Goal: Task Accomplishment & Management: Manage account settings

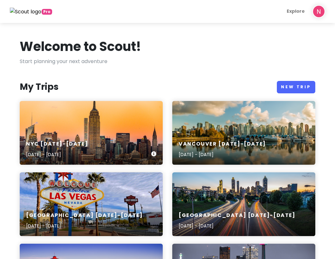
click at [93, 123] on div "NYC [DATE]-[DATE] [DATE] - [DATE]" at bounding box center [91, 133] width 143 height 64
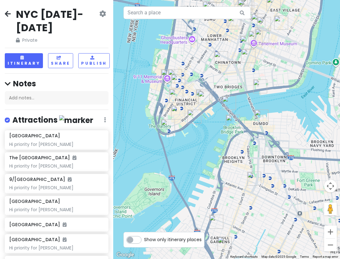
click at [180, 119] on img "Stone Street Historic District" at bounding box center [178, 112] width 14 height 14
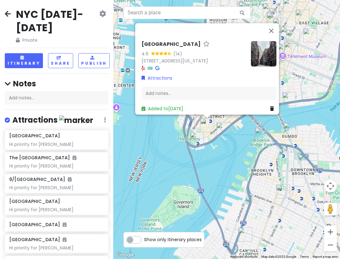
click at [189, 143] on div "[GEOGRAPHIC_DATA] 4.6 (14) [STREET_ADDRESS][US_STATE] Attractions Add notes... …" at bounding box center [226, 129] width 227 height 259
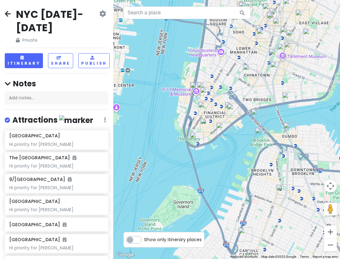
click at [197, 140] on img "Staten Island Ferry" at bounding box center [197, 139] width 14 height 14
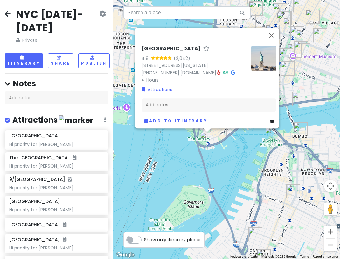
click at [189, 152] on div "[GEOGRAPHIC_DATA] 4.8 (2,042) [STREET_ADDRESS][US_STATE] [PHONE_NUMBER] · [DOMA…" at bounding box center [226, 129] width 227 height 259
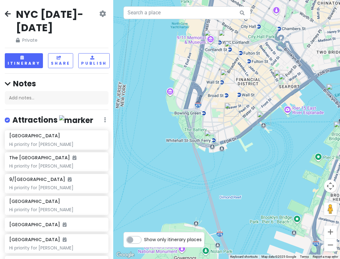
click at [263, 116] on img "Pier 11 / Wall St." at bounding box center [264, 118] width 14 height 14
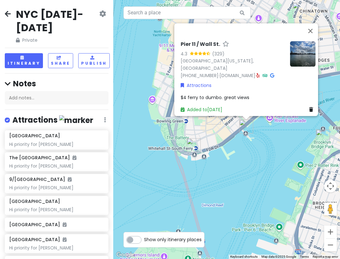
click at [212, 161] on div "Pier 11 / [STREET_ADDRESS][US_STATE] [PHONE_NUMBER] · [DOMAIN_NAME] · Attractio…" at bounding box center [226, 129] width 227 height 259
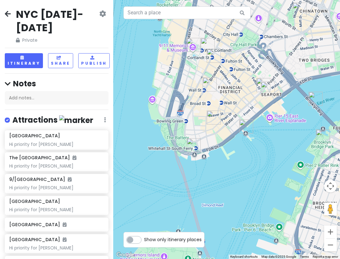
click at [211, 86] on img "Ten Thousand Coffee" at bounding box center [210, 84] width 14 height 14
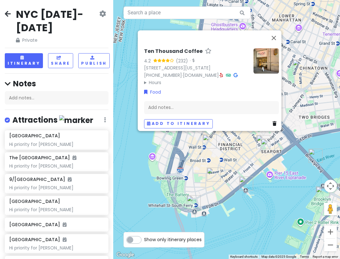
click at [176, 167] on div "Ten Thousand Coffee 4.2 (232) · [STREET_ADDRESS][US_STATE] [PHONE_NUMBER] · [DO…" at bounding box center [226, 129] width 227 height 259
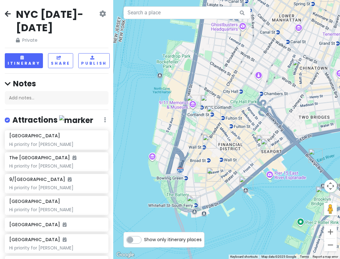
click at [193, 106] on img "9/11 Memorial & Museum" at bounding box center [193, 102] width 14 height 14
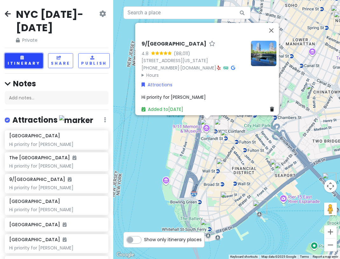
click at [31, 63] on button "Itinerary" at bounding box center [24, 60] width 38 height 15
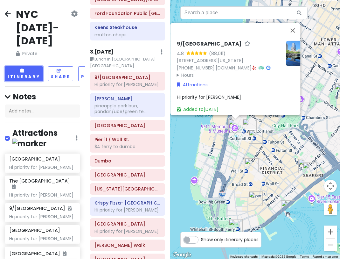
scroll to position [439, 0]
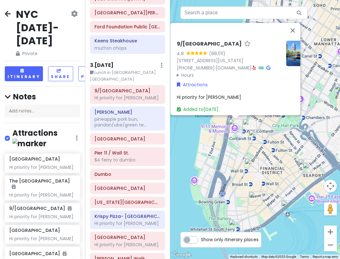
click at [218, 162] on div "9/[GEOGRAPHIC_DATA] 4.8 (88,011) [STREET_ADDRESS][US_STATE] [PHONE_NUMBER] · [D…" at bounding box center [255, 129] width 170 height 259
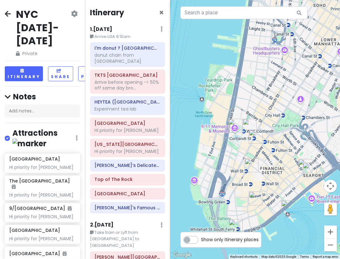
scroll to position [159, 0]
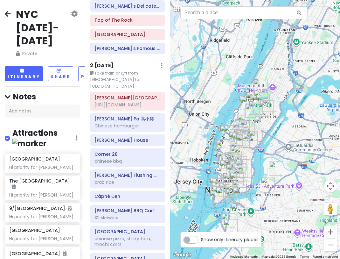
drag, startPoint x: 208, startPoint y: 198, endPoint x: 211, endPoint y: 201, distance: 4.3
click at [211, 201] on img "Staten Island Ferry" at bounding box center [217, 197] width 14 height 14
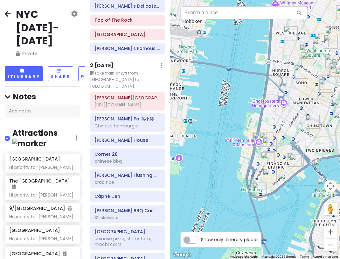
drag, startPoint x: 212, startPoint y: 194, endPoint x: 185, endPoint y: 132, distance: 67.5
click at [165, 133] on div "NYC [DATE]-[DATE] Private Change Dates Make a Copy Delete Trip Give Feedback 💡 …" at bounding box center [170, 129] width 340 height 259
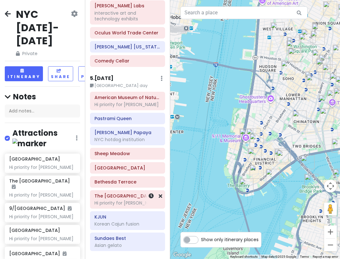
scroll to position [995, 0]
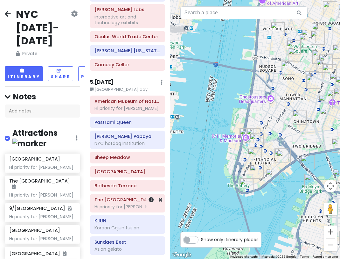
click at [121, 197] on h6 "The [GEOGRAPHIC_DATA]" at bounding box center [127, 200] width 66 height 6
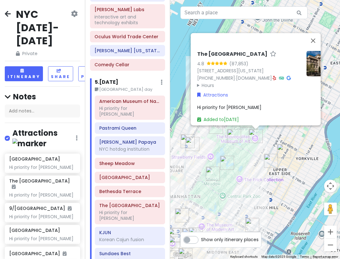
click at [314, 142] on div "The [GEOGRAPHIC_DATA] 4.8 (87,853) [STREET_ADDRESS][US_STATE] [PHONE_NUMBER] · …" at bounding box center [255, 129] width 170 height 259
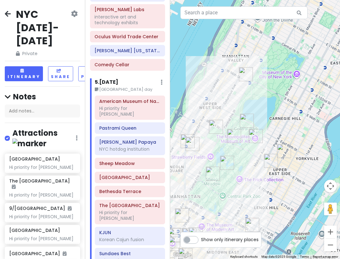
click at [187, 140] on img "Pastrami Queen" at bounding box center [192, 144] width 14 height 14
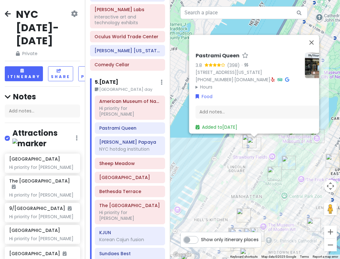
click at [291, 69] on div "Pastrami Queen 3.8 (398) · [STREET_ADDRESS][US_STATE] [PHONE_NUMBER] · [DOMAIN_…" at bounding box center [247, 71] width 104 height 38
click at [274, 77] on icon at bounding box center [272, 79] width 3 height 4
click at [229, 177] on div "Pastrami Queen 3.8 (398) · [STREET_ADDRESS][US_STATE] [PHONE_NUMBER] · [DOMAIN_…" at bounding box center [255, 129] width 170 height 259
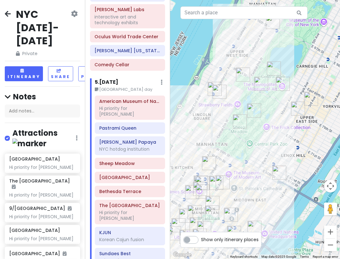
drag, startPoint x: 220, startPoint y: 184, endPoint x: 182, endPoint y: 122, distance: 72.5
click at [182, 122] on div at bounding box center [255, 129] width 170 height 259
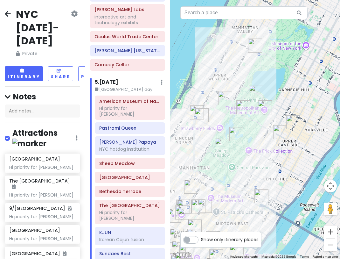
drag, startPoint x: 251, startPoint y: 51, endPoint x: 236, endPoint y: 95, distance: 46.6
click at [236, 95] on div at bounding box center [255, 129] width 170 height 259
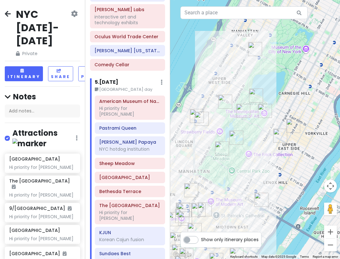
click at [253, 95] on img "Central Park" at bounding box center [256, 95] width 14 height 14
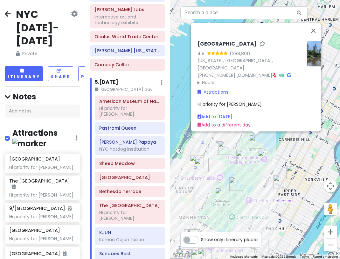
click at [247, 148] on div "[GEOGRAPHIC_DATA] 4.8 (288,801) [US_STATE], [GEOGRAPHIC_DATA], [GEOGRAPHIC_DATA…" at bounding box center [255, 129] width 170 height 259
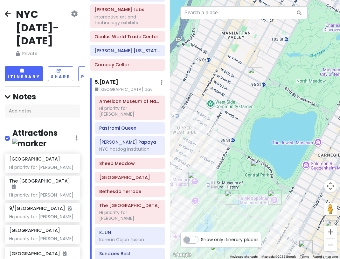
click at [249, 70] on img "38 W 96th St" at bounding box center [255, 74] width 14 height 14
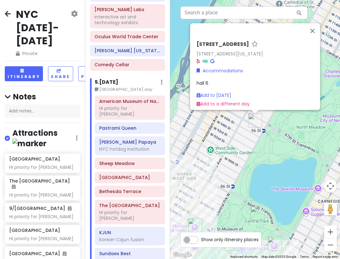
click at [231, 131] on div "[STREET_ADDRESS][US_STATE] Accommodations hall 6 Add to [DATE] Add to a differe…" at bounding box center [255, 129] width 170 height 259
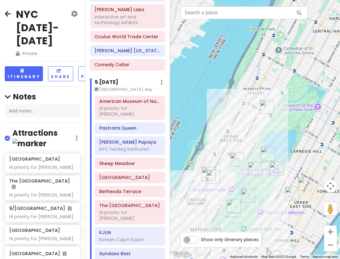
drag, startPoint x: 233, startPoint y: 170, endPoint x: 258, endPoint y: 133, distance: 44.5
click at [258, 133] on div at bounding box center [255, 129] width 170 height 259
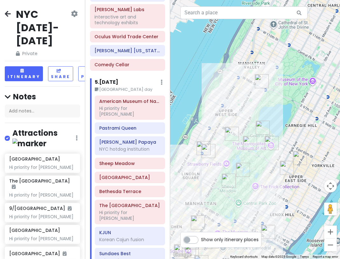
drag, startPoint x: 241, startPoint y: 146, endPoint x: 235, endPoint y: 115, distance: 31.1
click at [235, 115] on div at bounding box center [255, 129] width 170 height 259
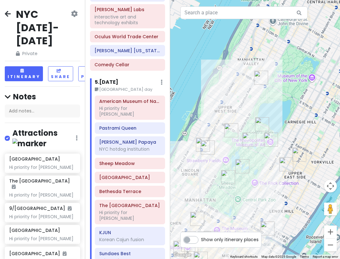
click at [283, 162] on img "Pastrami Queen" at bounding box center [286, 164] width 14 height 14
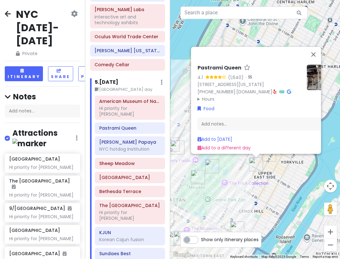
click at [279, 161] on div "Pastrami Queen 4.1 (1,640) · [STREET_ADDRESS][US_STATE] [PHONE_NUMBER] · [DOMAI…" at bounding box center [255, 129] width 170 height 259
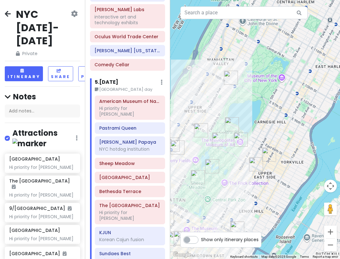
click at [273, 160] on img "PopUp Bagels" at bounding box center [269, 154] width 14 height 14
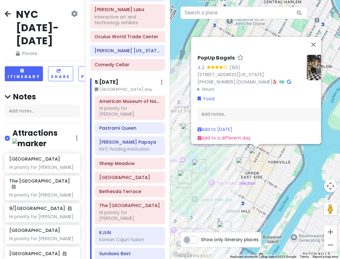
click at [244, 176] on div "PopUp Bagels 4.2 (156) [STREET_ADDRESS][US_STATE] [PHONE_NUMBER] · [DOMAIN_NAME…" at bounding box center [255, 129] width 170 height 259
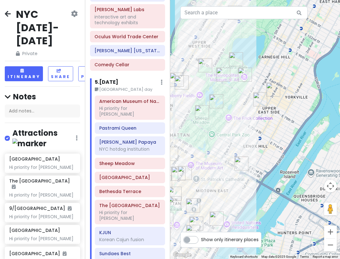
drag, startPoint x: 229, startPoint y: 189, endPoint x: 247, endPoint y: 123, distance: 68.6
click at [247, 123] on div at bounding box center [255, 129] width 170 height 259
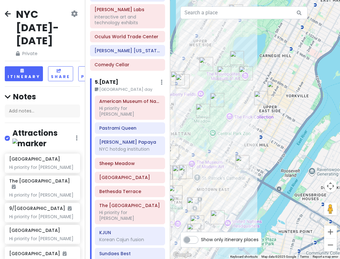
click at [242, 162] on img "Roosevelt Island Tramway" at bounding box center [242, 162] width 14 height 14
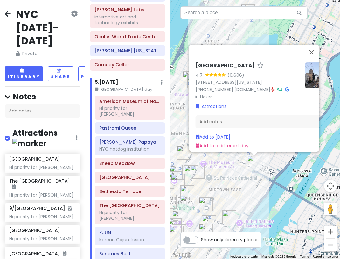
click at [286, 166] on div "[GEOGRAPHIC_DATA] 4.7 (6,606) [STREET_ADDRESS][US_STATE] [PHONE_NUMBER] · [DOMA…" at bounding box center [255, 129] width 170 height 259
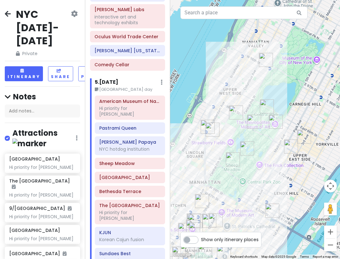
drag, startPoint x: 249, startPoint y: 103, endPoint x: 269, endPoint y: 153, distance: 53.3
click at [269, 153] on div at bounding box center [255, 129] width 170 height 259
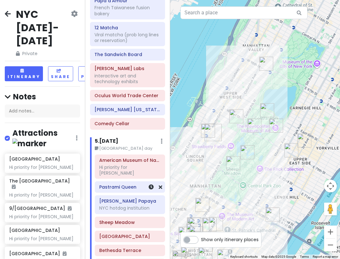
scroll to position [900, 0]
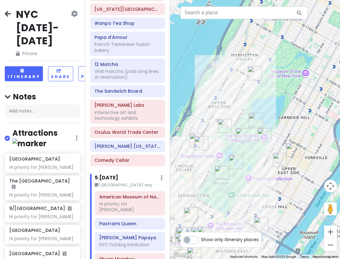
drag, startPoint x: 266, startPoint y: 102, endPoint x: 262, endPoint y: 106, distance: 5.2
click at [262, 106] on div at bounding box center [255, 129] width 170 height 259
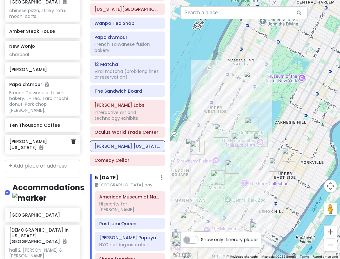
scroll to position [2261, 0]
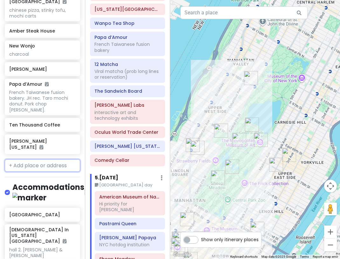
click at [50, 159] on input "text" at bounding box center [42, 165] width 75 height 13
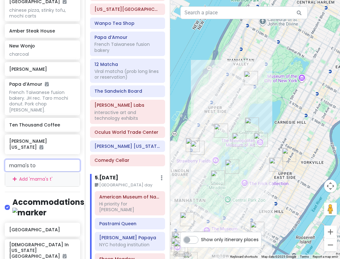
type input "mama's too"
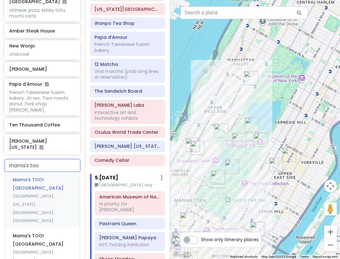
click at [38, 172] on div "Mama's TOO! [GEOGRAPHIC_DATA], [US_STATE], [GEOGRAPHIC_DATA], [GEOGRAPHIC_DATA]" at bounding box center [42, 200] width 75 height 56
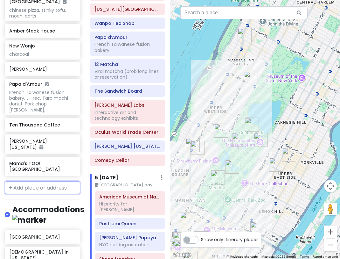
scroll to position [2283, 0]
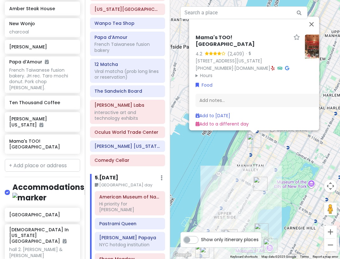
click at [272, 66] on icon at bounding box center [272, 68] width 3 height 4
click at [41, 159] on input "text" at bounding box center [42, 165] width 75 height 13
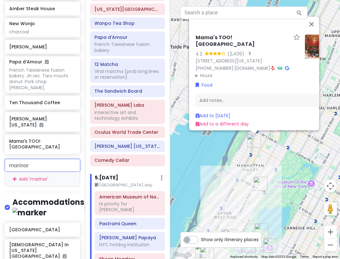
type input "marinara"
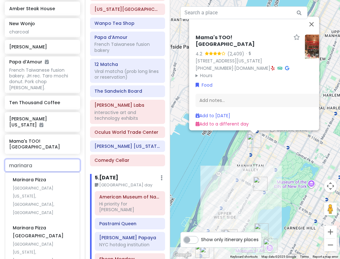
click at [42, 190] on span "[GEOGRAPHIC_DATA], [US_STATE], [GEOGRAPHIC_DATA], [GEOGRAPHIC_DATA]" at bounding box center [33, 200] width 41 height 30
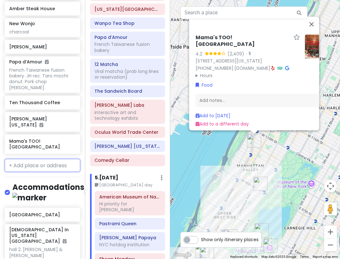
scroll to position [2299, 0]
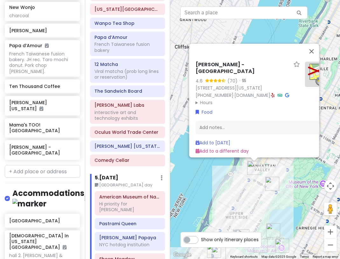
click at [245, 182] on div "Marinara Pizza - Broadway 4.6 (70) · [STREET_ADDRESS][US_STATE] [PHONE_NUMBER] …" at bounding box center [255, 129] width 170 height 259
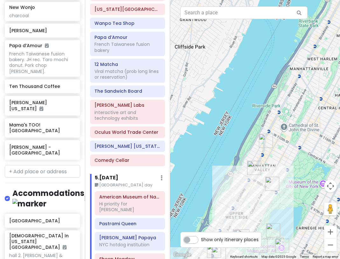
click at [253, 166] on img "Marinara Pizza - Broadway" at bounding box center [254, 168] width 14 height 14
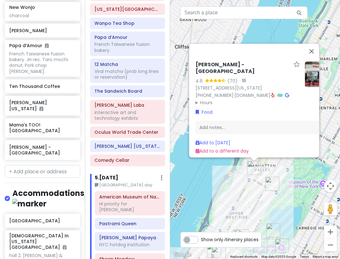
click at [312, 74] on img at bounding box center [317, 73] width 25 height 25
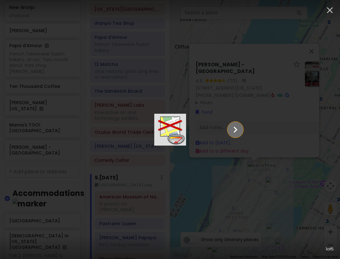
click at [241, 133] on icon "Show slide 2 of 5" at bounding box center [235, 129] width 12 height 15
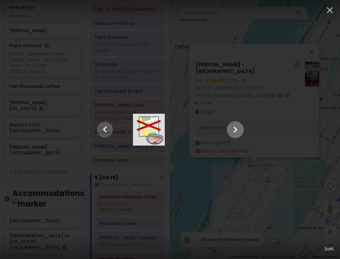
click at [241, 133] on icon "Show slide 3 of 5" at bounding box center [235, 129] width 12 height 15
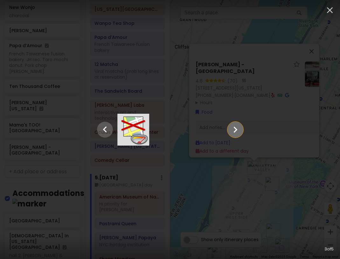
click at [241, 133] on icon "Show slide 4 of 5" at bounding box center [235, 129] width 12 height 15
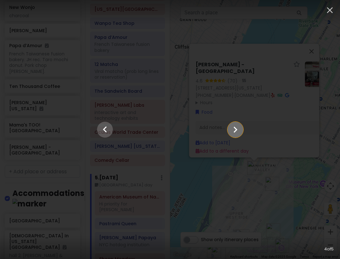
click at [241, 133] on icon "Show slide 5 of 5" at bounding box center [235, 129] width 12 height 15
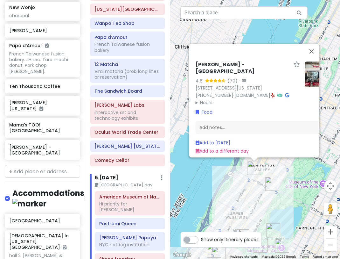
click at [274, 94] on link at bounding box center [272, 95] width 3 height 6
click at [22, 165] on input "text" at bounding box center [42, 171] width 75 height 13
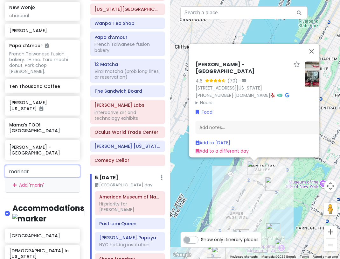
type input "marinara"
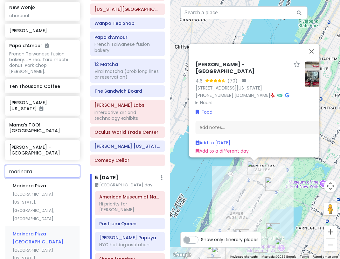
click at [39, 182] on span "Marinara Pizza [GEOGRAPHIC_DATA]" at bounding box center [29, 185] width 33 height 6
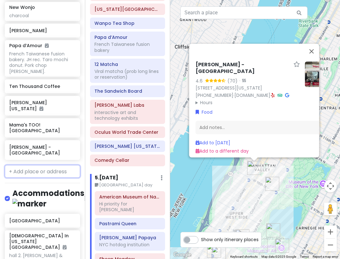
scroll to position [2316, 0]
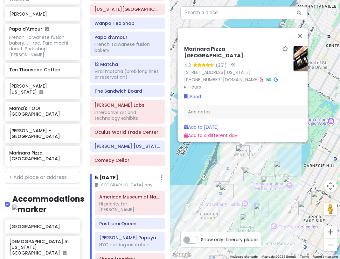
drag, startPoint x: 271, startPoint y: 219, endPoint x: 259, endPoint y: 152, distance: 68.8
click at [259, 152] on div "Marinara Pizza Upper West 4.3 (361) · [STREET_ADDRESS][US_STATE] [PHONE_NUMBER]…" at bounding box center [255, 129] width 170 height 259
click at [295, 61] on img at bounding box center [305, 58] width 25 height 25
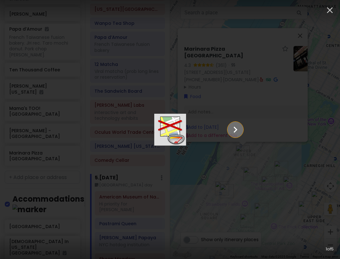
click at [241, 133] on icon "Show slide 2 of 5" at bounding box center [235, 129] width 12 height 15
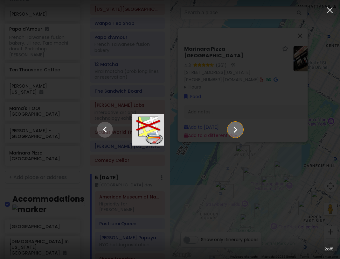
click at [241, 133] on icon "Show slide 3 of 5" at bounding box center [235, 129] width 12 height 15
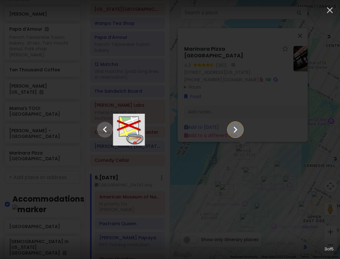
click at [241, 133] on icon "Show slide 4 of 5" at bounding box center [235, 129] width 12 height 15
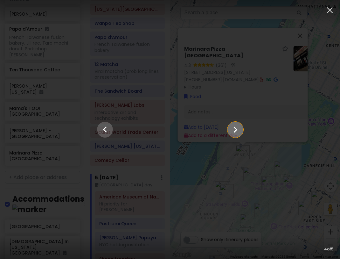
click at [241, 133] on icon "Show slide 5 of 5" at bounding box center [235, 129] width 12 height 15
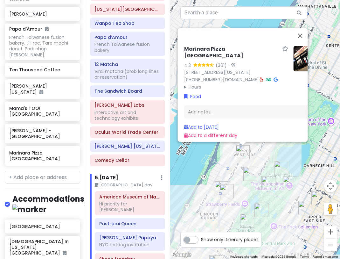
click at [263, 77] on icon at bounding box center [260, 79] width 3 height 4
click at [243, 149] on img "Marinara Pizza Upper West" at bounding box center [243, 152] width 14 height 14
click at [261, 155] on div "To navigate, press the arrow keys. [GEOGRAPHIC_DATA] 4.3 (361) · [STREET_ADDRES…" at bounding box center [255, 129] width 170 height 259
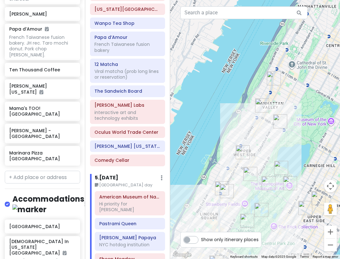
click at [246, 175] on img "American Museum of Natural History" at bounding box center [250, 174] width 14 height 14
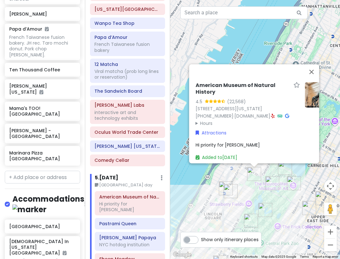
click at [230, 180] on div "American Museum of Natural History 4.5 (22,568) [STREET_ADDRESS][US_STATE] [PHO…" at bounding box center [255, 129] width 170 height 259
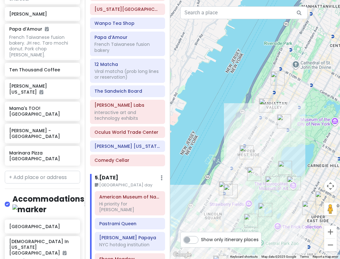
click at [264, 104] on img "Marinara Pizza - Broadway" at bounding box center [266, 105] width 14 height 14
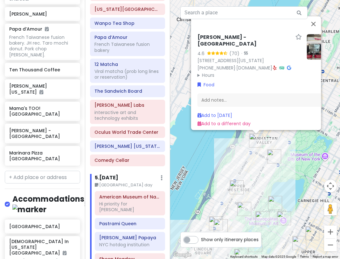
click at [235, 182] on img "Marinara Pizza Upper West" at bounding box center [237, 187] width 14 height 14
click at [254, 172] on div "To navigate, press the arrow keys. [PERSON_NAME] - Broadway 4.6 (70) · [STREET_…" at bounding box center [255, 129] width 170 height 259
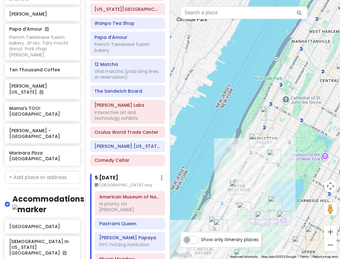
click at [259, 110] on div at bounding box center [255, 129] width 170 height 259
click at [263, 112] on img "Mama's TOO! Upper West Side" at bounding box center [268, 113] width 14 height 14
click at [267, 111] on img "Mama's TOO! Upper West Side" at bounding box center [268, 113] width 14 height 14
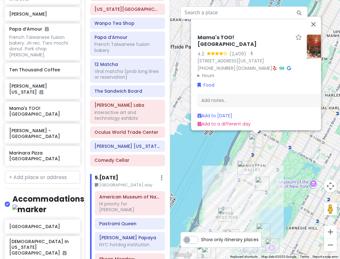
click at [242, 166] on img "Marinara Pizza - Broadway" at bounding box center [244, 168] width 14 height 14
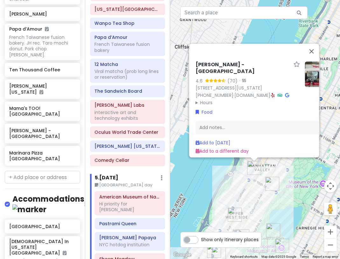
click at [304, 152] on div "Marinara Pizza - Broadway 4.6 (70) · [STREET_ADDRESS][US_STATE] [PHONE_NUMBER] …" at bounding box center [263, 108] width 140 height 98
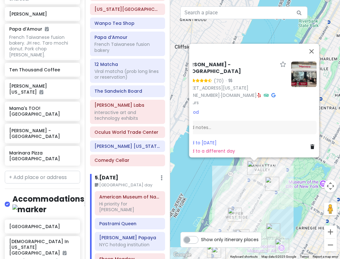
click at [310, 144] on icon at bounding box center [312, 146] width 4 height 4
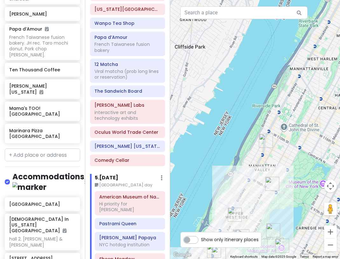
scroll to position [2299, 0]
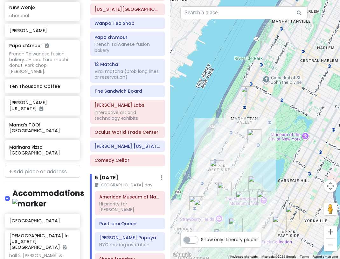
drag, startPoint x: 238, startPoint y: 171, endPoint x: 220, endPoint y: 116, distance: 58.1
click at [220, 116] on div at bounding box center [255, 129] width 170 height 259
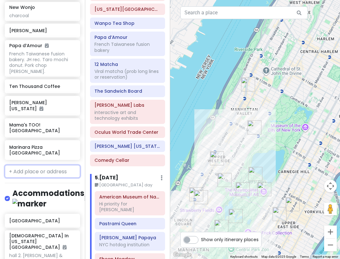
click at [36, 165] on input "text" at bounding box center [42, 171] width 75 height 13
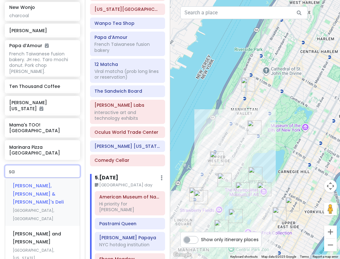
type input "s"
type input "[PERSON_NAME] and [PERSON_NAME]"
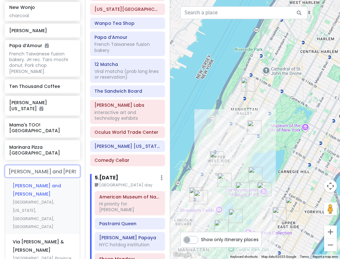
click at [46, 199] on span "[GEOGRAPHIC_DATA], [US_STATE], [GEOGRAPHIC_DATA], [GEOGRAPHIC_DATA]" at bounding box center [33, 214] width 41 height 30
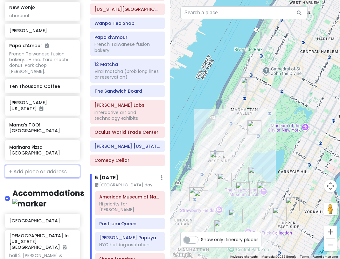
scroll to position [2316, 0]
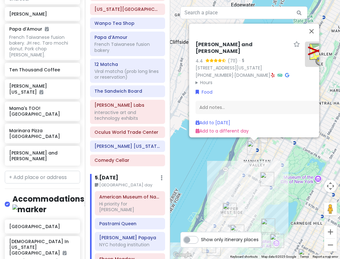
click at [307, 50] on img at bounding box center [317, 53] width 25 height 25
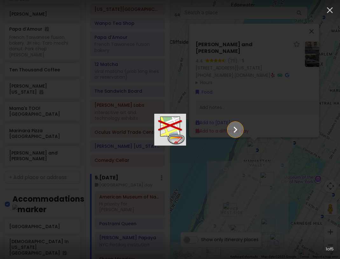
click at [237, 127] on icon "Show slide 2 of 5" at bounding box center [235, 129] width 4 height 6
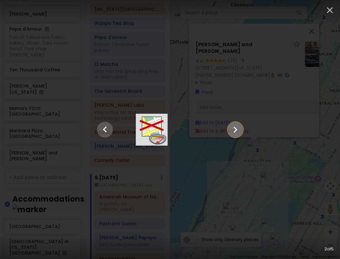
click at [237, 127] on icon "Show slide 3 of 5" at bounding box center [235, 129] width 4 height 6
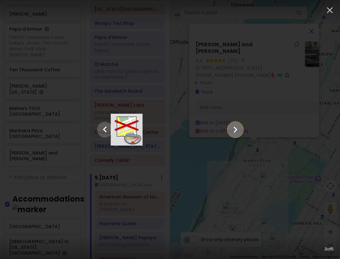
click at [237, 127] on icon "Show slide 4 of 5" at bounding box center [235, 129] width 4 height 6
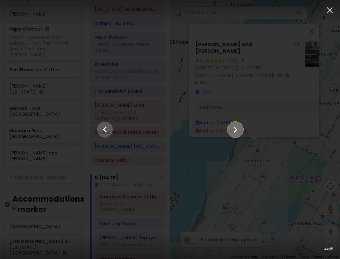
click at [237, 127] on icon "Show slide 5 of 5" at bounding box center [235, 129] width 4 height 6
click at [329, 9] on icon "button" at bounding box center [330, 10] width 10 height 10
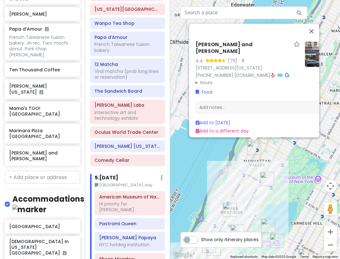
scroll to position [0, 19]
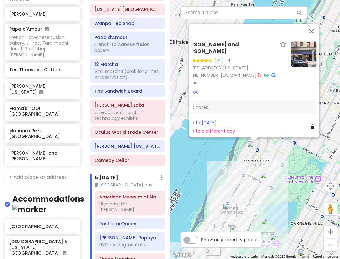
click at [310, 123] on link at bounding box center [313, 126] width 6 height 7
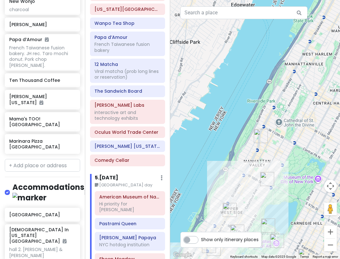
scroll to position [2299, 0]
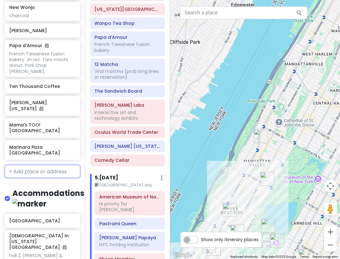
click at [38, 165] on input "text" at bounding box center [42, 171] width 75 height 13
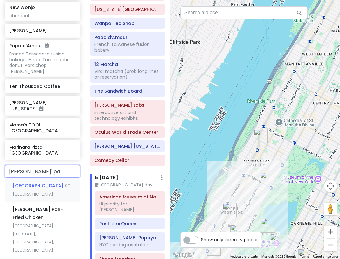
type input "[PERSON_NAME]' pan"
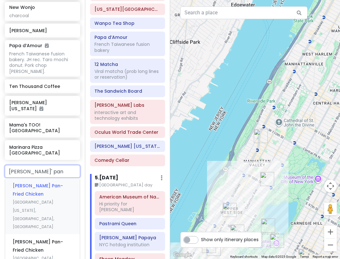
click at [38, 199] on span "[GEOGRAPHIC_DATA][US_STATE], [GEOGRAPHIC_DATA], [GEOGRAPHIC_DATA]" at bounding box center [33, 214] width 41 height 30
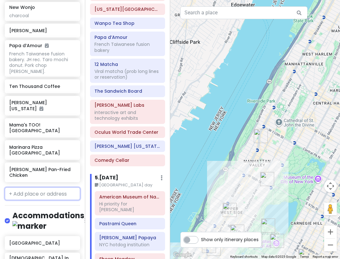
scroll to position [2316, 0]
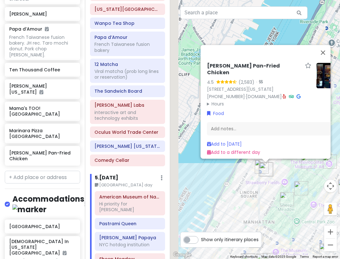
drag, startPoint x: 272, startPoint y: 209, endPoint x: 285, endPoint y: 147, distance: 63.2
click at [285, 147] on div "[PERSON_NAME] Chicken 4.5 (2,583) · [STREET_ADDRESS][US_STATE] [PHONE_NUMBER] ·…" at bounding box center [255, 129] width 170 height 259
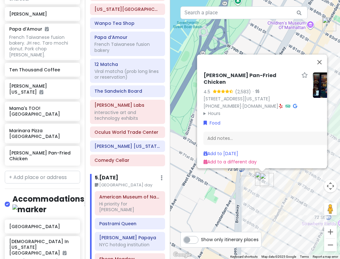
click at [320, 83] on img at bounding box center [325, 84] width 25 height 25
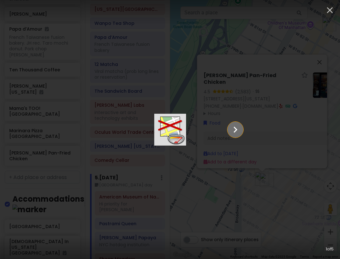
click at [241, 127] on icon "Show slide 2 of 5" at bounding box center [235, 129] width 12 height 15
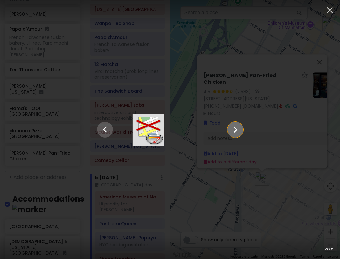
click at [241, 127] on icon "Show slide 3 of 5" at bounding box center [235, 129] width 12 height 15
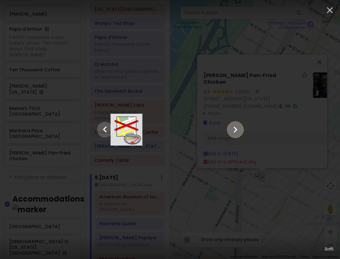
click at [241, 127] on icon "Show slide 4 of 5" at bounding box center [235, 129] width 12 height 15
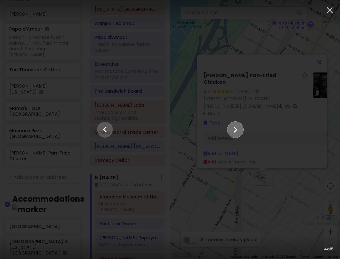
click at [241, 127] on icon "Show slide 5 of 5" at bounding box center [235, 129] width 12 height 15
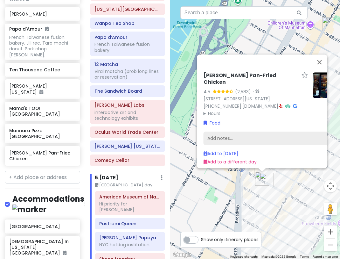
click at [257, 134] on div "Add notes..." at bounding box center [270, 137] width 135 height 13
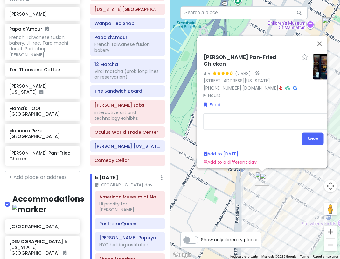
type textarea "x"
type textarea "h"
type textarea "x"
type textarea "ha"
type textarea "x"
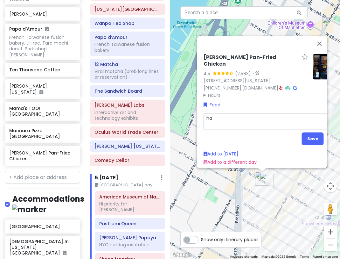
type textarea "har"
type textarea "x"
type textarea "hark"
type textarea "x"
type textarea "[PERSON_NAME]"
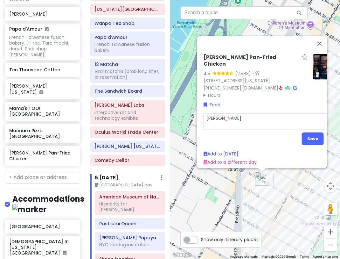
type textarea "x"
type textarea "harken"
type textarea "x"
type textarea "harken"
type textarea "x"
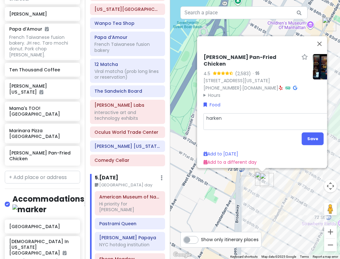
type textarea "harken c"
type textarea "x"
type textarea "[PERSON_NAME]"
type textarea "x"
type textarea "harken cka"
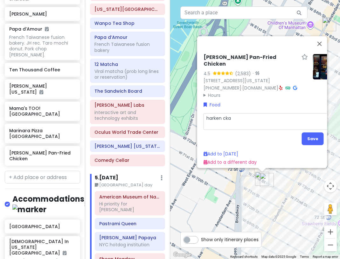
type textarea "x"
type textarea "harken ckas"
type textarea "x"
type textarea "harken ckas="
type textarea "x"
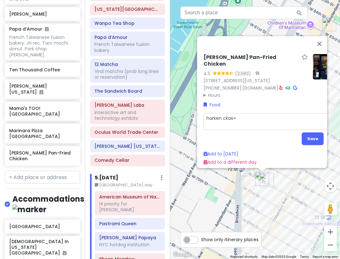
type textarea "harken ckas"
type textarea "x"
type textarea "harken cka"
type textarea "x"
type textarea "[PERSON_NAME]"
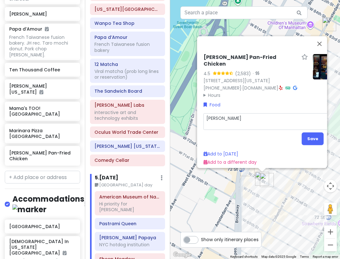
type textarea "x"
type textarea "harken c"
type textarea "x"
type textarea "harken"
type textarea "x"
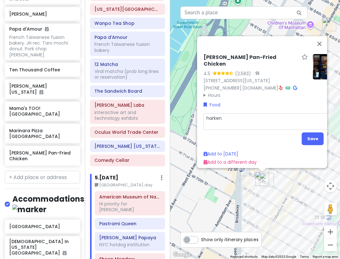
type textarea "harken"
type textarea "x"
type textarea "[PERSON_NAME]"
type textarea "x"
type textarea "hark"
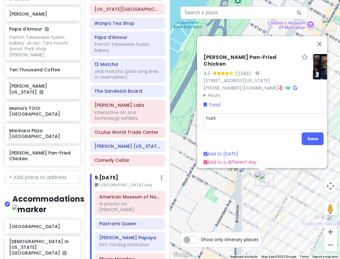
type textarea "x"
type textarea "har"
type textarea "x"
type textarea "ha"
type textarea "x"
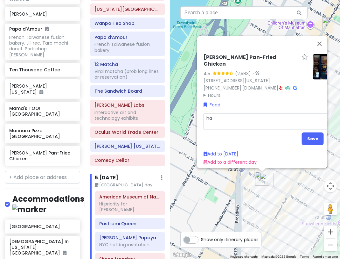
type textarea "h"
type textarea "x"
type textarea "h"
type textarea "x"
type textarea "ha"
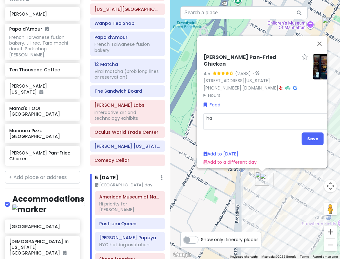
type textarea "x"
type textarea "har"
type textarea "x"
type textarea "harl"
type textarea "x"
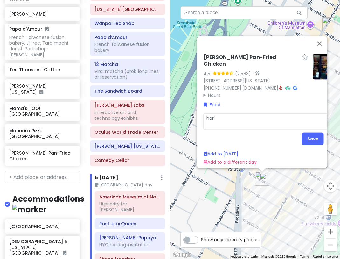
type textarea "[PERSON_NAME]"
type textarea "x"
type textarea "[GEOGRAPHIC_DATA]"
type textarea "x"
type textarea "[GEOGRAPHIC_DATA]"
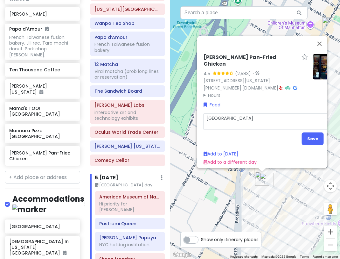
type textarea "x"
type textarea "harlem c"
type textarea "x"
type textarea "harlem cl"
type textarea "x"
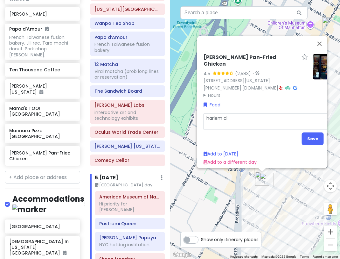
type textarea "harlem cla"
type textarea "x"
type textarea "harlem clas"
type textarea "x"
type textarea "harlem class"
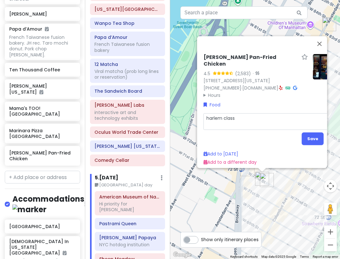
type textarea "x"
type textarea "harlem classic"
type textarea "x"
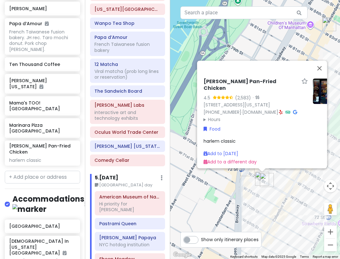
scroll to position [0, 19]
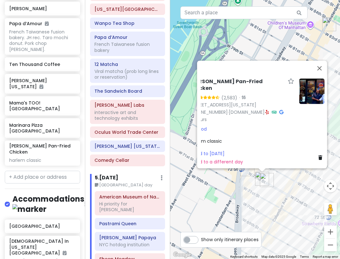
click at [265, 110] on icon at bounding box center [266, 112] width 3 height 4
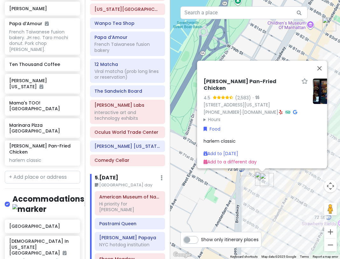
click at [236, 208] on div "[PERSON_NAME] Chicken 4.5 (2,583) · [STREET_ADDRESS][US_STATE] [PHONE_NUMBER] ·…" at bounding box center [255, 129] width 170 height 259
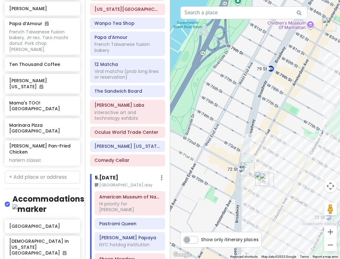
click at [258, 177] on img "Charles Pan-Fried Chicken" at bounding box center [262, 178] width 14 height 14
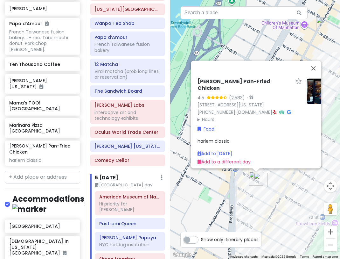
scroll to position [0, 19]
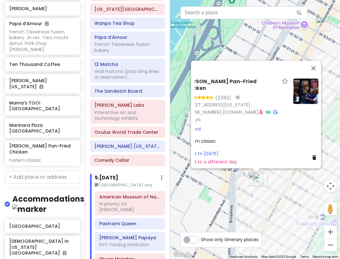
click at [312, 155] on icon at bounding box center [314, 157] width 4 height 4
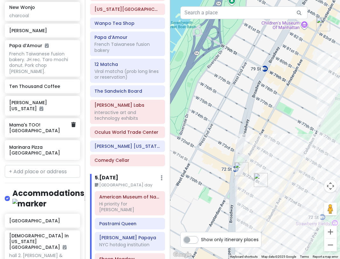
scroll to position [2299, 0]
click at [37, 122] on h6 "Mama's TOO! [GEOGRAPHIC_DATA]" at bounding box center [40, 127] width 62 height 11
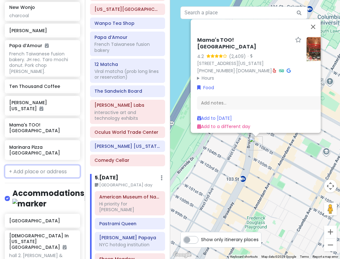
click at [20, 165] on input "text" at bounding box center [42, 171] width 75 height 13
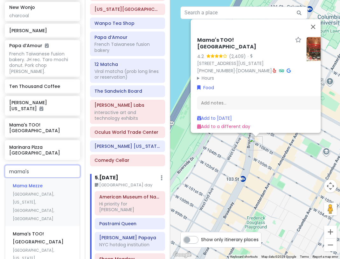
type input "mama's t"
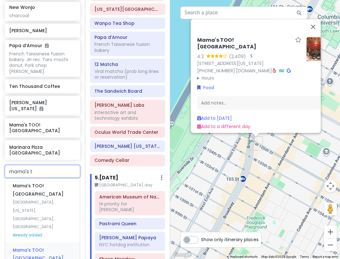
click at [42, 199] on span "[GEOGRAPHIC_DATA][US_STATE], [GEOGRAPHIC_DATA], [GEOGRAPHIC_DATA]" at bounding box center [33, 214] width 41 height 30
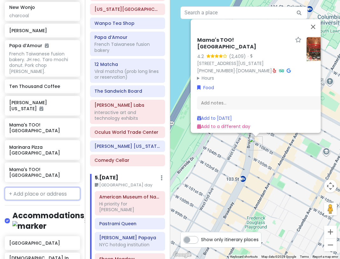
scroll to position [2321, 0]
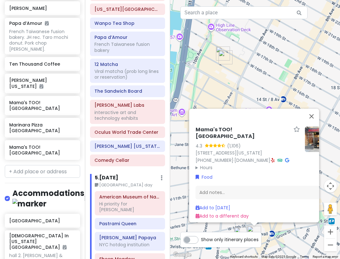
click at [241, 229] on img "L’industrie Pizzeria West Village" at bounding box center [241, 234] width 14 height 14
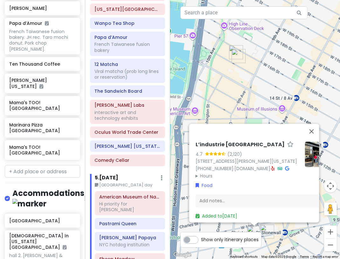
click at [269, 229] on img "Mama's TOO! Pizzeria West Village" at bounding box center [267, 231] width 14 height 14
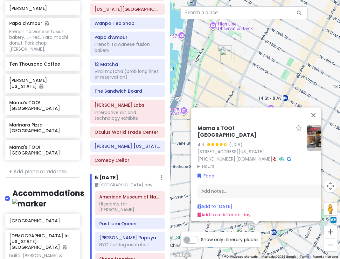
click at [276, 156] on icon at bounding box center [274, 158] width 3 height 4
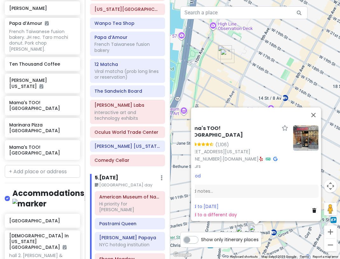
click at [312, 207] on link at bounding box center [315, 210] width 6 height 7
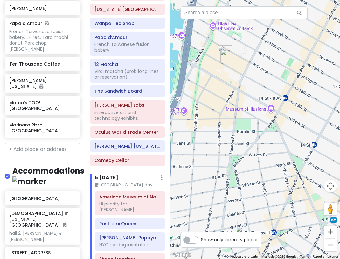
scroll to position [2299, 0]
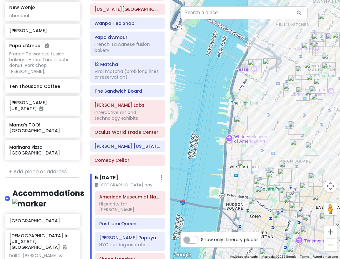
drag, startPoint x: 275, startPoint y: 119, endPoint x: 229, endPoint y: 190, distance: 84.6
click at [283, 97] on img "PopUp Bagels" at bounding box center [290, 90] width 14 height 14
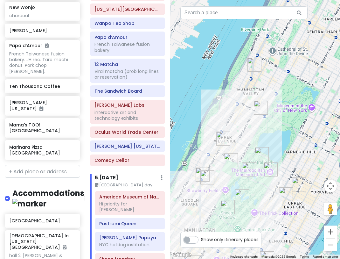
drag, startPoint x: 211, startPoint y: 157, endPoint x: 236, endPoint y: 148, distance: 27.0
click at [235, 148] on div at bounding box center [255, 129] width 170 height 259
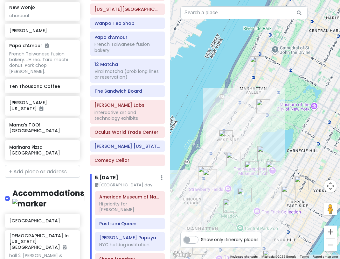
click at [257, 65] on img "Mama's TOO! Upper West Side" at bounding box center [257, 63] width 14 height 14
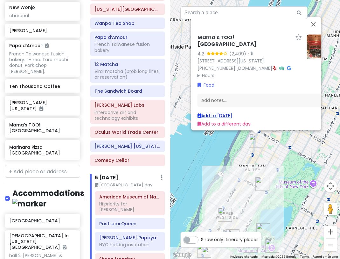
click at [206, 112] on link "Add to [DATE]" at bounding box center [214, 115] width 35 height 6
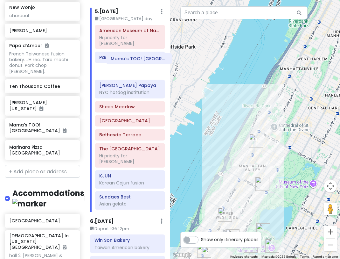
scroll to position [1065, 0]
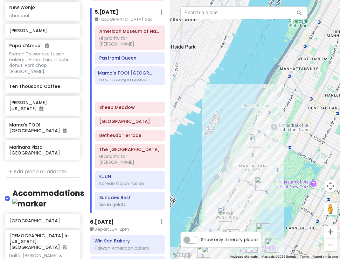
drag, startPoint x: 117, startPoint y: 175, endPoint x: 116, endPoint y: 76, distance: 99.2
click at [116, 76] on div "American Museum of Natural History Hi priority for [PERSON_NAME] Queen [PERSON_…" at bounding box center [130, 118] width 80 height 187
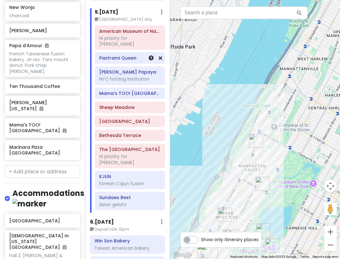
click at [133, 55] on h6 "Pastrami Queen" at bounding box center [129, 58] width 61 height 6
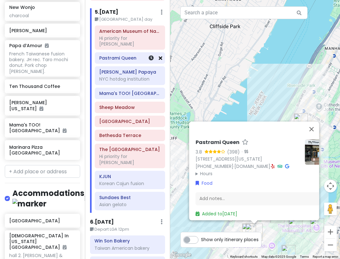
click at [159, 55] on icon at bounding box center [160, 57] width 3 height 5
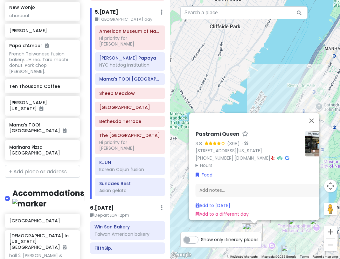
scroll to position [1059, 0]
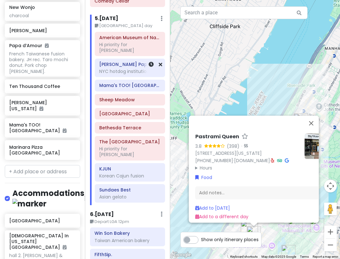
click at [123, 61] on h6 "[PERSON_NAME] Papaya" at bounding box center [129, 64] width 61 height 6
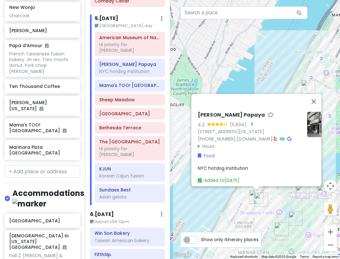
drag, startPoint x: 274, startPoint y: 214, endPoint x: 279, endPoint y: 186, distance: 28.4
click at [279, 186] on div "[PERSON_NAME] Papaya 4.2 (5,894) · [STREET_ADDRESS][US_STATE] [PHONE_NUMBER] · …" at bounding box center [255, 129] width 170 height 259
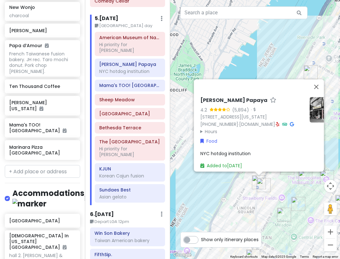
click at [267, 190] on img "Pastrami Queen" at bounding box center [264, 185] width 14 height 14
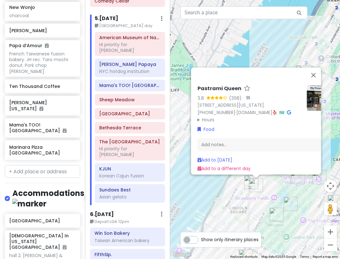
click at [231, 191] on div "Pastrami Queen 3.8 (398) · [STREET_ADDRESS][US_STATE] [PHONE_NUMBER] · [DOMAIN_…" at bounding box center [255, 129] width 170 height 259
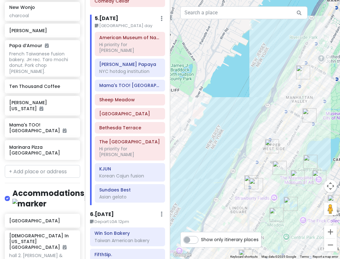
click at [269, 148] on img "Marinara Pizza Upper West" at bounding box center [272, 146] width 14 height 14
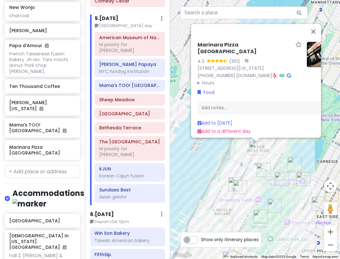
click at [238, 189] on img "Pastrami Queen" at bounding box center [240, 187] width 14 height 14
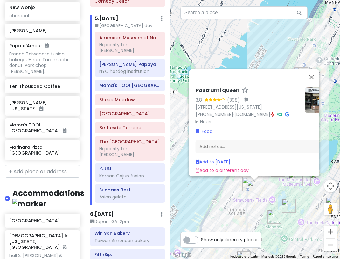
click at [226, 192] on div "Pastrami Queen 3.8 (398) · [STREET_ADDRESS][US_STATE] [PHONE_NUMBER] · [DOMAIN_…" at bounding box center [255, 129] width 170 height 259
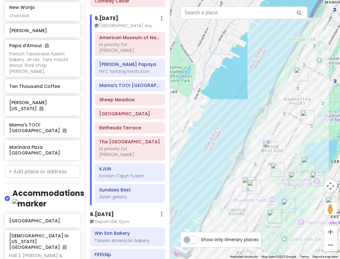
click at [278, 171] on img "American Museum of Natural History" at bounding box center [278, 169] width 14 height 14
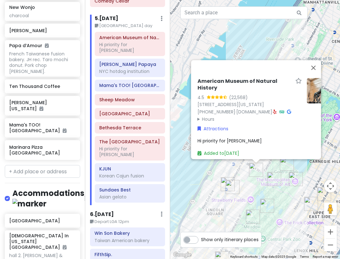
click at [287, 109] on div "American Museum of Natural History 4.5 (22,568) [STREET_ADDRESS][US_STATE] [PHO…" at bounding box center [249, 100] width 104 height 45
click at [287, 109] on icon at bounding box center [289, 111] width 4 height 4
click at [250, 197] on div "American Museum of Natural History 4.5 (22,568) [STREET_ADDRESS][US_STATE] [PHO…" at bounding box center [255, 129] width 170 height 259
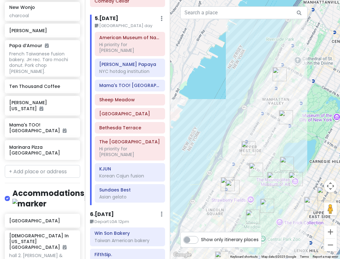
click at [245, 146] on img "Marinara Pizza Upper West" at bounding box center [248, 148] width 14 height 14
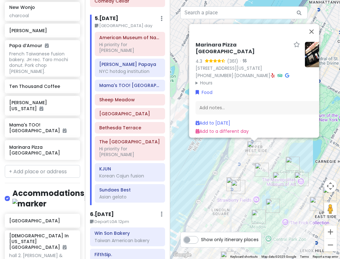
click at [275, 165] on div "Marinara Pizza Upper West 4.3 (361) · [STREET_ADDRESS][US_STATE] [PHONE_NUMBER]…" at bounding box center [255, 129] width 170 height 259
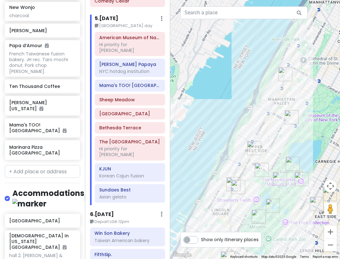
click at [252, 150] on img "Marinara Pizza Upper West" at bounding box center [254, 148] width 14 height 14
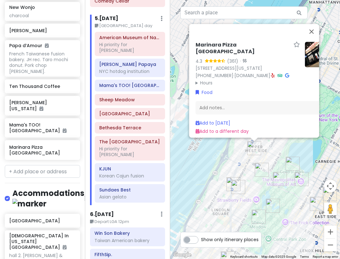
click at [295, 145] on div "Marinara Pizza Upper West 4.3 (361) · [STREET_ADDRESS][US_STATE] [PHONE_NUMBER]…" at bounding box center [255, 129] width 170 height 259
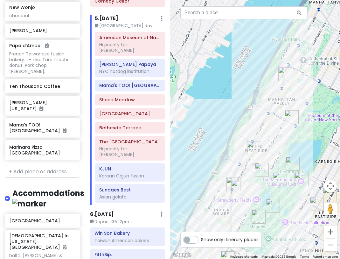
click at [283, 76] on img "Mama's TOO! Upper West Side" at bounding box center [285, 74] width 14 height 14
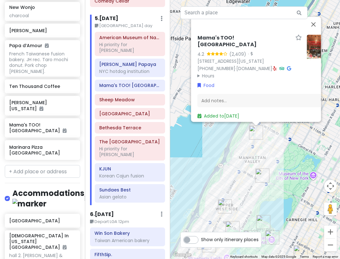
scroll to position [0, 19]
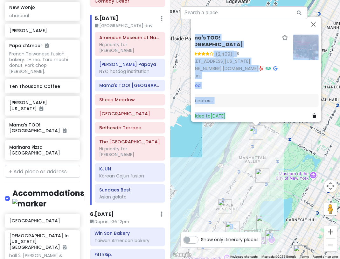
drag, startPoint x: 259, startPoint y: 121, endPoint x: 353, endPoint y: 114, distance: 94.1
click at [335, 114] on html "NYC [DATE]-[DATE] Private Change Dates Make a Copy Delete Trip Give Feedback 💡 …" at bounding box center [170, 129] width 340 height 259
click at [275, 134] on div "Mama's TOO! [GEOGRAPHIC_DATA] 4.2 (2,409) · [STREET_ADDRESS][US_STATE] [PHONE_N…" at bounding box center [255, 129] width 170 height 259
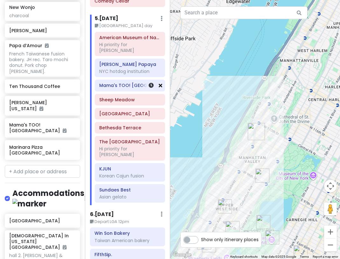
click at [159, 83] on icon at bounding box center [160, 85] width 3 height 5
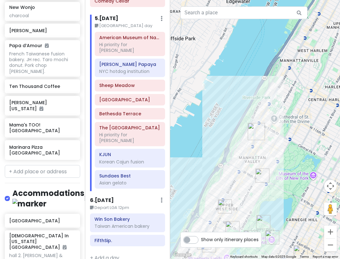
scroll to position [1045, 0]
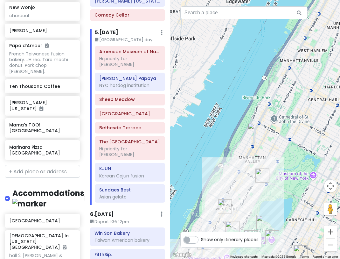
click at [221, 204] on img "Marinara Pizza Upper West" at bounding box center [225, 206] width 14 height 14
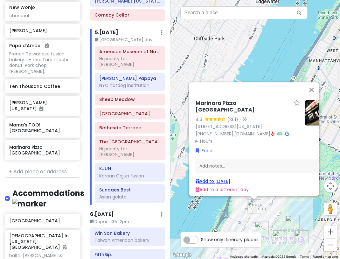
click at [218, 178] on link "Add to [DATE]" at bounding box center [212, 181] width 35 height 6
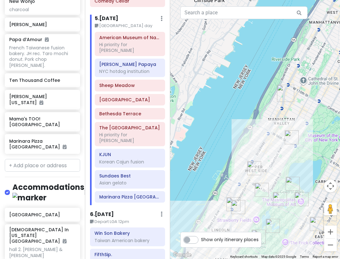
drag, startPoint x: 278, startPoint y: 198, endPoint x: 268, endPoint y: 133, distance: 65.9
click at [277, 132] on div at bounding box center [255, 129] width 170 height 259
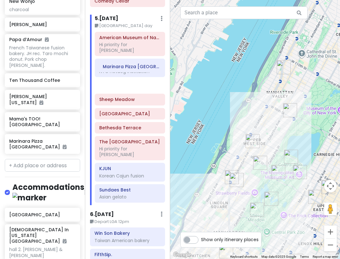
drag, startPoint x: 123, startPoint y: 176, endPoint x: 127, endPoint y: 70, distance: 105.6
click at [127, 70] on div "American Museum of Natural History Hi priority for [PERSON_NAME] Papaya NYC hot…" at bounding box center [130, 118] width 80 height 173
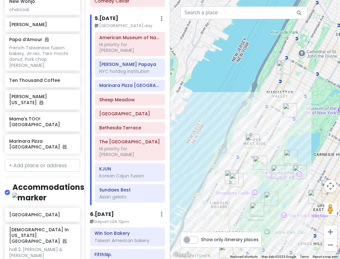
click at [218, 192] on div at bounding box center [255, 129] width 170 height 259
click at [233, 177] on img "Pastrami Queen" at bounding box center [237, 180] width 14 height 14
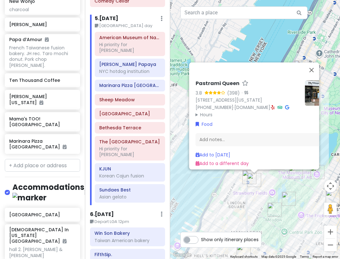
click at [216, 196] on div "Pastrami Queen 3.8 (398) · [STREET_ADDRESS][US_STATE] [PHONE_NUMBER] · [DOMAIN_…" at bounding box center [255, 129] width 170 height 259
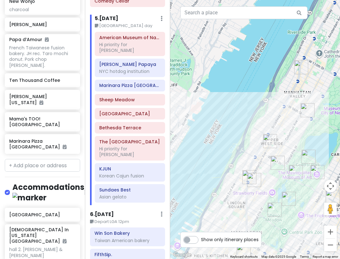
click at [264, 132] on div at bounding box center [255, 129] width 170 height 259
click at [302, 63] on img "Mama's TOO! Upper West Side" at bounding box center [301, 67] width 14 height 14
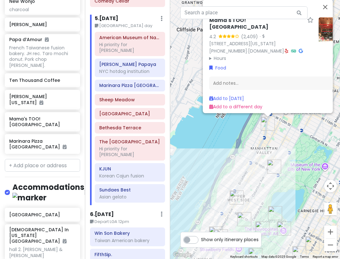
drag, startPoint x: 250, startPoint y: 158, endPoint x: 270, endPoint y: 138, distance: 28.6
click at [270, 138] on div "Mama's TOO! [GEOGRAPHIC_DATA] 4.2 (2,409) · [STREET_ADDRESS][US_STATE] [PHONE_N…" at bounding box center [255, 129] width 170 height 259
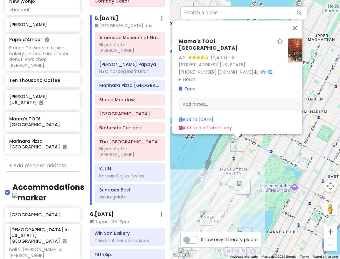
drag, startPoint x: 247, startPoint y: 126, endPoint x: 198, endPoint y: 156, distance: 57.2
click at [198, 156] on div "Mama's TOO! [GEOGRAPHIC_DATA] 4.2 (2,409) · [STREET_ADDRESS][US_STATE] [PHONE_N…" at bounding box center [255, 129] width 170 height 259
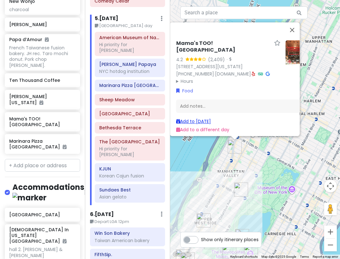
click at [198, 118] on link "Add to [DATE]" at bounding box center [193, 121] width 35 height 6
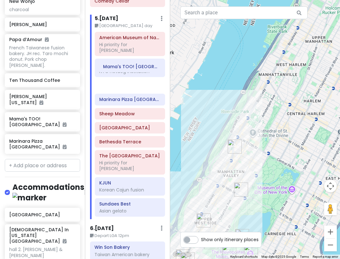
drag, startPoint x: 130, startPoint y: 190, endPoint x: 134, endPoint y: 71, distance: 119.6
click at [134, 71] on div "American Museum of Natural History Hi priority for [PERSON_NAME] Papaya NYC hot…" at bounding box center [130, 125] width 80 height 187
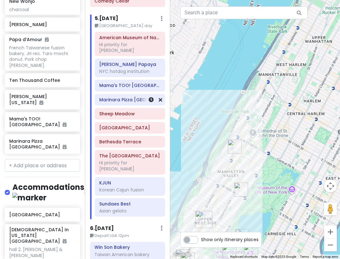
click at [121, 95] on div "Marinara Pizza [GEOGRAPHIC_DATA]" at bounding box center [129, 99] width 61 height 9
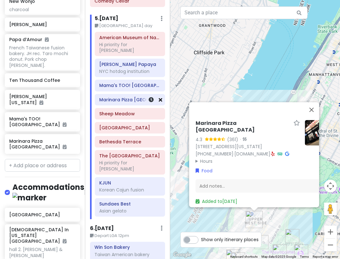
click at [159, 97] on icon at bounding box center [160, 99] width 3 height 5
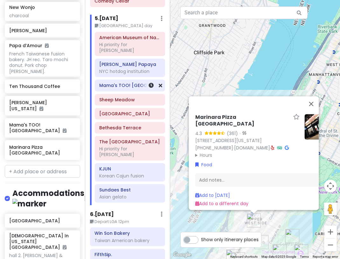
click at [119, 82] on h6 "Mama's TOO! [GEOGRAPHIC_DATA]" at bounding box center [129, 85] width 61 height 6
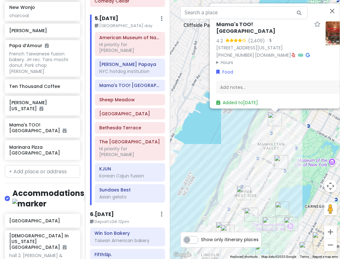
drag, startPoint x: 271, startPoint y: 161, endPoint x: 294, endPoint y: 121, distance: 46.1
click at [294, 121] on div "Mama's TOO! [GEOGRAPHIC_DATA] 4.2 (2,409) · [STREET_ADDRESS][US_STATE] [PHONE_N…" at bounding box center [255, 129] width 170 height 259
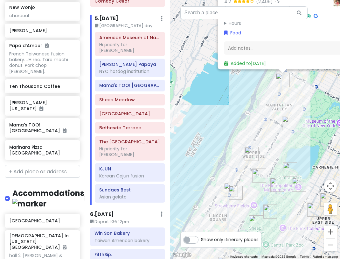
drag, startPoint x: 235, startPoint y: 166, endPoint x: 237, endPoint y: 155, distance: 11.3
click at [237, 155] on div "Mama's TOO! [GEOGRAPHIC_DATA] 4.2 (2,409) · [STREET_ADDRESS][US_STATE] [PHONE_N…" at bounding box center [255, 129] width 170 height 259
click at [308, 96] on div "Mama's TOO! [GEOGRAPHIC_DATA] 4.2 (2,409) · [STREET_ADDRESS][US_STATE] [PHONE_N…" at bounding box center [255, 129] width 170 height 259
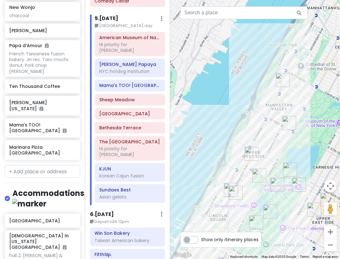
click at [288, 120] on img "38 W 96th St" at bounding box center [289, 123] width 14 height 14
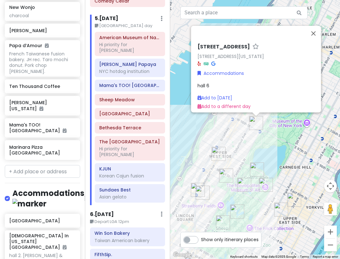
click at [283, 132] on div "[STREET_ADDRESS][US_STATE] Accommodations hall 6 Add to [DATE] Add to a differe…" at bounding box center [255, 129] width 170 height 259
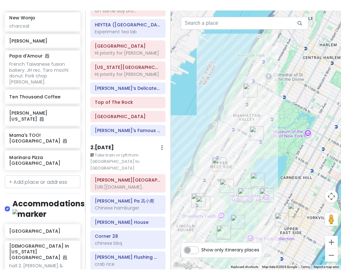
scroll to position [93, 0]
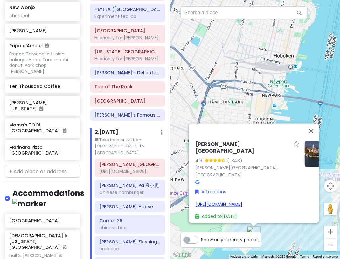
click at [242, 201] on link "[URL][DOMAIN_NAME]" at bounding box center [218, 204] width 47 height 6
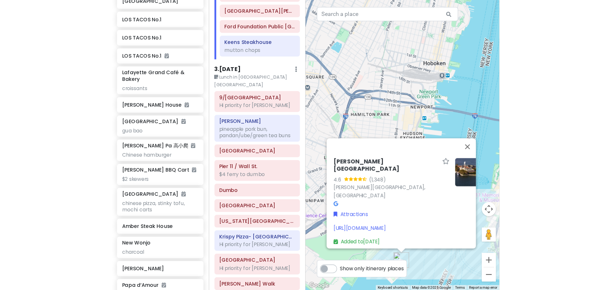
scroll to position [437, 0]
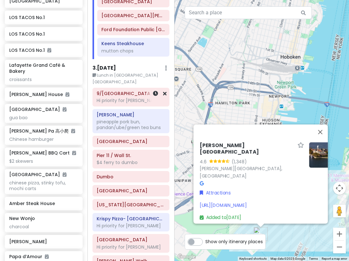
click at [121, 91] on h6 "9/[GEOGRAPHIC_DATA]" at bounding box center [131, 94] width 68 height 6
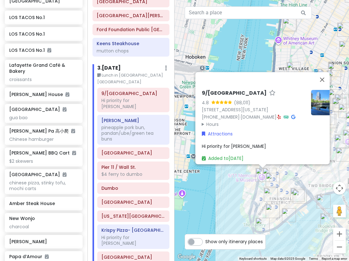
click at [219, 189] on div "9/[GEOGRAPHIC_DATA] 4.8 (88,011) [STREET_ADDRESS][US_STATE] [PHONE_NUMBER] · [D…" at bounding box center [262, 130] width 175 height 261
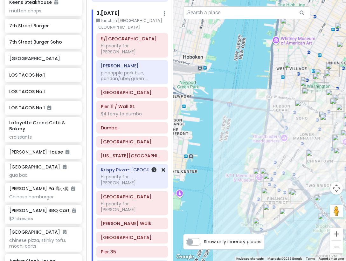
scroll to position [532, 0]
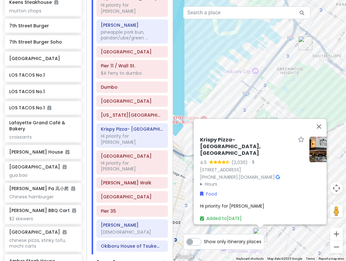
click at [239, 112] on div "[PERSON_NAME]- [GEOGRAPHIC_DATA], [GEOGRAPHIC_DATA] 4.5 (2,039) · [STREET_ADDRE…" at bounding box center [259, 130] width 173 height 261
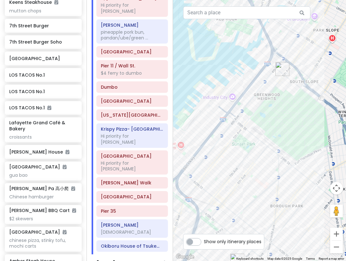
drag, startPoint x: 239, startPoint y: 112, endPoint x: 212, endPoint y: 142, distance: 40.7
click at [213, 141] on div at bounding box center [259, 130] width 173 height 261
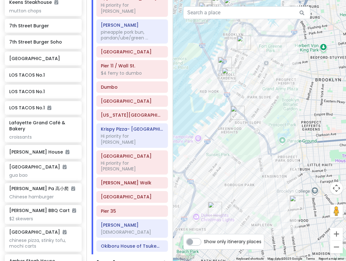
click at [234, 113] on img "Luigi's Pizza" at bounding box center [238, 113] width 14 height 14
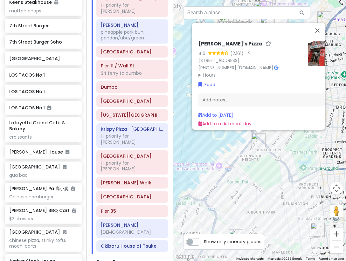
click at [270, 162] on div "[PERSON_NAME]'s Pizza 4.6 (2,161) · [STREET_ADDRESS] [PHONE_NUMBER] · [DOMAIN_N…" at bounding box center [259, 130] width 173 height 261
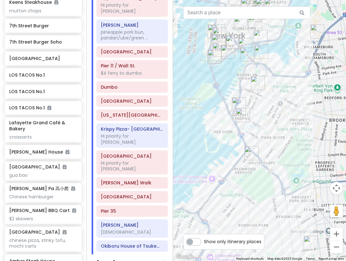
drag, startPoint x: 280, startPoint y: 102, endPoint x: 244, endPoint y: 157, distance: 65.4
click at [258, 155] on div at bounding box center [259, 130] width 173 height 261
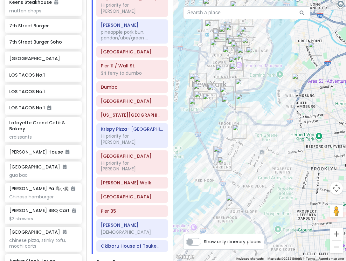
click at [221, 164] on img "F&F Pizzeria" at bounding box center [225, 164] width 14 height 14
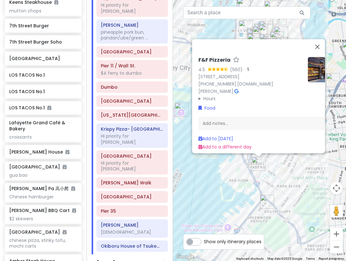
click at [225, 176] on div "F&F Pizzeria 4.5 (560) · [STREET_ADDRESS] [PHONE_NUMBER] · [DOMAIN_NAME][PERSON…" at bounding box center [259, 130] width 173 height 261
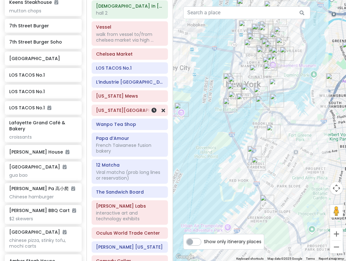
scroll to position [818, 0]
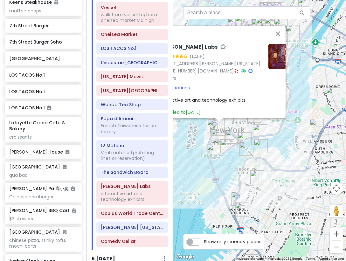
drag, startPoint x: 239, startPoint y: 118, endPoint x: 201, endPoint y: 118, distance: 38.5
click at [201, 118] on div "[PERSON_NAME] Labs 4.1 (1,456) [STREET_ADDRESS][PERSON_NAME][US_STATE] [PHONE_N…" at bounding box center [259, 130] width 173 height 261
click at [204, 67] on link "[DOMAIN_NAME]" at bounding box center [216, 70] width 36 height 6
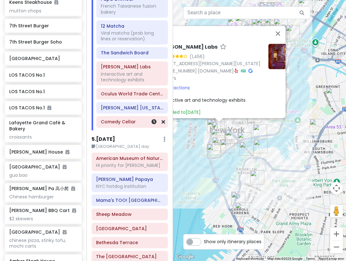
scroll to position [945, 0]
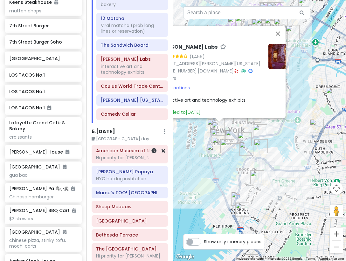
click at [112, 148] on h6 "American Museum of Natural History" at bounding box center [129, 151] width 67 height 6
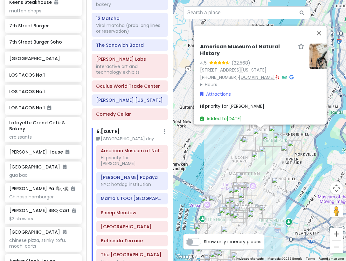
click at [242, 74] on link "[DOMAIN_NAME]" at bounding box center [257, 77] width 36 height 6
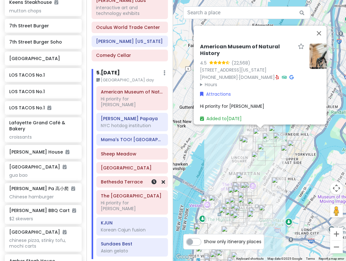
scroll to position [1009, 0]
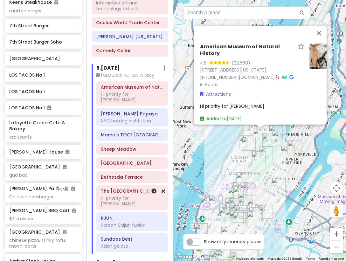
click at [122, 187] on div "The [GEOGRAPHIC_DATA] Hi priority for [PERSON_NAME]" at bounding box center [132, 198] width 63 height 22
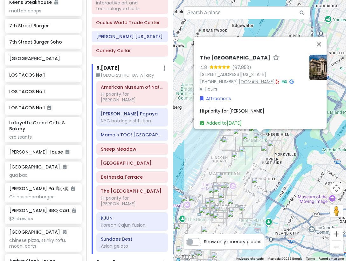
click at [250, 78] on link "[DOMAIN_NAME]" at bounding box center [257, 81] width 36 height 6
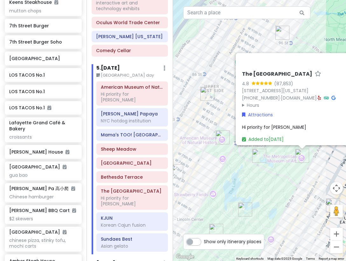
drag, startPoint x: 309, startPoint y: 159, endPoint x: 303, endPoint y: 160, distance: 6.2
click at [303, 160] on img "The Metropolitan Museum of Art" at bounding box center [302, 156] width 14 height 14
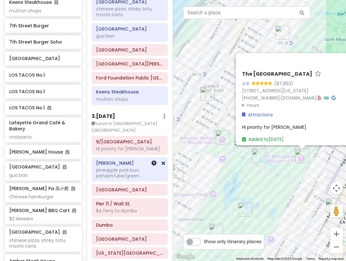
scroll to position [197, 0]
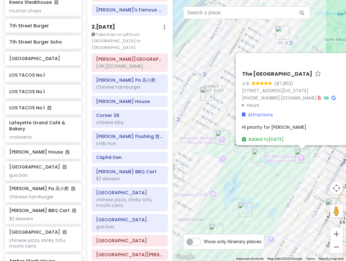
click at [206, 136] on div "To navigate, press the arrow keys. The [GEOGRAPHIC_DATA] 4.8 (87,853) [STREET_A…" at bounding box center [259, 130] width 173 height 261
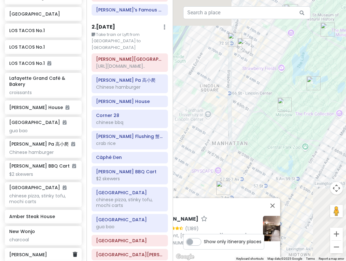
scroll to position [2178, 0]
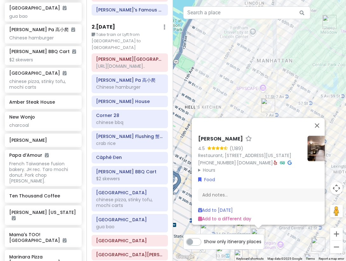
type input "katagiri"
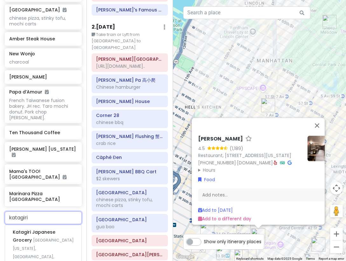
scroll to position [2241, 0]
click at [39, 237] on span "[GEOGRAPHIC_DATA][US_STATE], [GEOGRAPHIC_DATA], [GEOGRAPHIC_DATA]" at bounding box center [43, 252] width 61 height 30
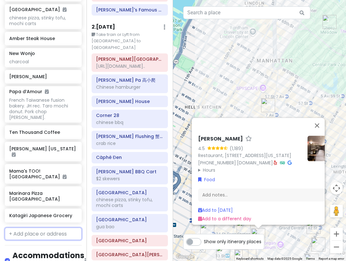
scroll to position [2258, 0]
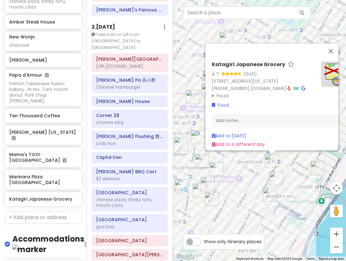
drag, startPoint x: 284, startPoint y: 225, endPoint x: 295, endPoint y: 159, distance: 67.1
click at [295, 159] on div "Katagiri Japanese Grocery 4.7 (949) [STREET_ADDRESS][US_STATE] [PHONE_NUMBER] ·…" at bounding box center [259, 130] width 173 height 261
click at [279, 177] on img "KJUN" at bounding box center [277, 178] width 14 height 14
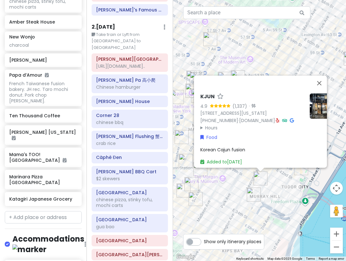
click at [280, 184] on div "KJUN 4.9 (1,337) · [STREET_ADDRESS][US_STATE] [PHONE_NUMBER] · [DOMAIN_NAME] · …" at bounding box center [259, 130] width 173 height 261
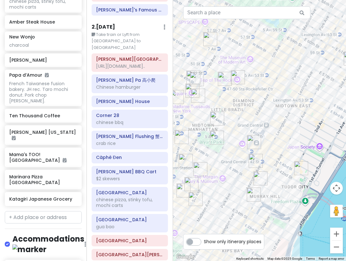
click at [252, 164] on img "Katagiri Japanese Grocery" at bounding box center [256, 161] width 14 height 14
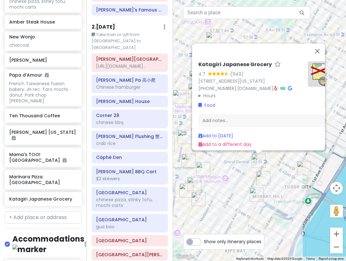
drag, startPoint x: 230, startPoint y: 171, endPoint x: 240, endPoint y: 167, distance: 10.6
click at [230, 171] on div "Katagiri Japanese Grocery 4.7 (949) [STREET_ADDRESS][US_STATE] [PHONE_NUMBER] ·…" at bounding box center [259, 130] width 173 height 261
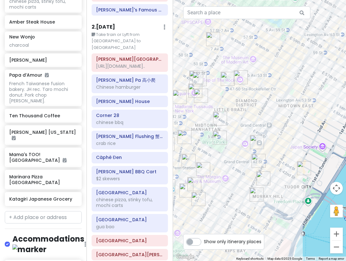
click at [254, 141] on img "Grand Central Terminal" at bounding box center [257, 142] width 14 height 14
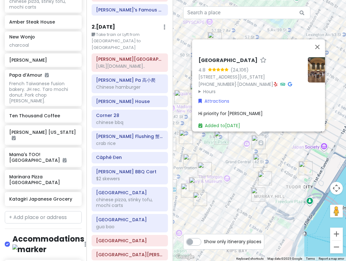
click at [232, 153] on div "[GEOGRAPHIC_DATA] 4.8 (24,106) [STREET_ADDRESS][US_STATE] [PHONE_NUMBER] · [DOM…" at bounding box center [259, 130] width 173 height 261
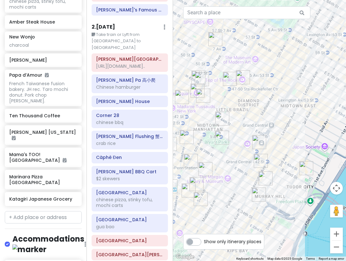
click at [257, 161] on img "Katagiri Japanese Grocery" at bounding box center [261, 161] width 14 height 14
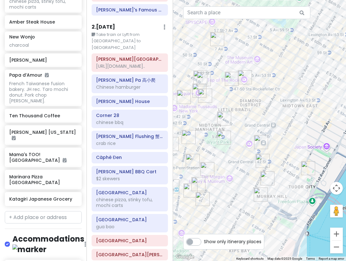
click at [261, 159] on img "Katagiri Japanese Grocery" at bounding box center [263, 161] width 14 height 14
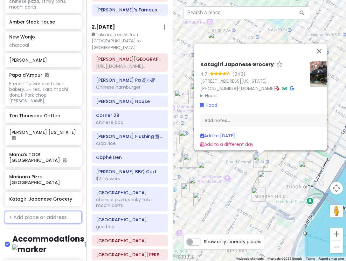
click at [38, 211] on input "text" at bounding box center [43, 217] width 77 height 13
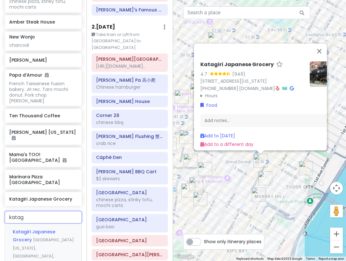
type input "kata"
click at [37, 229] on span "Katagiri Japanese Grocery [GEOGRAPHIC_DATA]" at bounding box center [34, 236] width 43 height 15
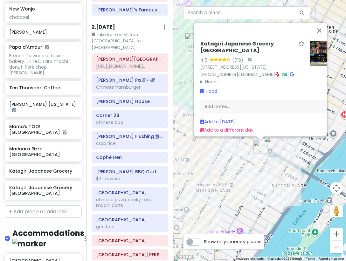
scroll to position [2286, 0]
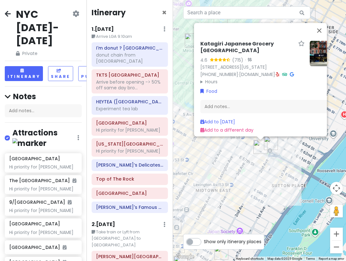
scroll to position [197, 0]
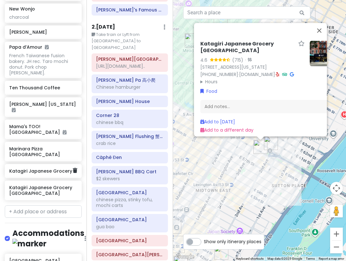
drag, startPoint x: 0, startPoint y: 0, endPoint x: 36, endPoint y: 99, distance: 105.0
click at [36, 168] on h6 "Katagiri Japanese Grocery" at bounding box center [40, 171] width 63 height 6
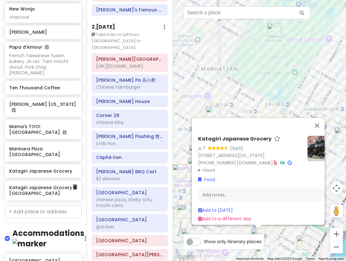
scroll to position [2280, 0]
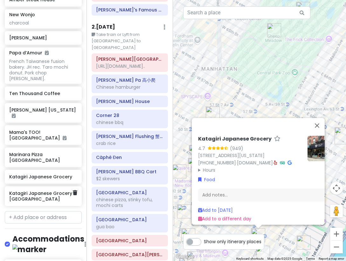
click at [35, 190] on h6 "Katagiri Japanese Grocery [GEOGRAPHIC_DATA]" at bounding box center [40, 195] width 63 height 11
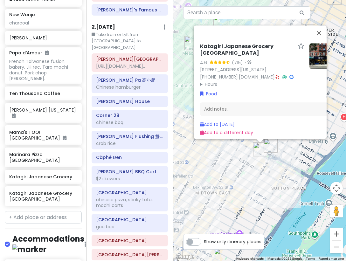
click at [266, 169] on div "Katagiri Japanese Grocery 59th Street Store 4.6 (715) · 224 E 59th St, New York…" at bounding box center [259, 130] width 173 height 261
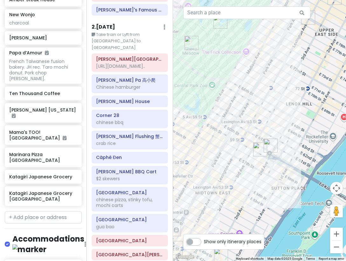
click at [269, 143] on img "Roosevelt Island Tramway" at bounding box center [271, 146] width 14 height 14
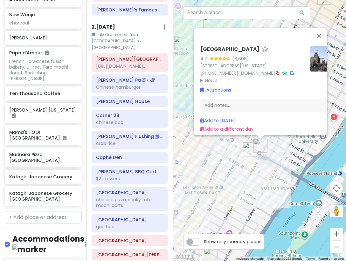
click at [249, 149] on img "Katagiri Japanese Grocery 59th Street Store" at bounding box center [250, 149] width 14 height 14
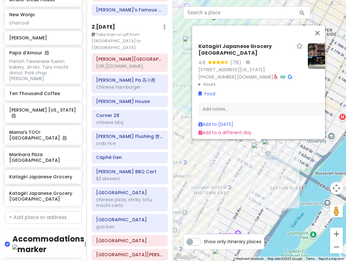
scroll to position [0, 17]
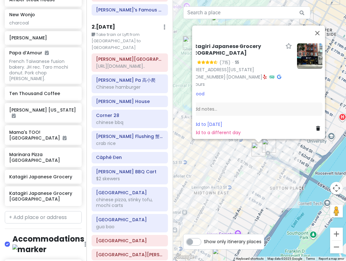
click at [316, 126] on icon at bounding box center [318, 128] width 4 height 4
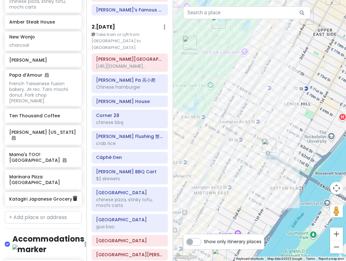
scroll to position [2264, 0]
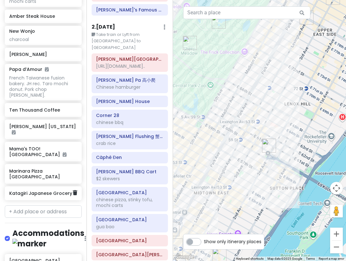
click at [37, 190] on h6 "Katagiri Japanese Grocery" at bounding box center [40, 193] width 63 height 6
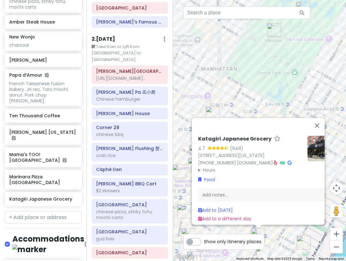
scroll to position [0, 0]
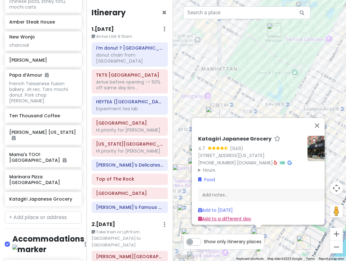
click at [221, 215] on link "Add to a different day" at bounding box center [224, 218] width 53 height 6
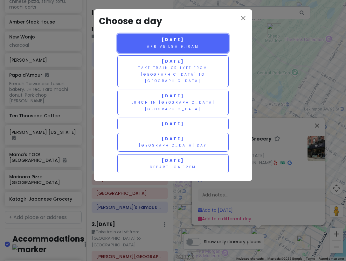
click at [193, 44] on small "Arrive LGA 9:10am" at bounding box center [173, 46] width 52 height 5
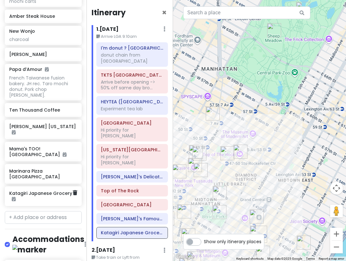
click at [35, 190] on h6 "Katagiri Japanese Grocery" at bounding box center [40, 195] width 63 height 11
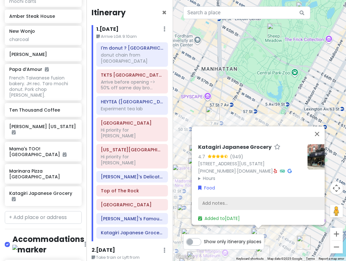
click at [217, 198] on div "Add notes..." at bounding box center [265, 203] width 135 height 13
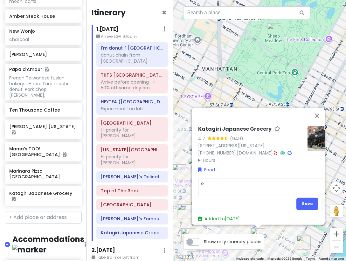
type textarea "x"
type textarea "o"
type textarea "x"
type textarea "ol"
type textarea "x"
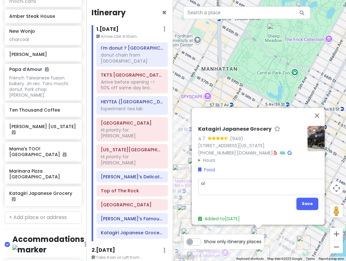
type textarea "old"
type textarea "x"
type textarea "olde"
type textarea "x"
type textarea "oldes"
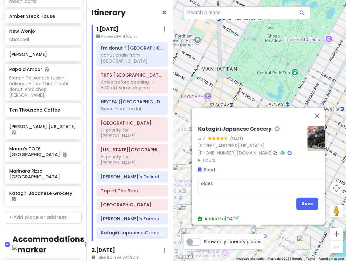
type textarea "x"
type textarea "oldest"
type textarea "x"
type textarea "oldest"
type textarea "x"
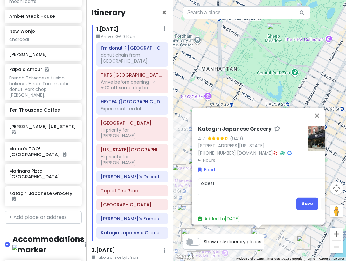
type textarea "oldest j"
type textarea "x"
type textarea "oldest ja"
type textarea "x"
type textarea "oldest jap"
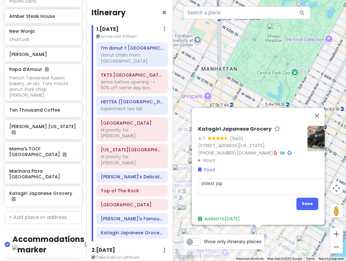
type textarea "x"
type textarea "oldest japa"
type textarea "x"
type textarea "oldest japan"
type textarea "x"
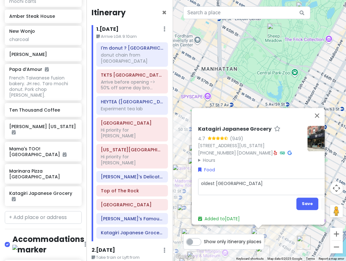
type textarea "oldest japane"
type textarea "x"
type textarea "oldest japanes"
type textarea "x"
type textarea "oldest japanese"
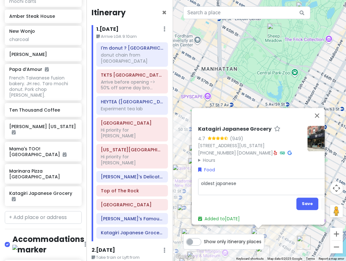
type textarea "x"
type textarea "oldest japanes"
type textarea "x"
type textarea "oldest japanese"
type textarea "x"
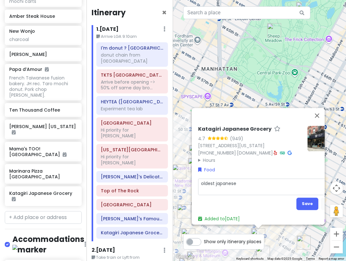
type textarea "oldest japanese"
type textarea "x"
type textarea "oldest japanese g"
type textarea "x"
type textarea "oldest japanese gr"
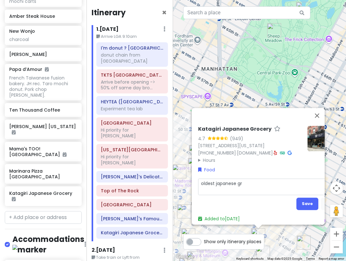
type textarea "x"
type textarea "oldest japanese gro"
type textarea "x"
type textarea "oldest japanese groc"
type textarea "x"
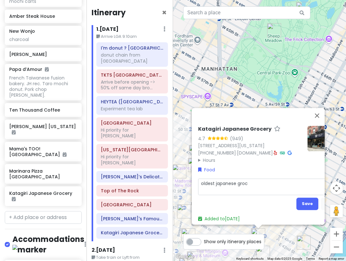
type textarea "oldest japanese groce"
type textarea "x"
type textarea "oldest japanese grocer"
type textarea "x"
type textarea "oldest japanese grocery"
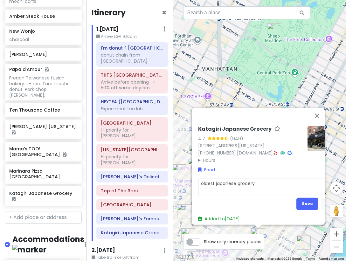
type textarea "x"
type textarea "oldest japanese grocery"
type textarea "x"
type textarea "oldest japanese grocery i"
type textarea "x"
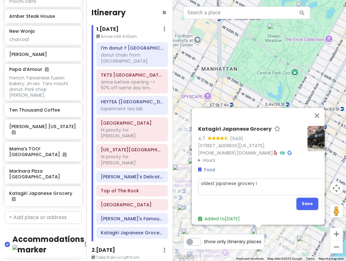
type textarea "oldest japanese grocery in"
type textarea "x"
type textarea "oldest japanese grocery in"
type textarea "x"
type textarea "oldest japanese grocery in u"
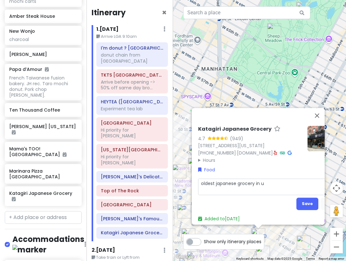
type textarea "x"
type textarea "oldest japanese grocery in us"
type textarea "x"
type textarea "oldest japanese grocery in usa"
type textarea "x"
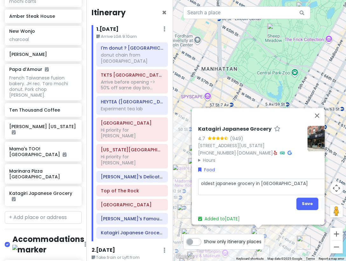
type textarea "oldest japanese grocery in usa e"
type textarea "x"
type textarea "oldest japanese grocery in usa et"
type textarea "x"
type textarea "oldest japanese grocery in usa ets"
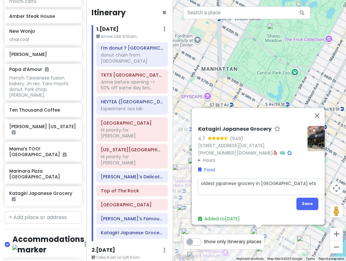
type textarea "x"
type textarea "oldest japanese grocery in usa et"
type textarea "x"
type textarea "oldest japanese grocery in usa e"
type textarea "x"
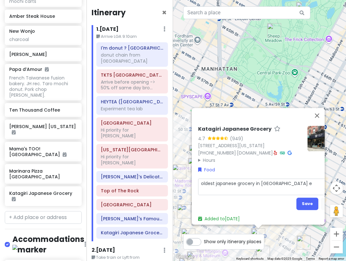
type textarea "oldest japanese grocery in usa es"
type textarea "x"
type textarea "oldest japanese grocery in usa est"
type textarea "x"
type textarea "oldest japanese grocery in usa est"
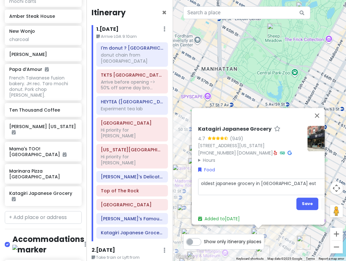
type textarea "x"
type textarea "oldest japanese grocery in usa est 1"
type textarea "x"
type textarea "oldest japanese grocery in usa est 19"
type textarea "x"
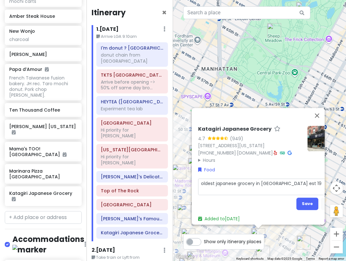
type textarea "oldest japanese grocery in usa est 190"
type textarea "x"
type textarea "oldest japanese grocery in usa est 1907"
type textarea "x"
type textarea "oldest japanese grocery in usa est 1907"
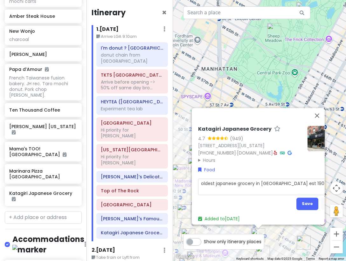
type textarea "x"
type textarea "oldest japanese grocery in usa est 1907"
click at [310, 201] on button "Save" at bounding box center [307, 203] width 22 height 12
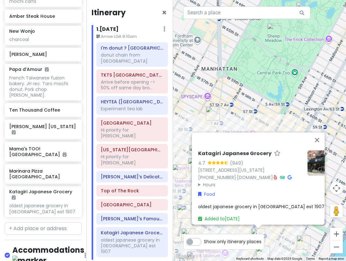
scroll to position [2275, 0]
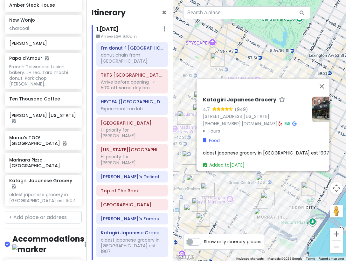
drag, startPoint x: 273, startPoint y: 236, endPoint x: 277, endPoint y: 180, distance: 56.2
click at [277, 180] on div "Katagiri Japanese Grocery 4.7 (949) 370 Lexington Ave, New York, NY 10017, USA …" at bounding box center [259, 130] width 173 height 261
click at [260, 180] on img "Katagiri Japanese Grocery" at bounding box center [263, 182] width 14 height 14
click at [287, 189] on div "To navigate, press the arrow keys. Katagiri Japanese Grocery 4.7 (949) 370 Lexi…" at bounding box center [259, 130] width 173 height 261
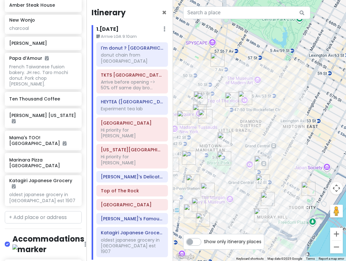
click at [257, 215] on img "Sarge’s Delicatessen & Diner" at bounding box center [261, 215] width 14 height 14
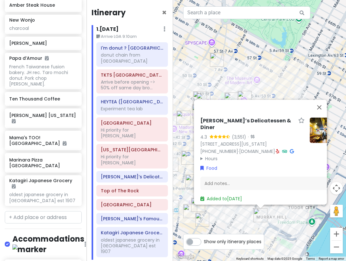
click at [240, 220] on div "Sarge’s Delicatessen & Diner 4.3 (3,551) · 548 3rd Ave, New York, NY 10016, USA…" at bounding box center [259, 130] width 173 height 261
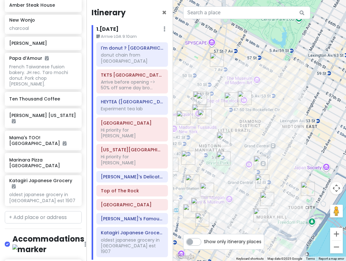
click at [263, 160] on img "Grand Central Terminal" at bounding box center [261, 163] width 14 height 14
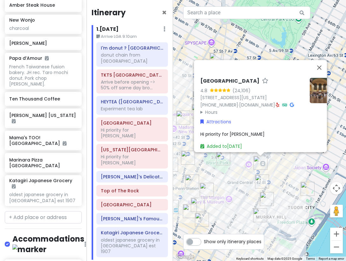
click at [283, 183] on div "[GEOGRAPHIC_DATA] 4.8 (24,106) [STREET_ADDRESS][US_STATE] [PHONE_NUMBER] · [DOM…" at bounding box center [259, 130] width 173 height 261
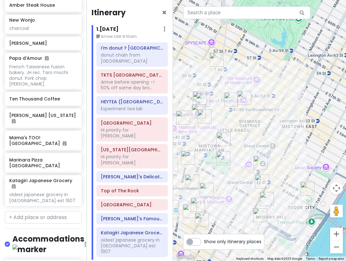
click at [264, 198] on img "KJUN" at bounding box center [267, 199] width 14 height 14
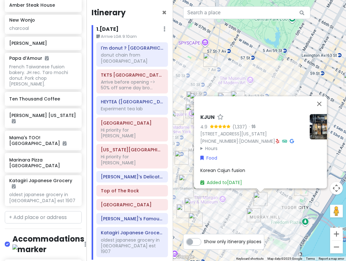
click at [229, 215] on div "KJUN 4.9 (1,337) · [STREET_ADDRESS][US_STATE] [PHONE_NUMBER] · [DOMAIN_NAME] · …" at bounding box center [259, 130] width 173 height 261
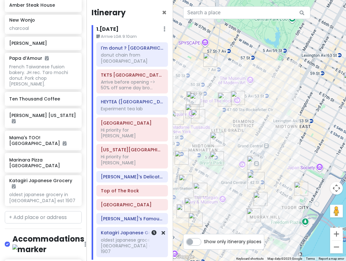
scroll to position [1, 0]
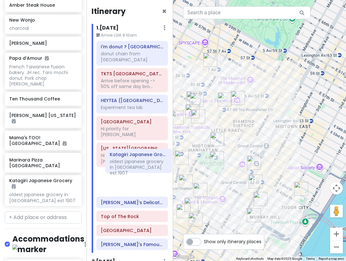
drag, startPoint x: 118, startPoint y: 223, endPoint x: 128, endPoint y: 162, distance: 61.8
click at [128, 162] on div "I'm donut ? times square donut chain from Japan TKTS Times Square Arrive before…" at bounding box center [132, 147] width 81 height 212
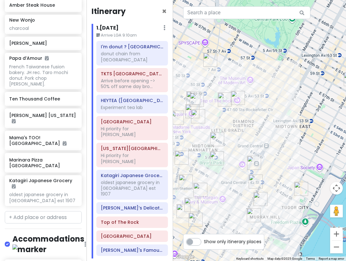
click at [257, 181] on img "Katagiri Japanese Grocery" at bounding box center [256, 182] width 14 height 14
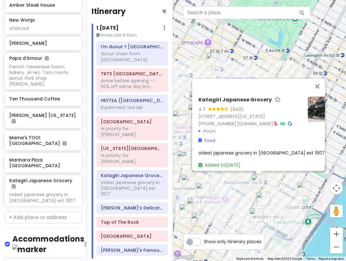
click at [227, 190] on div "Katagiri Japanese Grocery 4.7 (949) 370 Lexington Ave, New York, NY 10017, USA …" at bounding box center [259, 130] width 173 height 261
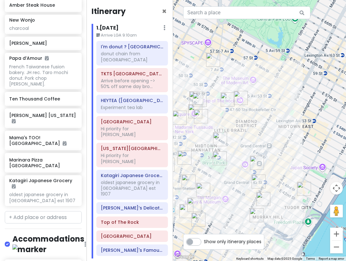
click at [218, 156] on img "New York Public Library - Stephen A. Schwarzman Building" at bounding box center [220, 158] width 14 height 14
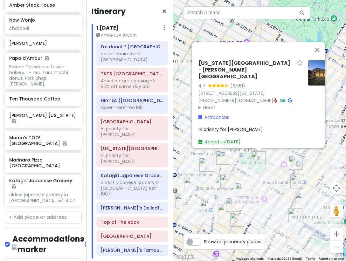
click at [290, 162] on img "Grand Central Terminal" at bounding box center [296, 163] width 14 height 14
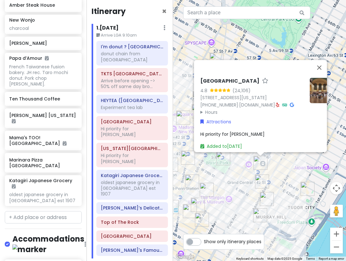
click at [220, 156] on img "New York Public Library - Stephen A. Schwarzman Building" at bounding box center [223, 158] width 14 height 14
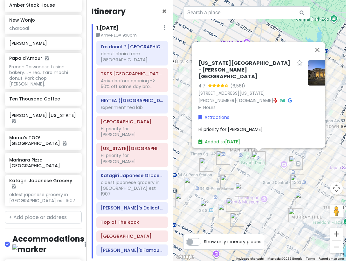
click at [294, 163] on img "Grand Central Terminal" at bounding box center [296, 163] width 14 height 14
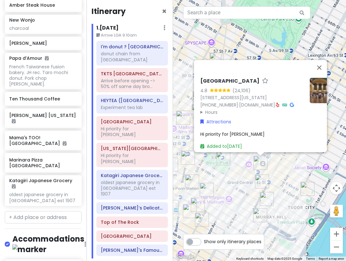
click at [290, 172] on div "[GEOGRAPHIC_DATA] 4.8 (24,106) [STREET_ADDRESS][US_STATE] [PHONE_NUMBER] · [DOM…" at bounding box center [259, 130] width 173 height 261
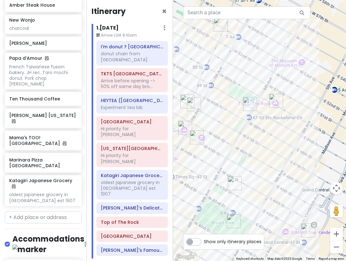
click at [182, 99] on img "HEYTEA (Times Square)" at bounding box center [187, 101] width 14 height 14
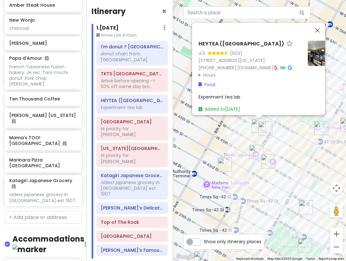
drag, startPoint x: 281, startPoint y: 197, endPoint x: 230, endPoint y: 129, distance: 84.0
click at [241, 142] on div "HEYTEA (Times Square) 4.5 (503) 1565 Broadway, New York, NY 10036, USA (212) 88…" at bounding box center [259, 130] width 173 height 261
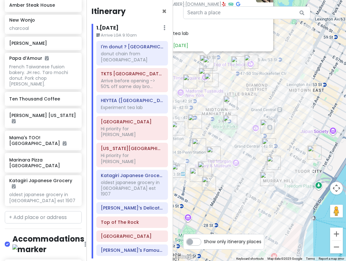
click at [265, 126] on img "Grand Central Terminal" at bounding box center [267, 127] width 14 height 14
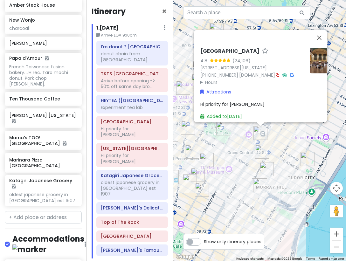
click at [280, 144] on div "[GEOGRAPHIC_DATA] 4.8 (24,106) [STREET_ADDRESS][US_STATE] [PHONE_NUMBER] · [DOM…" at bounding box center [259, 130] width 173 height 261
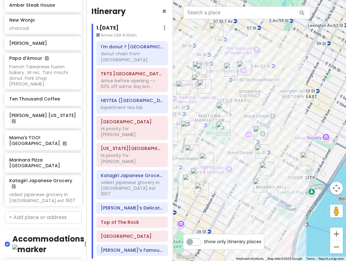
click at [259, 131] on img "Grand Central Terminal" at bounding box center [260, 133] width 14 height 14
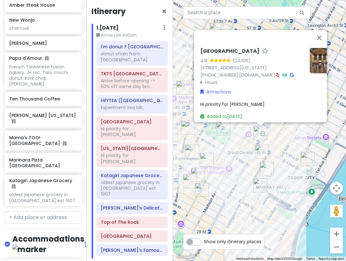
click at [221, 125] on img "New York Public Library - Stephen A. Schwarzman Building" at bounding box center [223, 128] width 14 height 14
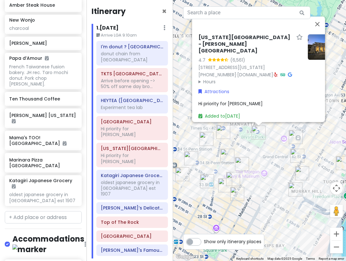
click at [232, 150] on img "Keens Steakhouse" at bounding box center [227, 156] width 14 height 14
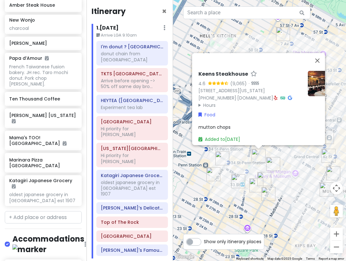
click at [272, 151] on div "Keens Steakhouse 4.6 (9,065) · 72 W 36th St., New York, NY 10018, USA (212) 947…" at bounding box center [259, 130] width 173 height 261
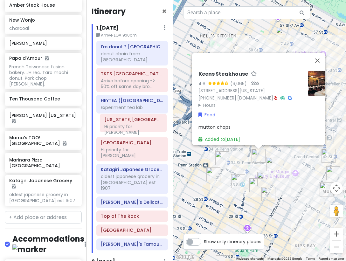
drag, startPoint x: 116, startPoint y: 142, endPoint x: 119, endPoint y: 125, distance: 17.8
click at [119, 125] on div "I'm donut ? times square donut chain from Japan TKTS Times Square Arrive before…" at bounding box center [132, 147] width 81 height 212
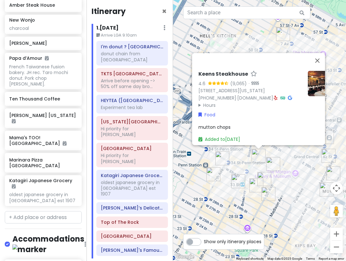
click at [298, 204] on div "Keens Steakhouse 4.6 (9,065) · 72 W 36th St., New York, NY 10018, USA (212) 947…" at bounding box center [259, 130] width 173 height 261
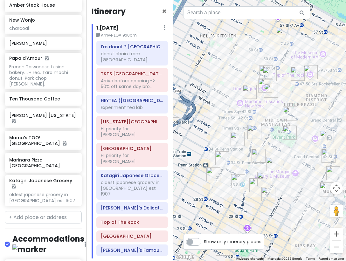
drag, startPoint x: 294, startPoint y: 148, endPoint x: 244, endPoint y: 149, distance: 50.0
click at [244, 149] on div at bounding box center [259, 130] width 173 height 261
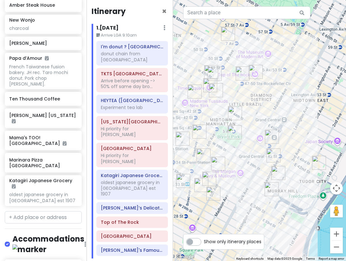
drag, startPoint x: 288, startPoint y: 159, endPoint x: 233, endPoint y: 158, distance: 55.0
click at [233, 158] on div at bounding box center [259, 130] width 173 height 261
click at [273, 189] on img "Sarge’s Delicatessen & Diner" at bounding box center [272, 189] width 14 height 14
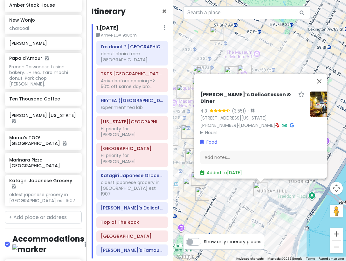
click at [223, 205] on div "Sarge’s Delicatessen & Diner 4.3 (3,551) · 548 3rd Ave, New York, NY 10016, USA…" at bounding box center [259, 130] width 173 height 261
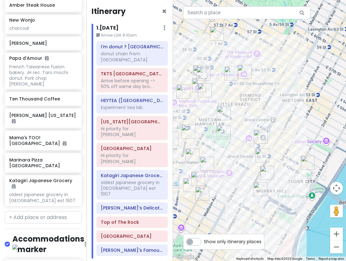
click at [259, 152] on img "Katagiri Japanese Grocery" at bounding box center [262, 156] width 14 height 14
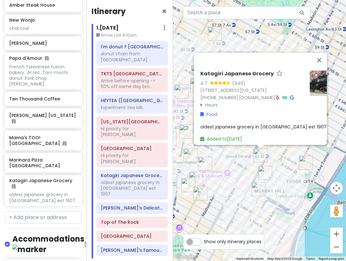
click at [210, 102] on summary "Hours" at bounding box center [252, 104] width 104 height 7
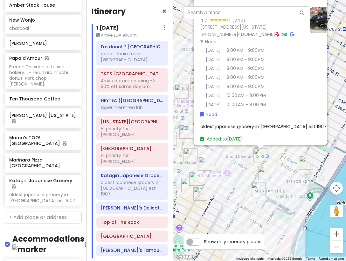
click at [239, 185] on div "Katagiri Japanese Grocery 4.7 (949) 370 Lexington Ave, New York, NY 10017, USA …" at bounding box center [259, 130] width 173 height 261
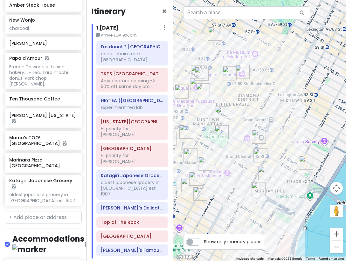
click at [259, 188] on img "Sarge’s Delicatessen & Diner" at bounding box center [259, 189] width 14 height 14
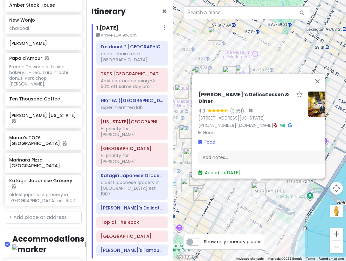
click at [241, 204] on div "Sarge’s Delicatessen & Diner 4.3 (3,551) · 548 3rd Ave, New York, NY 10016, USA…" at bounding box center [259, 130] width 173 height 261
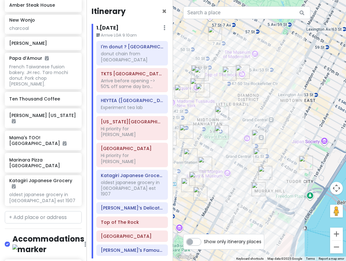
click at [239, 74] on img "Top of The Rock" at bounding box center [243, 72] width 14 height 14
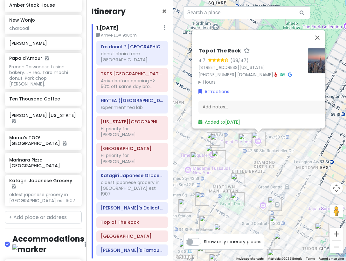
click at [245, 138] on img "Adel's Famous Halal Food" at bounding box center [246, 141] width 14 height 14
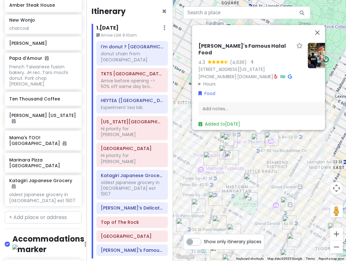
click at [244, 154] on div "Adel's Famous Halal Food 4.3 (4,636) · 1221 6th Ave, New York, NY 10020, USA (8…" at bounding box center [259, 130] width 173 height 261
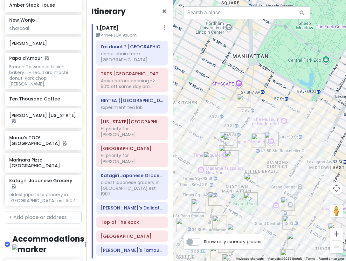
click at [269, 140] on img "Top of The Rock" at bounding box center [272, 139] width 14 height 14
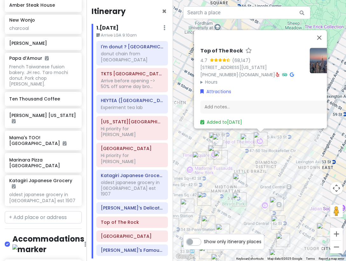
click at [251, 169] on div "Top of The Rock 4.7 (68,147) 30 Rockefeller Plaza, New York, NY 10112, USA (212…" at bounding box center [259, 130] width 173 height 261
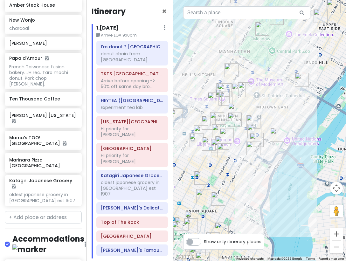
drag, startPoint x: 302, startPoint y: 170, endPoint x: 277, endPoint y: 114, distance: 61.2
click at [277, 114] on div at bounding box center [259, 130] width 173 height 261
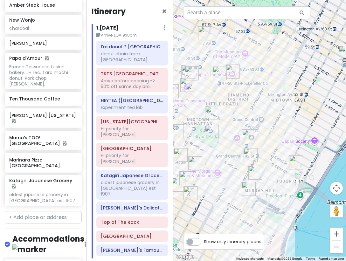
drag, startPoint x: 266, startPoint y: 125, endPoint x: 293, endPoint y: 159, distance: 43.7
click at [293, 159] on div at bounding box center [259, 130] width 173 height 261
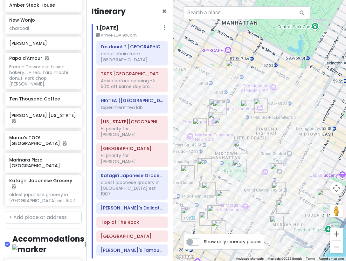
scroll to position [2275, 0]
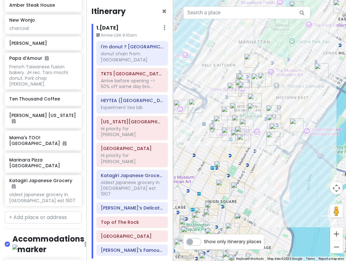
drag, startPoint x: 275, startPoint y: 78, endPoint x: 303, endPoint y: 130, distance: 59.2
click at [303, 130] on div at bounding box center [259, 130] width 173 height 261
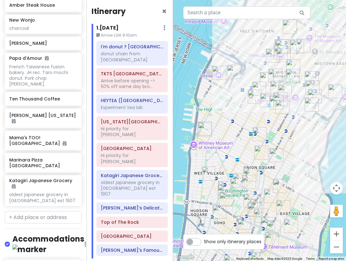
drag, startPoint x: 288, startPoint y: 207, endPoint x: 306, endPoint y: 137, distance: 71.5
click at [306, 137] on div at bounding box center [259, 130] width 173 height 261
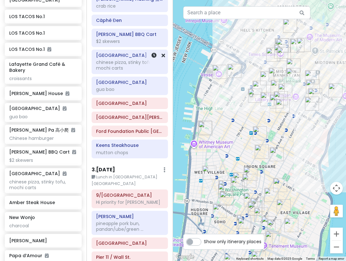
scroll to position [382, 0]
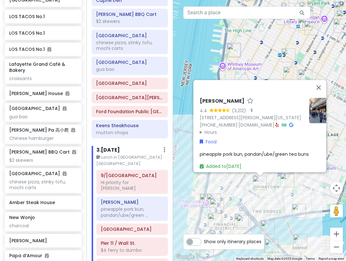
drag, startPoint x: 183, startPoint y: 190, endPoint x: 185, endPoint y: 134, distance: 56.3
click at [185, 134] on div "Mei Lai Wah 4.4 (3,212) · 41 Mott St, New York, NY 10013, USA (212) 966-7866 · …" at bounding box center [259, 130] width 173 height 261
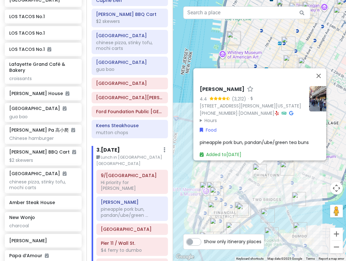
click at [275, 187] on div "Mei Lai Wah 4.4 (3,212) · 41 Mott St, New York, NY 10013, USA (212) 966-7866 · …" at bounding box center [259, 130] width 173 height 261
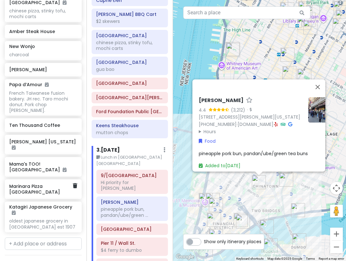
scroll to position [2300, 0]
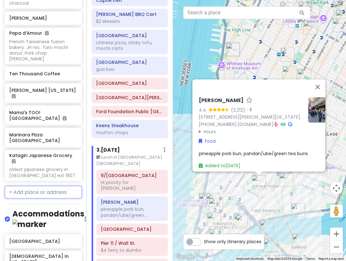
click at [38, 186] on input "text" at bounding box center [43, 192] width 77 height 13
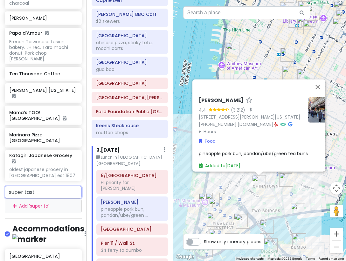
type input "super taste"
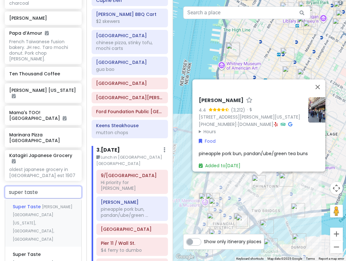
click at [35, 204] on span "Super Taste" at bounding box center [27, 207] width 29 height 6
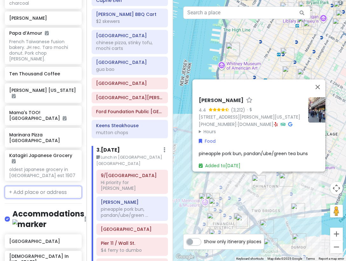
scroll to position [2316, 0]
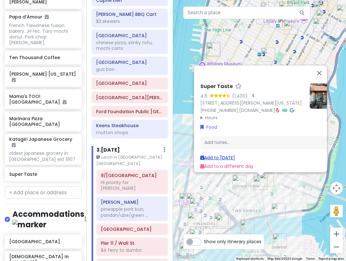
click at [224, 155] on link "Add to Sat 1/17" at bounding box center [217, 158] width 35 height 6
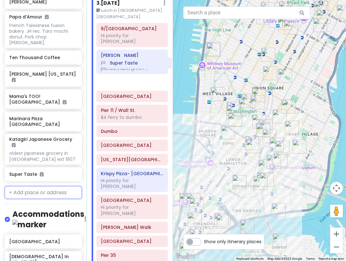
scroll to position [527, 0]
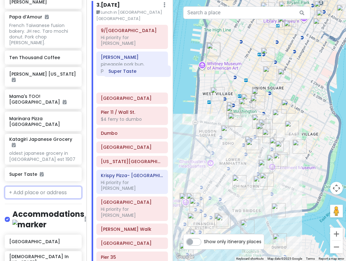
drag, startPoint x: 114, startPoint y: 216, endPoint x: 119, endPoint y: 75, distance: 141.3
click at [119, 75] on div "9/11 Memorial & Museum Hi priority for Alfred Mei Lai Wah pineapple pork bun, p…" at bounding box center [132, 163] width 81 height 276
click at [36, 186] on input "text" at bounding box center [43, 192] width 77 height 13
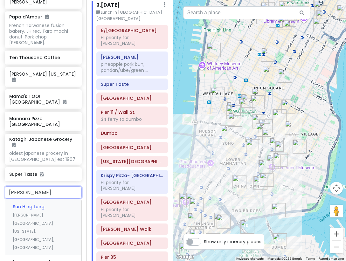
type input "sun hing l"
click at [40, 204] on span "Sun Hing Lung" at bounding box center [29, 207] width 32 height 6
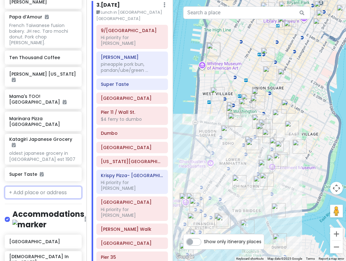
scroll to position [2333, 0]
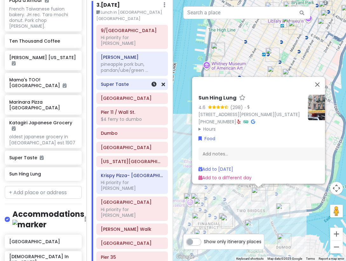
click at [120, 81] on h6 "Super Taste" at bounding box center [132, 84] width 63 height 6
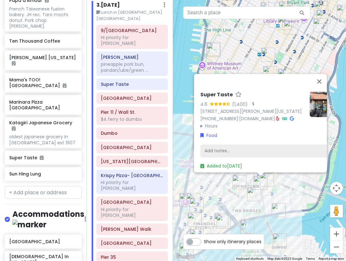
click at [254, 144] on div "Add notes..." at bounding box center [267, 150] width 135 height 13
click at [255, 145] on div "Add notes..." at bounding box center [267, 150] width 135 height 13
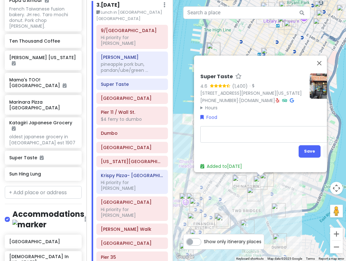
type textarea "x"
type textarea "d"
type textarea "x"
type textarea "du"
type textarea "x"
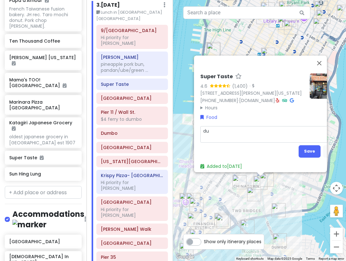
type textarea "dum"
type textarea "x"
type textarea "dump"
type textarea "x"
type textarea "dumpl"
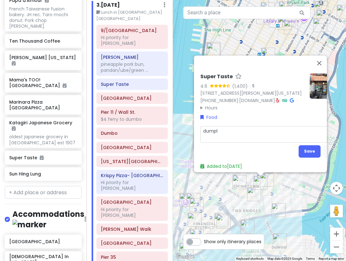
type textarea "x"
type textarea "dumpli"
type textarea "x"
type textarea "dumpling"
type textarea "x"
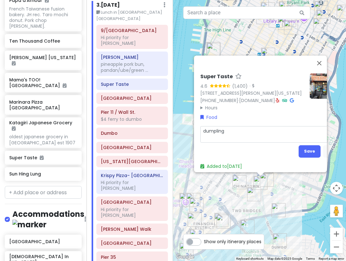
type textarea "dumplings"
type textarea "x"
type textarea "dumplings,"
type textarea "x"
type textarea "dumplings,"
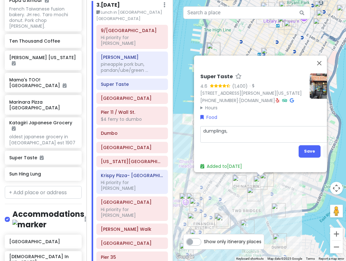
type textarea "x"
type textarea "dumplings, s"
type textarea "x"
type textarea "dumplings, se"
type textarea "x"
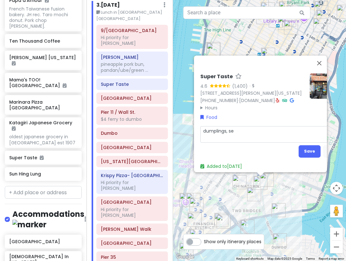
type textarea "dumplings, ses"
type textarea "x"
type textarea "dumplings, sesa"
type textarea "x"
type textarea "dumplings, sesam"
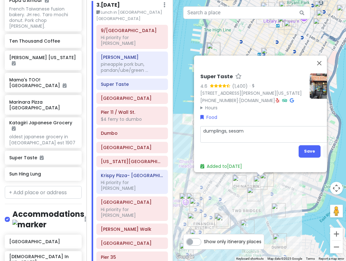
type textarea "x"
type textarea "dumplings, sesame"
type textarea "x"
type textarea "dumplings, sesame"
type textarea "x"
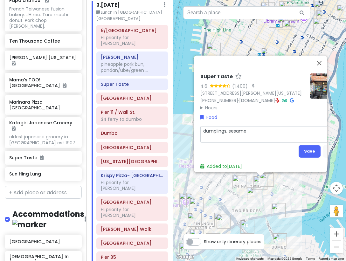
type textarea "dumplings, sesame n"
type textarea "x"
type textarea "dumplings, sesame no"
type textarea "x"
type textarea "dumplings, sesame noo"
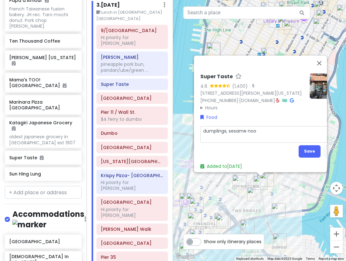
type textarea "x"
type textarea "dumplings, sesame nood"
type textarea "x"
type textarea "dumplings, sesame noodl"
type textarea "x"
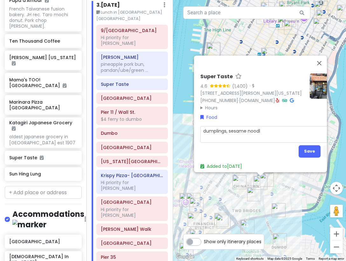
type textarea "dumplings, sesame noodle"
type textarea "x"
type textarea "dumplings, sesame noodles"
click at [310, 149] on button "Save" at bounding box center [310, 151] width 22 height 12
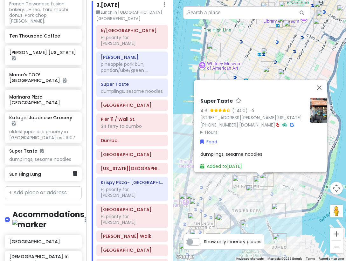
click at [29, 170] on div "Sun Hing Lung" at bounding box center [40, 174] width 63 height 9
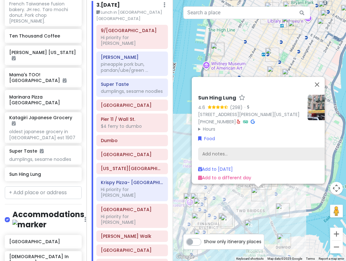
click at [258, 148] on div "Add notes..." at bounding box center [265, 153] width 135 height 13
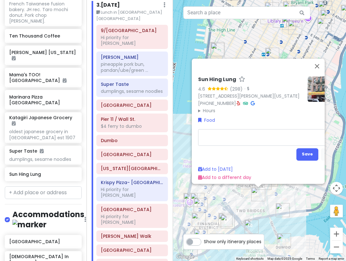
type textarea "x"
type textarea "p"
type textarea "x"
type textarea "po"
type textarea "x"
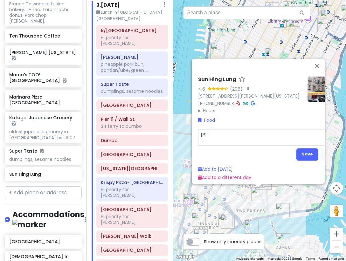
type textarea "por"
type textarea "x"
type textarea "pork"
type textarea "x"
type textarea "pork"
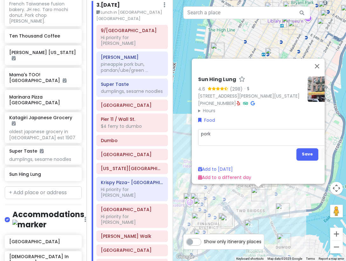
type textarea "x"
type textarea "pork r"
type textarea "x"
type textarea "pork ri"
type textarea "x"
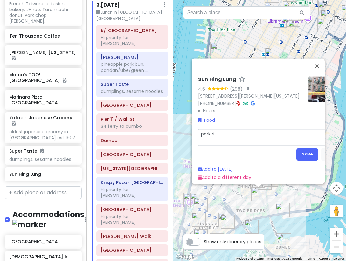
type textarea "pork ric"
type textarea "x"
type textarea "pork rice"
type textarea "x"
type textarea "pork rice r"
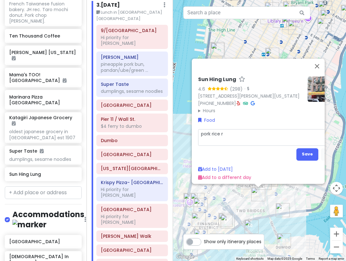
type textarea "x"
type textarea "pork rice ro"
type textarea "x"
type textarea "pork rice rol"
type textarea "x"
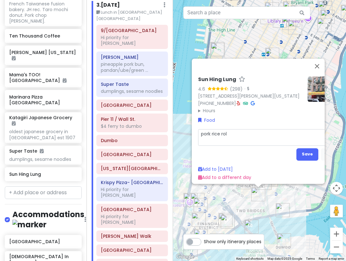
type textarea "pork rice roll"
type textarea "x"
type textarea "pork rice rolls"
click at [308, 148] on button "Save" at bounding box center [307, 154] width 22 height 12
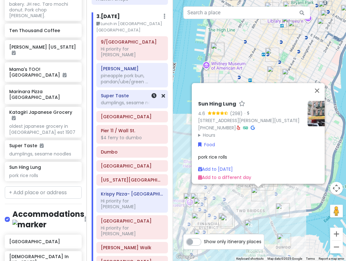
scroll to position [527, 0]
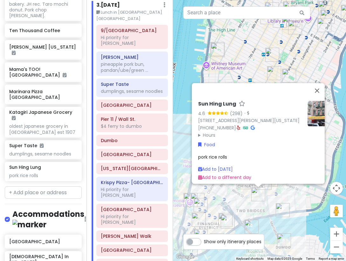
click at [251, 74] on div "Sun Hing Lung 4.6 (298) · 58 Henry St, New York, NY 10002, USA (212) 962-7032 ·…" at bounding box center [259, 130] width 173 height 261
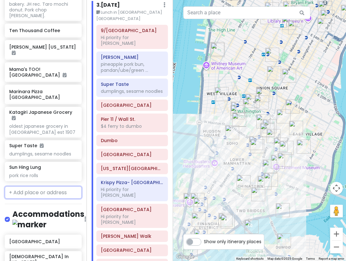
click at [42, 186] on input "text" at bounding box center [43, 192] width 77 height 13
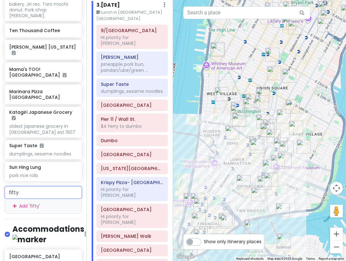
scroll to position [2343, 0]
drag, startPoint x: 31, startPoint y: 113, endPoint x: -3, endPoint y: 114, distance: 34.1
click at [0, 114] on html "NYC [DATE]-[DATE] Private Change Dates Make a Copy Delete Trip Give Feedback 💡 …" at bounding box center [173, 130] width 346 height 261
type input "alimama"
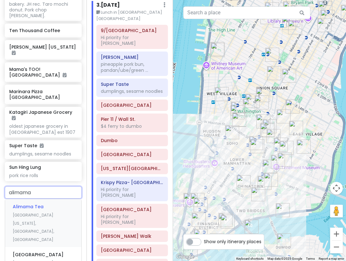
click at [38, 204] on span "Alimama Tea" at bounding box center [28, 207] width 31 height 6
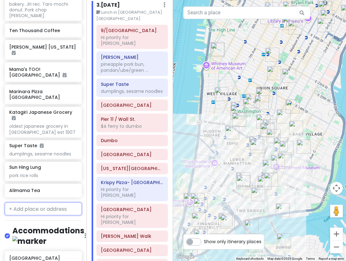
scroll to position [2359, 0]
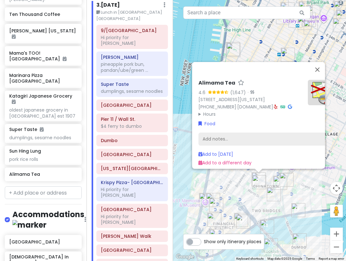
click at [233, 135] on div "Add notes..." at bounding box center [265, 138] width 135 height 13
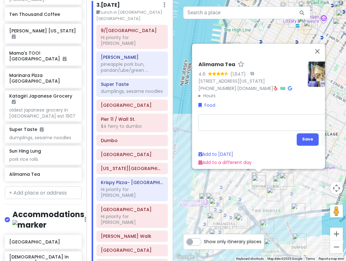
type textarea "x"
type textarea "c"
type textarea "x"
type textarea "cr"
type textarea "x"
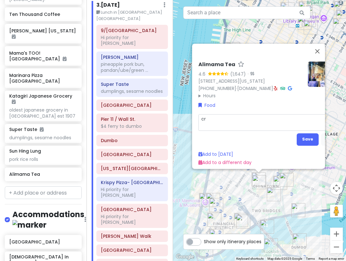
type textarea "cre"
type textarea "x"
type textarea "crea"
type textarea "x"
type textarea "cream"
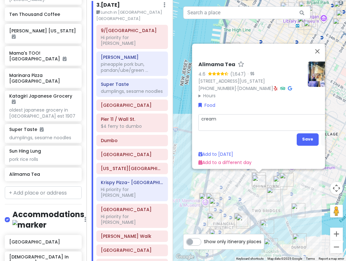
type textarea "x"
type textarea "cream"
type textarea "x"
type textarea "cream p"
type textarea "x"
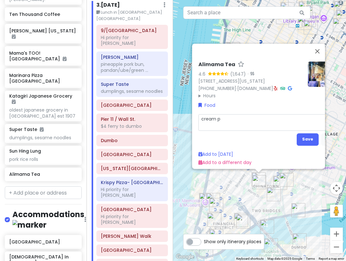
type textarea "cream pu"
type textarea "x"
type textarea "cream puf"
type textarea "x"
type textarea "cream puff"
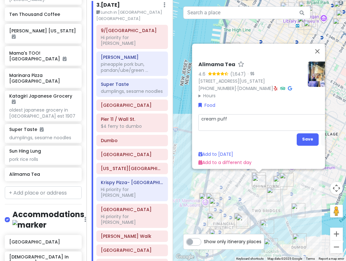
type textarea "x"
type textarea "cream puffs"
click at [306, 136] on button "Save" at bounding box center [308, 139] width 22 height 12
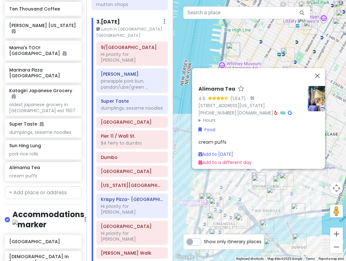
scroll to position [463, 0]
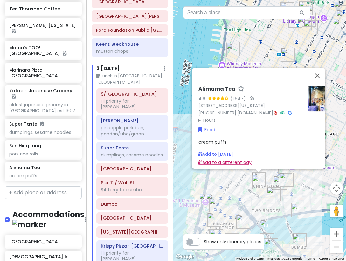
click at [221, 159] on link "Add to a different day" at bounding box center [224, 162] width 53 height 6
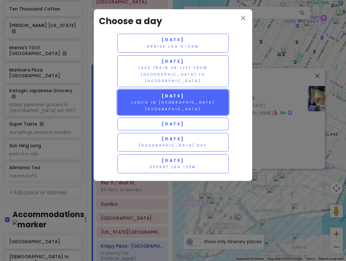
click at [151, 93] on button "Saturday 1/17 Lunch in Chinatown Manhattan" at bounding box center [172, 102] width 111 height 25
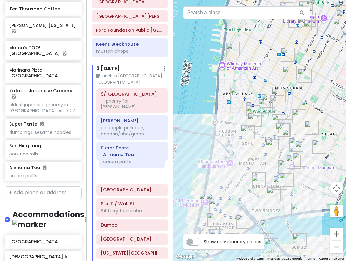
drag, startPoint x: 121, startPoint y: 204, endPoint x: 124, endPoint y: 160, distance: 44.3
click at [124, 160] on div "9/11 Memorial & Museum Hi priority for Alfred Mei Lai Wah pineapple pork bun, p…" at bounding box center [132, 240] width 81 height 304
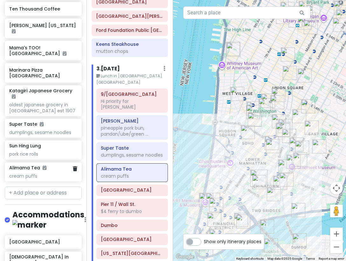
scroll to position [985, 0]
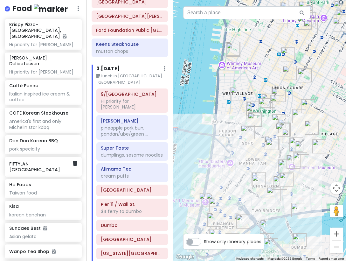
click at [28, 161] on h6 "FIFTYLAN [GEOGRAPHIC_DATA]" at bounding box center [40, 166] width 63 height 11
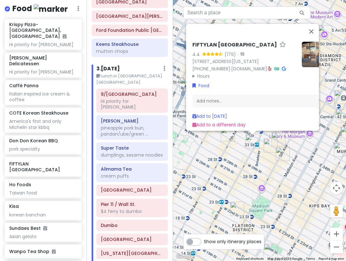
click at [264, 163] on div "FIFTYLAN KOREATOWN 4.4 (179) · 875 6th Ave, New York, NY 10001, USA (646) 861-0…" at bounding box center [259, 130] width 173 height 261
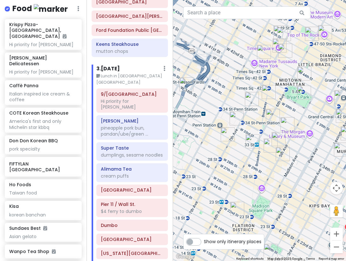
click at [248, 143] on img "FIFTYLAN KOREATOWN" at bounding box center [252, 141] width 14 height 14
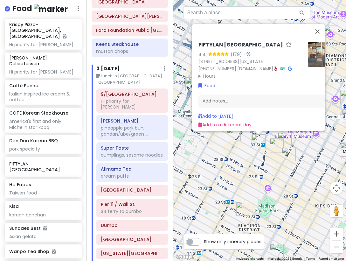
click at [284, 137] on img "Empire State Building" at bounding box center [285, 139] width 14 height 14
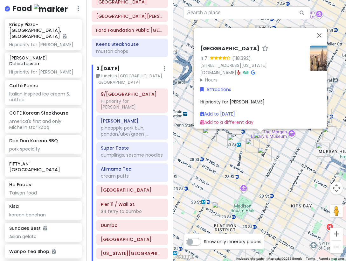
click at [232, 141] on img "FIFTYLAN KOREATOWN" at bounding box center [234, 141] width 14 height 14
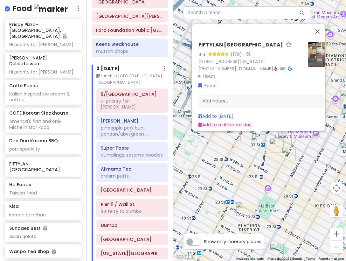
click at [245, 174] on div "FIFTYLAN KOREATOWN 4.4 (179) · 875 6th Ave, New York, NY 10001, USA (646) 861-0…" at bounding box center [259, 130] width 173 height 261
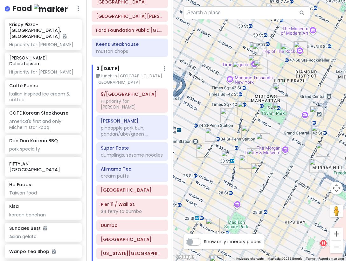
drag, startPoint x: 238, startPoint y: 161, endPoint x: 217, endPoint y: 174, distance: 24.6
click at [217, 174] on div at bounding box center [259, 130] width 173 height 261
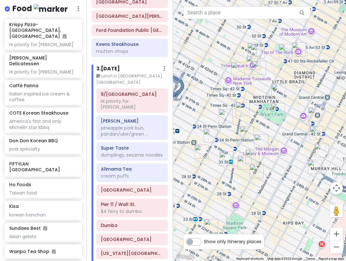
click at [321, 149] on img "KJUN" at bounding box center [322, 150] width 14 height 14
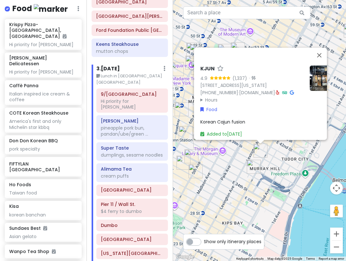
click at [250, 167] on img "Sarge’s Delicatessen & Diner" at bounding box center [254, 167] width 14 height 14
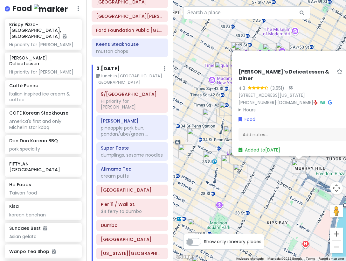
drag, startPoint x: 208, startPoint y: 185, endPoint x: 258, endPoint y: 181, distance: 50.1
click at [275, 184] on div "Sarge’s Delicatessen & Diner 4.3 (3,551) · 548 3rd Ave, New York, NY 10016, USA…" at bounding box center [259, 130] width 173 height 261
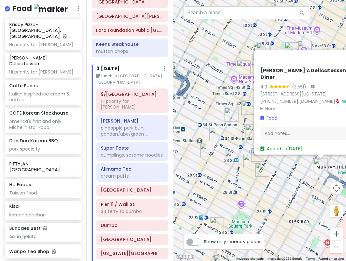
click at [204, 149] on img "PopUp Bagels" at bounding box center [207, 150] width 14 height 14
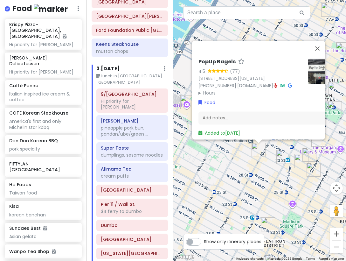
click at [282, 155] on img "FIFTYLAN KOREATOWN" at bounding box center [283, 157] width 14 height 14
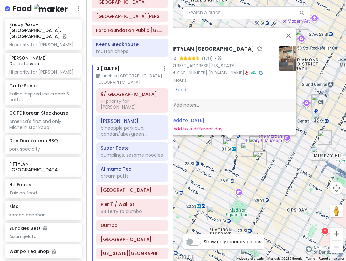
drag, startPoint x: 253, startPoint y: 179, endPoint x: 216, endPoint y: 162, distance: 41.5
click at [213, 163] on div "FIFTYLAN KOREATOWN 4.4 (179) · 875 6th Ave, New York, NY 10001, USA (646) 861-0…" at bounding box center [259, 130] width 173 height 261
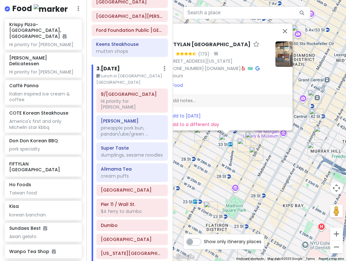
drag, startPoint x: 224, startPoint y: 159, endPoint x: 273, endPoint y: 165, distance: 50.3
click at [273, 165] on div "FIFTYLAN KOREATOWN 4.4 (179) · 875 6th Ave, New York, NY 10001, USA (646) 861-0…" at bounding box center [259, 130] width 173 height 261
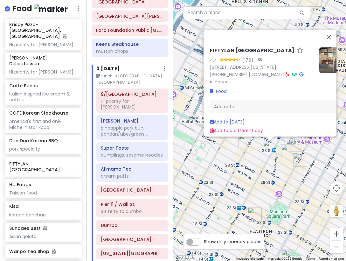
click at [267, 162] on div "FIFTYLAN KOREATOWN 4.4 (179) · 875 6th Ave, New York, NY 10001, USA (646) 861-0…" at bounding box center [259, 130] width 173 height 261
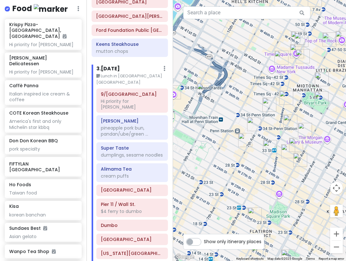
click at [266, 147] on img "FIFTYLAN KOREATOWN" at bounding box center [270, 147] width 14 height 14
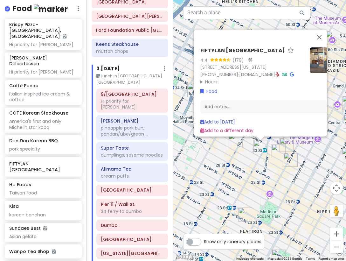
click at [222, 147] on div "FIFTYLAN KOREATOWN 4.4 (179) · 875 6th Ave, New York, NY 10001, USA (646) 861-0…" at bounding box center [259, 130] width 173 height 261
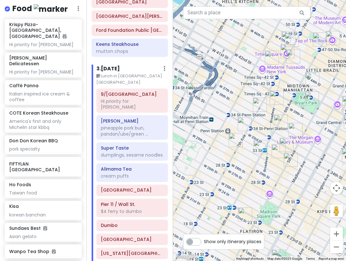
click at [257, 146] on img "FIFTYLAN KOREATOWN" at bounding box center [260, 147] width 14 height 14
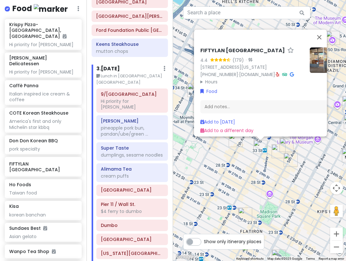
click at [214, 78] on summary "Hours" at bounding box center [252, 81] width 104 height 7
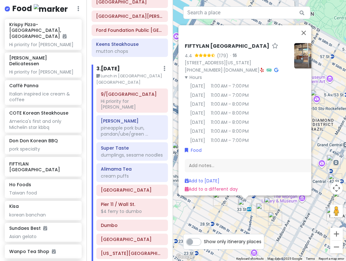
drag, startPoint x: 240, startPoint y: 158, endPoint x: 225, endPoint y: 218, distance: 62.2
click at [225, 218] on div "FIFTYLAN KOREATOWN 4.4 (179) · 875 6th Ave, New York, NY 10001, USA (646) 861-0…" at bounding box center [259, 130] width 173 height 261
click at [227, 232] on div "FIFTYLAN KOREATOWN 4.4 (179) · 875 6th Ave, New York, NY 10001, USA (646) 861-0…" at bounding box center [259, 130] width 173 height 261
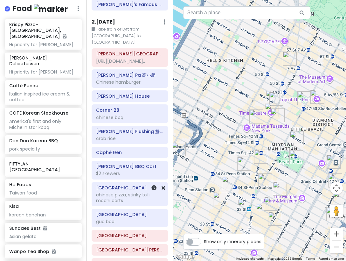
scroll to position [113, 0]
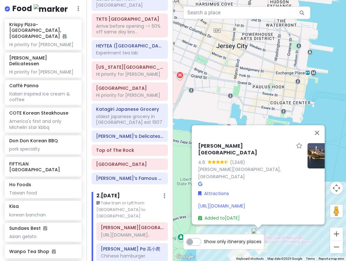
scroll to position [0, 0]
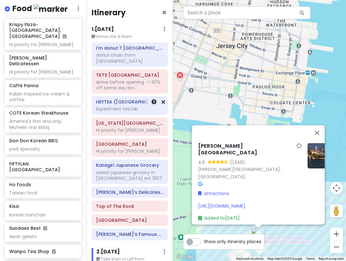
click at [118, 64] on div "Experiment tea lab" at bounding box center [129, 57] width 67 height 11
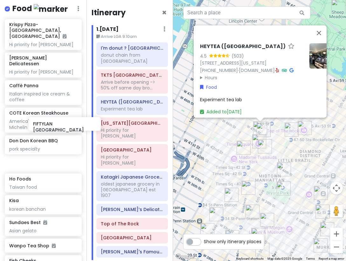
scroll to position [985, 1]
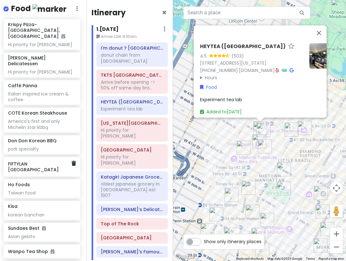
click at [41, 161] on h6 "FIFTYLAN [GEOGRAPHIC_DATA]" at bounding box center [39, 166] width 63 height 11
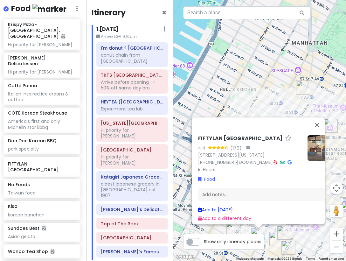
click at [211, 206] on link "Add to Thu 1/15" at bounding box center [215, 209] width 35 height 6
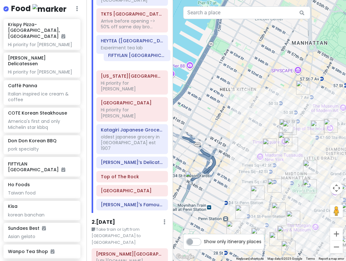
scroll to position [58, 0]
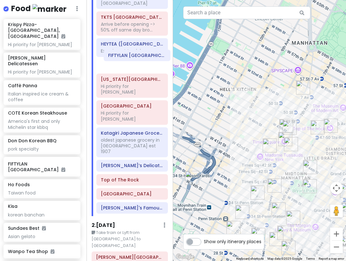
drag, startPoint x: 122, startPoint y: 181, endPoint x: 129, endPoint y: 58, distance: 123.6
click at [129, 58] on div "I'm donut ? times square donut chain from Japan TKTS Times Square Arrive before…" at bounding box center [132, 100] width 81 height 232
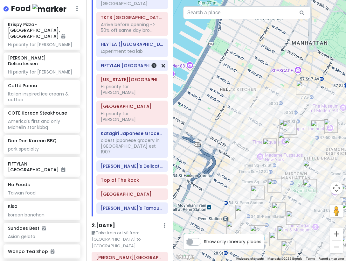
click at [120, 63] on h6 "FIFTYLAN [GEOGRAPHIC_DATA]" at bounding box center [132, 66] width 63 height 6
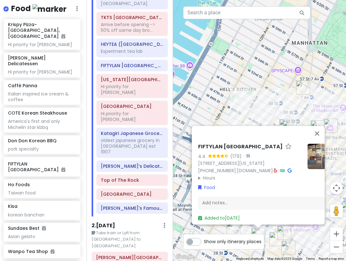
click at [302, 248] on div "FIFTYLAN KOREATOWN 4.4 (179) · 875 6th Ave, New York, NY 10001, USA (646) 861-0…" at bounding box center [259, 130] width 173 height 261
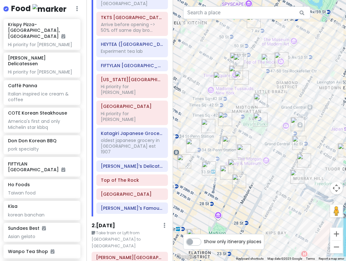
drag, startPoint x: 302, startPoint y: 248, endPoint x: 252, endPoint y: 179, distance: 84.8
click at [252, 179] on div at bounding box center [259, 130] width 173 height 261
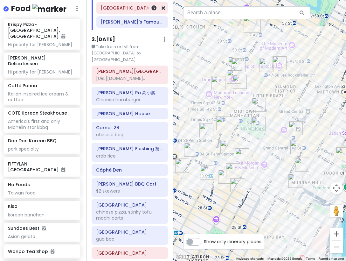
scroll to position [248, 0]
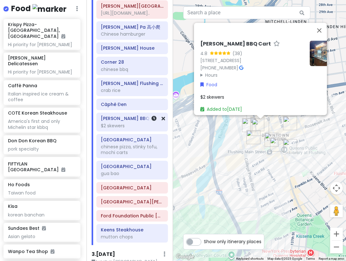
scroll to position [407, 0]
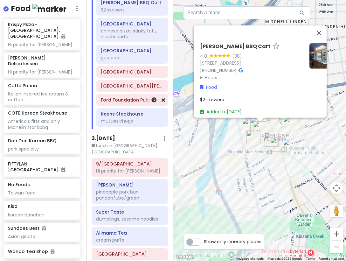
click at [119, 101] on h6 "Ford Foundation Public [GEOGRAPHIC_DATA]" at bounding box center [132, 100] width 63 height 6
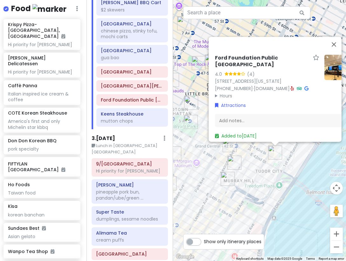
drag, startPoint x: 238, startPoint y: 214, endPoint x: 259, endPoint y: 129, distance: 87.4
click at [259, 129] on div "Ford Foundation Public Atrium Garden 4.0 (4) 320 E 43rd St, New York, NY 10017,…" at bounding box center [259, 130] width 173 height 261
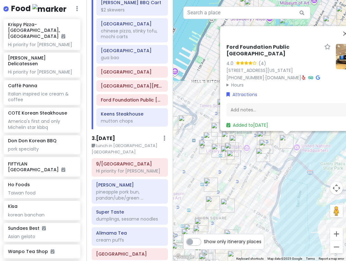
drag, startPoint x: 189, startPoint y: 140, endPoint x: 236, endPoint y: 155, distance: 49.4
click at [235, 155] on img "New Wonjo" at bounding box center [228, 153] width 14 height 14
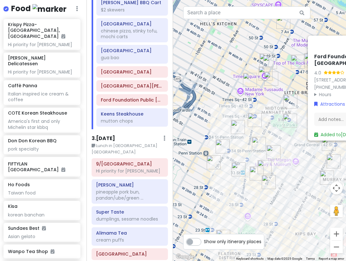
drag, startPoint x: 276, startPoint y: 137, endPoint x: 251, endPoint y: 146, distance: 27.2
click at [251, 149] on div "To navigate, press the arrow keys. Ford Foundation Public Atrium Garden 4.0 (4)…" at bounding box center [259, 130] width 173 height 261
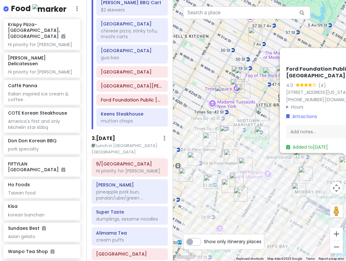
click at [286, 193] on div "Ford Foundation Public Atrium Garden 4.0 (4) 320 E 43rd St, New York, NY 10017,…" at bounding box center [259, 130] width 173 height 261
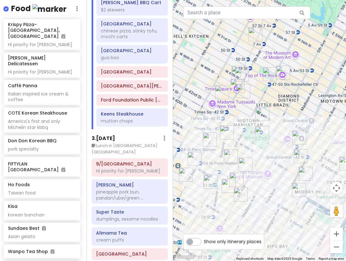
click at [344, 162] on img "Ford Foundation Public Atrium Garden" at bounding box center [346, 163] width 14 height 14
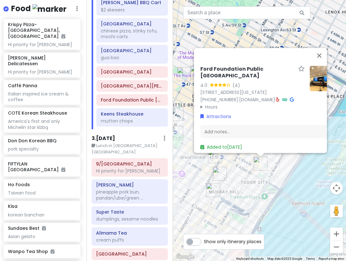
click at [200, 185] on div "Ford Foundation Public Atrium Garden 4.0 (4) 320 E 43rd St, New York, NY 10017,…" at bounding box center [259, 130] width 173 height 261
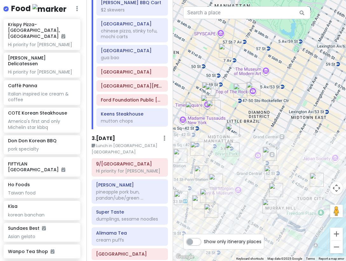
drag, startPoint x: 200, startPoint y: 180, endPoint x: 258, endPoint y: 190, distance: 58.9
click at [262, 197] on div at bounding box center [259, 130] width 173 height 261
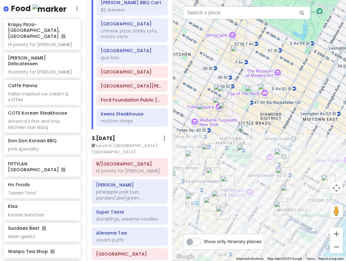
click at [242, 129] on img "Don Don Korean BBQ" at bounding box center [245, 132] width 14 height 14
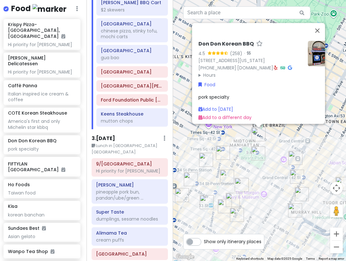
click at [240, 149] on div "Don Don Korean BBQ 4.5 (258) · 37 W 43rd St, New York, NY 10036, USA (646) 864-…" at bounding box center [259, 130] width 173 height 261
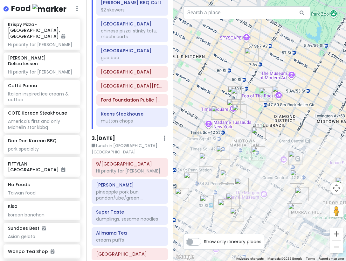
click at [223, 151] on img "Ten Thousand Coffee" at bounding box center [223, 153] width 14 height 14
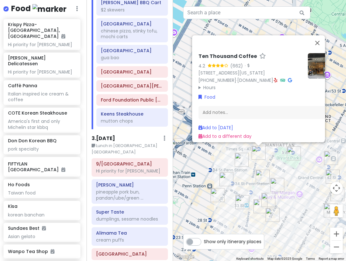
click at [272, 176] on div "Ten Thousand Coffee 4.2 (662) · 1410 Broadway Unit 105, New York, NY 10018, USA…" at bounding box center [259, 130] width 173 height 261
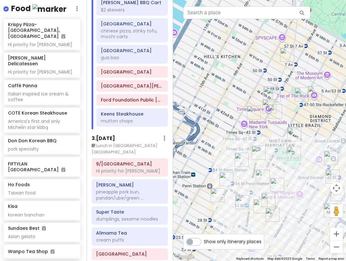
click at [271, 114] on img "I'm donut ? times square" at bounding box center [275, 111] width 14 height 14
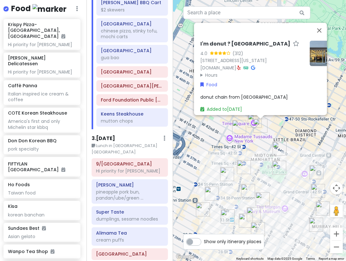
click at [256, 211] on img "Empire State Building" at bounding box center [254, 214] width 14 height 14
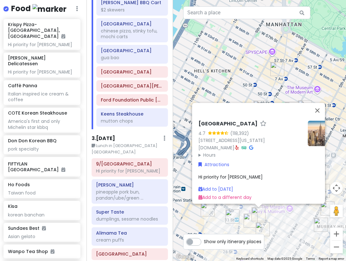
click at [288, 226] on div "Empire State Building 4.7 (118,392) 20 W 34th St., New York, NY 10001, USA www.…" at bounding box center [259, 130] width 173 height 261
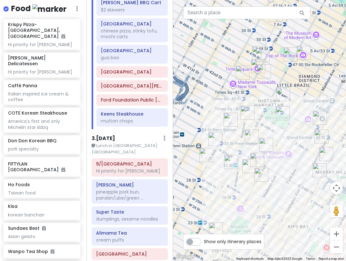
drag, startPoint x: 284, startPoint y: 222, endPoint x: 283, endPoint y: 166, distance: 56.6
click at [283, 166] on div at bounding box center [259, 130] width 173 height 261
click at [225, 159] on img "FIFTYLAN KOREATOWN" at bounding box center [231, 162] width 14 height 14
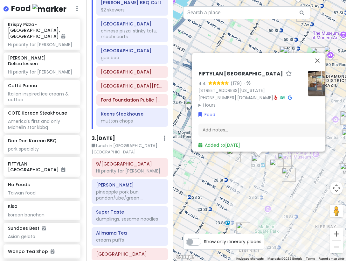
click at [278, 190] on div "FIFTYLAN KOREATOWN 4.4 (179) · 875 6th Ave, New York, NY 10001, USA (646) 861-0…" at bounding box center [259, 130] width 173 height 261
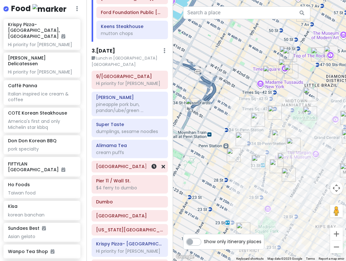
scroll to position [503, 0]
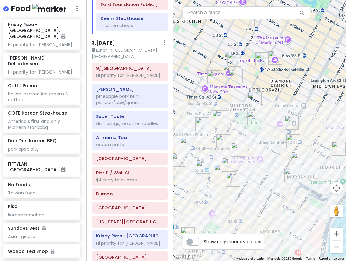
drag, startPoint x: 289, startPoint y: 168, endPoint x: 226, endPoint y: 172, distance: 63.4
click at [226, 172] on img "Sundaes Best" at bounding box center [233, 179] width 14 height 14
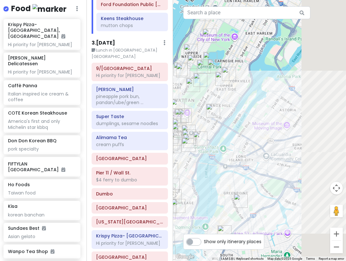
drag, startPoint x: 285, startPoint y: 192, endPoint x: 205, endPoint y: 164, distance: 84.1
click at [205, 164] on div "To navigate, press the arrow keys." at bounding box center [259, 130] width 173 height 261
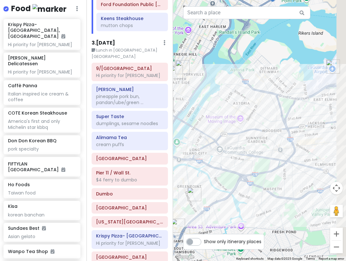
drag, startPoint x: 264, startPoint y: 160, endPoint x: 246, endPoint y: 158, distance: 18.5
click at [246, 160] on div at bounding box center [259, 130] width 173 height 261
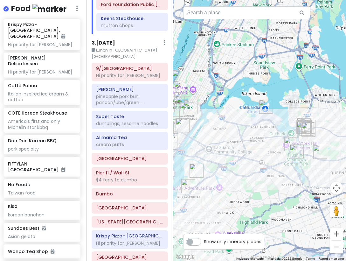
drag, startPoint x: 254, startPoint y: 159, endPoint x: 292, endPoint y: 161, distance: 37.9
click at [291, 161] on div at bounding box center [259, 130] width 173 height 261
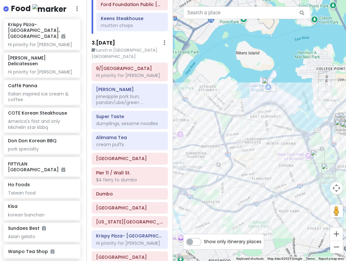
drag, startPoint x: 305, startPoint y: 158, endPoint x: 233, endPoint y: 167, distance: 72.7
click at [233, 167] on div at bounding box center [259, 130] width 173 height 261
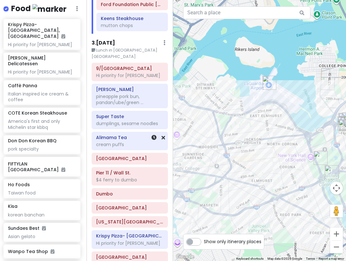
click at [121, 135] on h6 "Alimama Tea" at bounding box center [129, 138] width 67 height 6
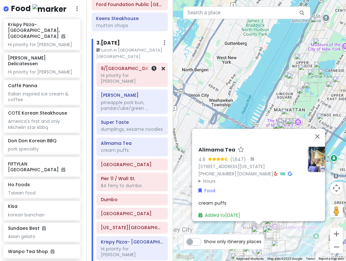
click at [119, 66] on h6 "9/[GEOGRAPHIC_DATA]" at bounding box center [132, 69] width 63 height 6
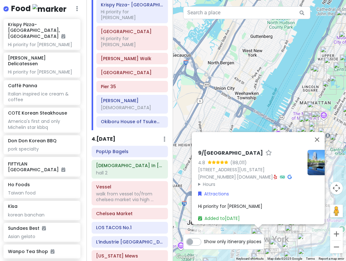
scroll to position [789, 0]
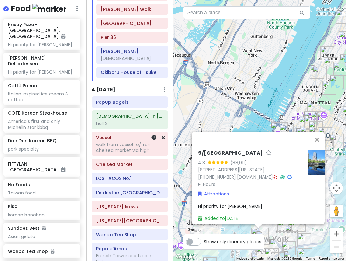
click at [120, 132] on div "Vessel walk from vessel to/from chelsea market via high ..." at bounding box center [130, 144] width 76 height 24
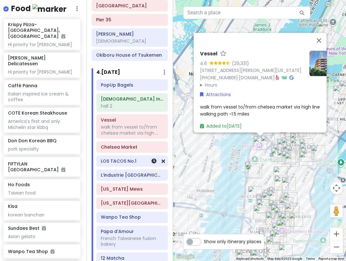
click at [130, 156] on div "LOS TACOS No.1" at bounding box center [132, 160] width 63 height 9
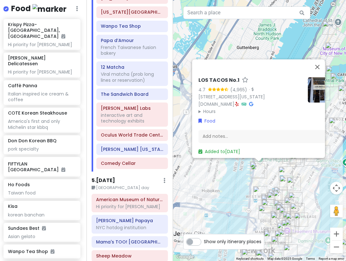
scroll to position [1107, 0]
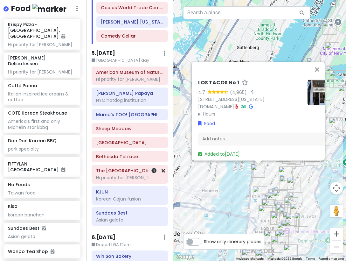
click at [128, 168] on h6 "The [GEOGRAPHIC_DATA]" at bounding box center [129, 171] width 67 height 6
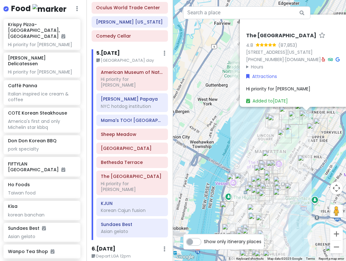
drag, startPoint x: 234, startPoint y: 187, endPoint x: 288, endPoint y: 163, distance: 59.2
click at [283, 163] on img "Top of The Rock" at bounding box center [276, 167] width 14 height 14
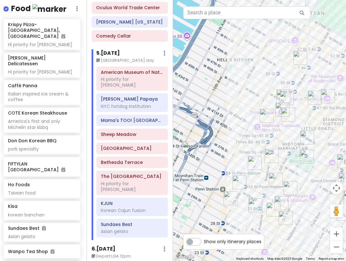
click at [252, 204] on img "FIFTYLAN KOREATOWN" at bounding box center [255, 205] width 14 height 14
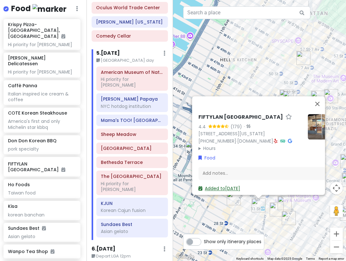
click at [217, 185] on link "Added to Thu 1/15" at bounding box center [219, 188] width 42 height 6
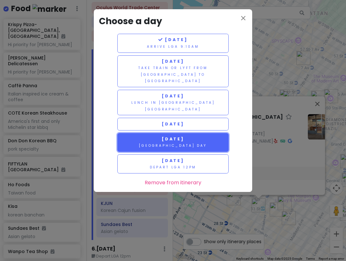
click at [164, 143] on small "[GEOGRAPHIC_DATA] day" at bounding box center [173, 145] width 68 height 5
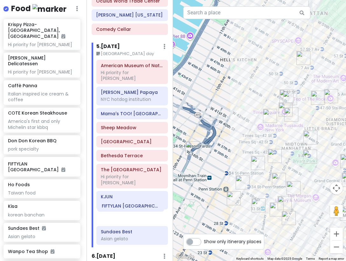
scroll to position [1101, 0]
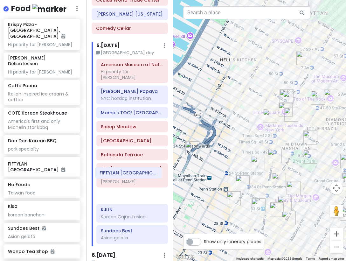
drag, startPoint x: 112, startPoint y: 225, endPoint x: 114, endPoint y: 177, distance: 47.5
click at [114, 177] on div "American Museum of Natural History Hi priority for Alfred Gray's Papaya NYC hot…" at bounding box center [132, 152] width 81 height 187
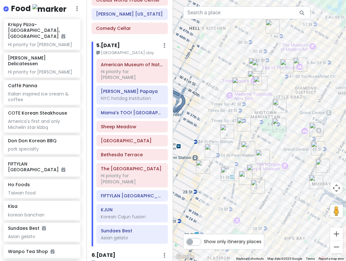
drag, startPoint x: 250, startPoint y: 191, endPoint x: 215, endPoint y: 158, distance: 48.3
click at [215, 158] on div at bounding box center [259, 130] width 173 height 261
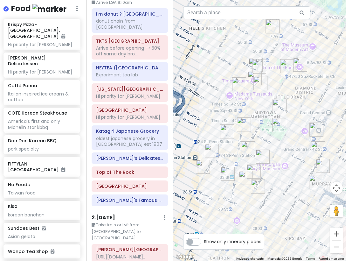
scroll to position [24, 0]
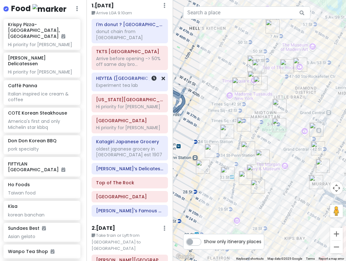
click at [111, 40] on div "Experiment tea lab" at bounding box center [129, 34] width 67 height 11
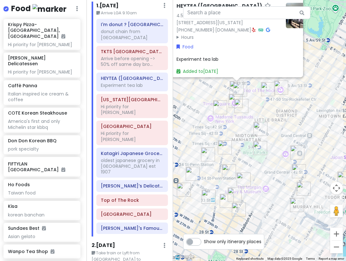
drag, startPoint x: 272, startPoint y: 192, endPoint x: 253, endPoint y: 159, distance: 38.3
click at [253, 159] on div "HEYTEA (Times Square) 4.5 (503) 1565 Broadway, New York, NY 10036, USA (212) 88…" at bounding box center [259, 130] width 173 height 261
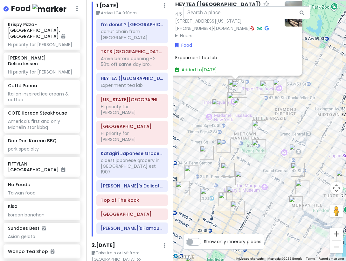
click at [208, 193] on img "FIFTYLAN KOREATOWN" at bounding box center [207, 195] width 14 height 14
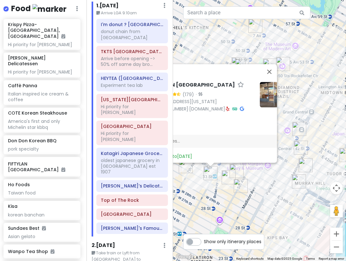
drag, startPoint x: 285, startPoint y: 212, endPoint x: 234, endPoint y: 189, distance: 56.2
click at [234, 189] on img "Sundaes Best" at bounding box center [241, 186] width 14 height 14
click at [250, 185] on div "To navigate, press the arrow keys. FIFTYLAN KOREATOWN 4.4 (179) · 875 6th Ave, …" at bounding box center [259, 130] width 173 height 261
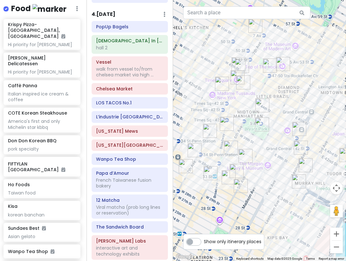
scroll to position [1073, 0]
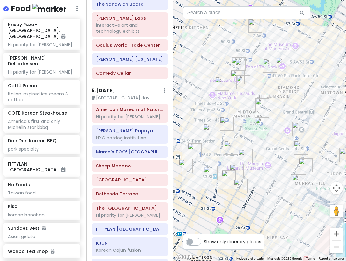
click at [295, 177] on img "Sarge’s Delicatessen & Diner" at bounding box center [299, 181] width 14 height 14
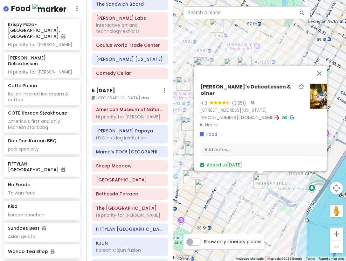
click at [242, 199] on div "Sarge’s Delicatessen & Diner 4.3 (3,551) · 548 3rd Ave, New York, NY 10016, USA…" at bounding box center [259, 130] width 173 height 261
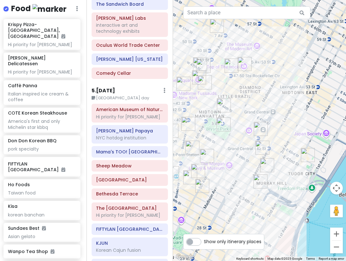
click at [262, 149] on img "Katagiri Japanese Grocery" at bounding box center [262, 148] width 14 height 14
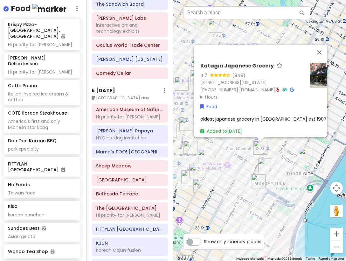
click at [222, 179] on div "Katagiri Japanese Grocery 4.7 (949) 370 Lexington Ave, New York, NY 10017, USA …" at bounding box center [259, 130] width 173 height 261
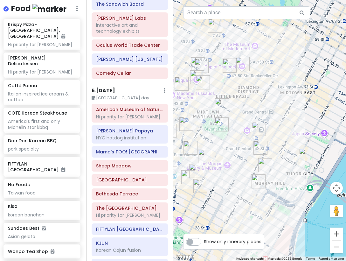
click at [257, 132] on img "Grand Central Terminal" at bounding box center [259, 129] width 14 height 14
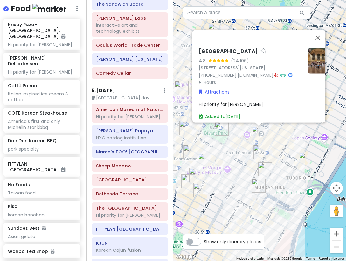
click at [257, 152] on img "Katagiri Japanese Grocery" at bounding box center [260, 152] width 14 height 14
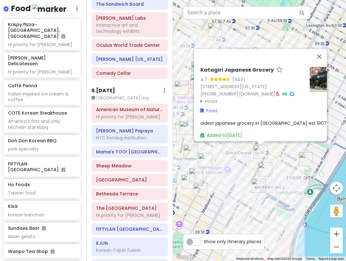
click at [256, 191] on img "Sarge’s Delicatessen & Diner" at bounding box center [259, 185] width 14 height 14
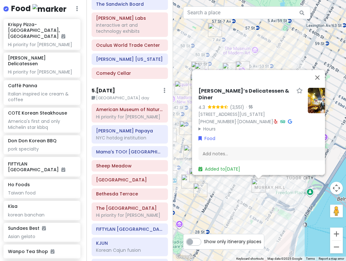
click at [236, 190] on div "Sarge’s Delicatessen & Diner 4.3 (3,551) · 548 3rd Ave, New York, NY 10016, USA…" at bounding box center [259, 130] width 173 height 261
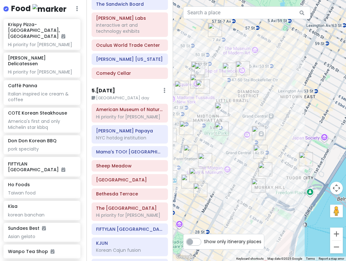
click at [225, 131] on img "New York Public Library - Stephen A. Schwarzman Building" at bounding box center [222, 128] width 14 height 14
click at [260, 134] on img "Grand Central Terminal" at bounding box center [259, 133] width 14 height 14
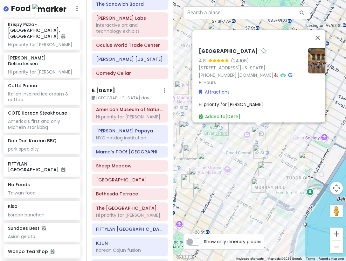
click at [253, 149] on div "[GEOGRAPHIC_DATA] 4.8 (24,106) [STREET_ADDRESS][US_STATE] [PHONE_NUMBER] · [DOM…" at bounding box center [259, 130] width 173 height 261
click at [258, 151] on img "Katagiri Japanese Grocery" at bounding box center [260, 152] width 14 height 14
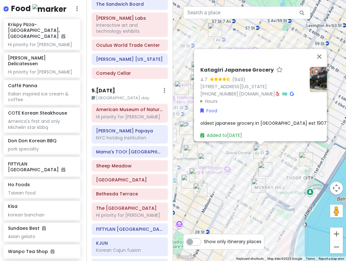
click at [229, 158] on div "Katagiri Japanese Grocery 4.7 (949) 370 Lexington Ave, New York, NY 10017, USA …" at bounding box center [259, 130] width 173 height 261
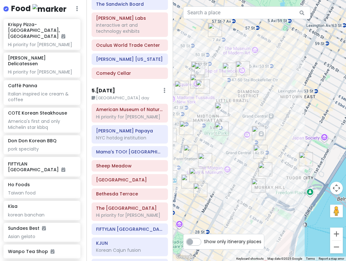
click at [220, 129] on img "New York Public Library - Stephen A. Schwarzman Building" at bounding box center [222, 128] width 14 height 14
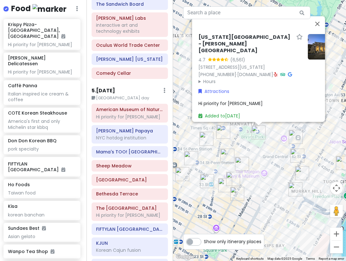
click at [271, 152] on div "New York Public Library - Stephen A. Schwarzman Building 4.7 (6,561) 476 5th Av…" at bounding box center [259, 130] width 173 height 261
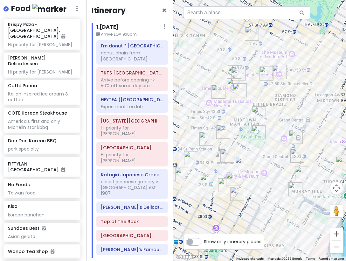
scroll to position [0, 0]
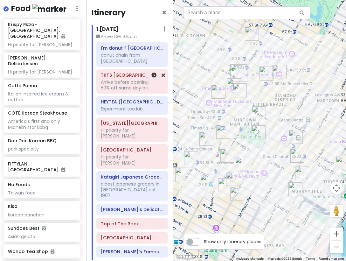
click at [129, 79] on div "Arrive before opening -> 50% off same day bro..." at bounding box center [132, 84] width 63 height 11
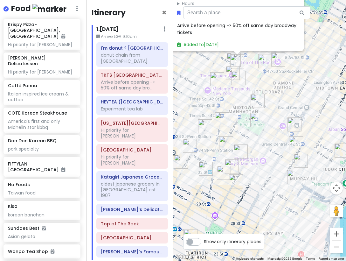
drag, startPoint x: 283, startPoint y: 190, endPoint x: 261, endPoint y: 113, distance: 79.5
click at [261, 113] on img "New York Public Library - Stephen A. Schwarzman Building" at bounding box center [257, 120] width 14 height 14
click at [205, 168] on img "FIFTYLAN KOREATOWN" at bounding box center [206, 169] width 14 height 14
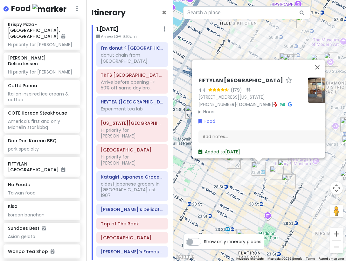
click at [220, 149] on link "Added to Mon 1/19" at bounding box center [219, 152] width 42 height 6
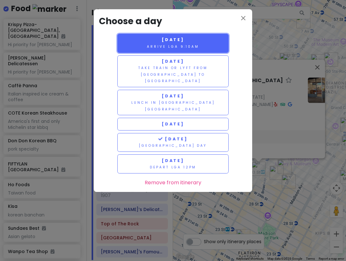
click at [193, 43] on button "Thursday 1/15 Arrive LGA 9:10am" at bounding box center [172, 43] width 111 height 19
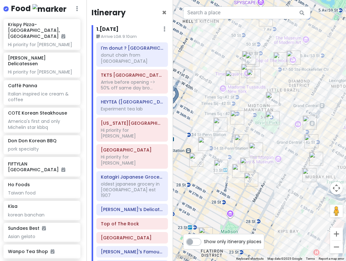
drag, startPoint x: 214, startPoint y: 192, endPoint x: 202, endPoint y: 190, distance: 12.5
click at [202, 190] on div at bounding box center [259, 130] width 173 height 261
click at [307, 177] on img "Sarge’s Delicatessen & Diner" at bounding box center [309, 175] width 14 height 14
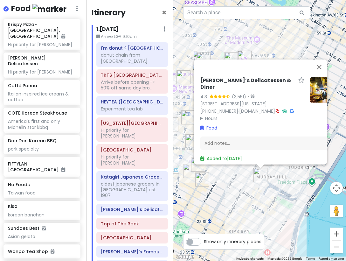
click at [241, 200] on div "Sarge’s Delicatessen & Diner 4.3 (3,551) · 548 3rd Ave, New York, NY 10016, USA…" at bounding box center [259, 130] width 173 height 261
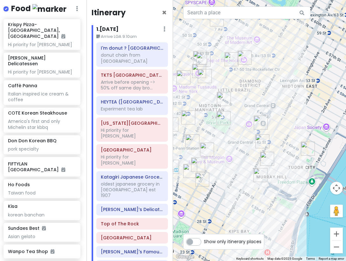
click at [259, 141] on img "Katagiri Japanese Grocery" at bounding box center [262, 141] width 14 height 14
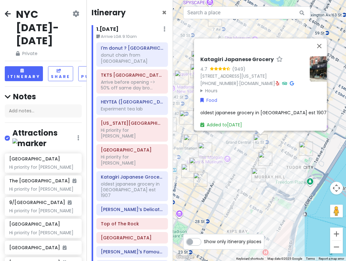
scroll to position [985, 1]
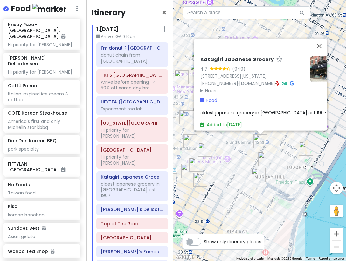
click at [229, 177] on div "Katagiri Japanese Grocery 4.7 (949) 370 Lexington Ave, New York, NY 10017, USA …" at bounding box center [259, 130] width 173 height 261
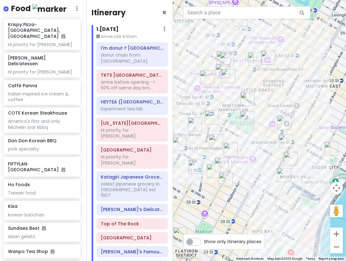
drag, startPoint x: 217, startPoint y: 183, endPoint x: 243, endPoint y: 183, distance: 26.1
click at [243, 183] on div at bounding box center [259, 130] width 173 height 261
click at [284, 176] on img "Sarge’s Delicatessen & Diner" at bounding box center [284, 175] width 14 height 14
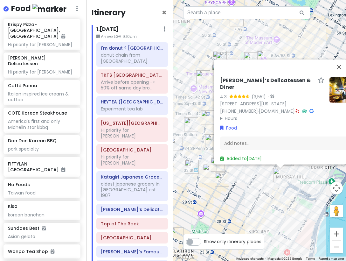
click at [284, 176] on img "Sarge’s Delicatessen & Diner" at bounding box center [280, 175] width 14 height 14
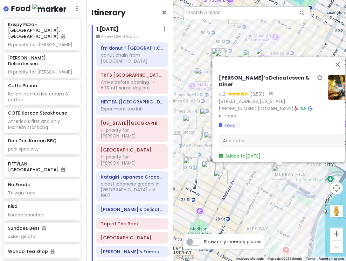
drag, startPoint x: 242, startPoint y: 187, endPoint x: 262, endPoint y: 184, distance: 20.6
click at [262, 184] on div "Sarge’s Delicatessen & Diner 4.3 (3,551) · 548 3rd Ave, New York, NY 10016, USA…" at bounding box center [259, 130] width 173 height 261
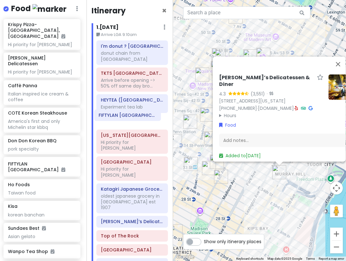
drag, startPoint x: 115, startPoint y: 247, endPoint x: 113, endPoint y: 120, distance: 127.2
click at [113, 120] on div "I'm donut ? times square donut chain from Japan TKTS Times Square Arrive before…" at bounding box center [132, 156] width 81 height 232
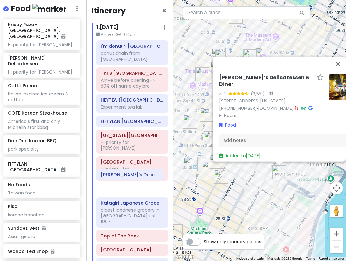
scroll to position [2, 0]
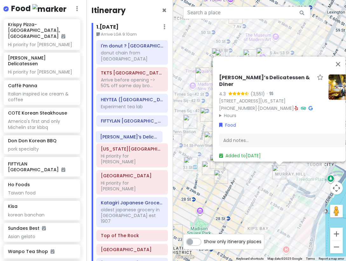
drag, startPoint x: 128, startPoint y: 200, endPoint x: 128, endPoint y: 138, distance: 61.7
click at [128, 138] on div "I'm donut ? times square donut chain from Japan TKTS Times Square Arrive before…" at bounding box center [132, 156] width 81 height 232
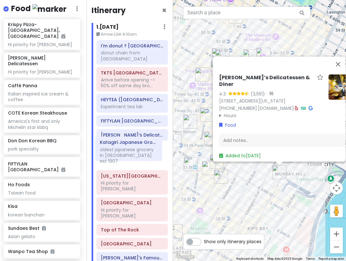
drag, startPoint x: 126, startPoint y: 194, endPoint x: 125, endPoint y: 152, distance: 42.3
click at [125, 152] on div "I'm donut ? times square donut chain from Japan TKTS Times Square Arrive before…" at bounding box center [132, 153] width 81 height 226
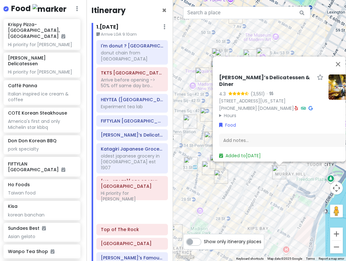
scroll to position [3, 0]
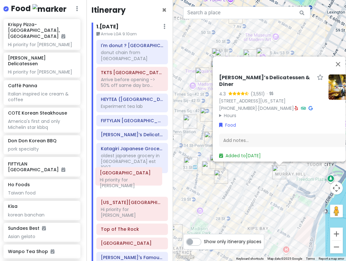
drag, startPoint x: 128, startPoint y: 197, endPoint x: 128, endPoint y: 175, distance: 22.9
click at [128, 175] on div "I'm donut ? times square donut chain from Japan TKTS Times Square Arrive before…" at bounding box center [132, 153] width 81 height 226
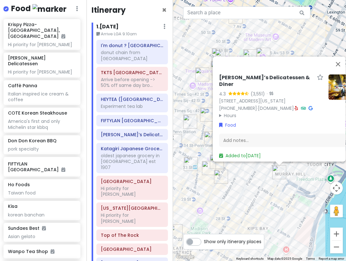
click at [260, 202] on div "Sarge’s Delicatessen & Diner 4.3 (3,551) · 548 3rd Ave, New York, NY 10016, USA…" at bounding box center [259, 130] width 173 height 261
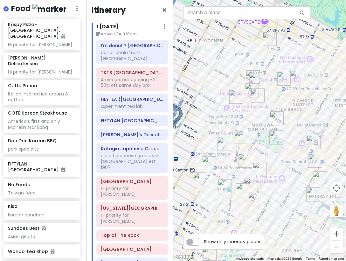
drag, startPoint x: 238, startPoint y: 104, endPoint x: 271, endPoint y: 128, distance: 41.1
click at [272, 128] on div at bounding box center [259, 130] width 173 height 261
click at [240, 131] on img "Ten Thousand Coffee" at bounding box center [241, 137] width 14 height 14
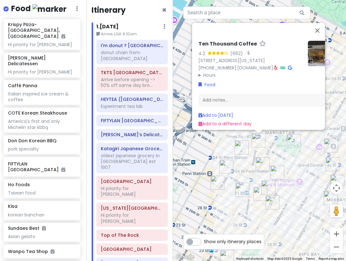
click at [243, 186] on img "FIFTYLAN KOREATOWN" at bounding box center [242, 190] width 14 height 14
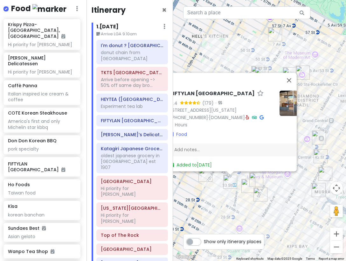
drag, startPoint x: 290, startPoint y: 225, endPoint x: 261, endPoint y: 217, distance: 30.1
click at [261, 217] on div "FIFTYLAN KOREATOWN 4.4 (179) · 875 6th Ave, New York, NY 10001, USA (646) 861-0…" at bounding box center [259, 130] width 173 height 261
click at [282, 211] on div "FIFTYLAN KOREATOWN 4.4 (179) · 875 6th Ave, New York, NY 10001, USA (646) 861-0…" at bounding box center [259, 130] width 173 height 261
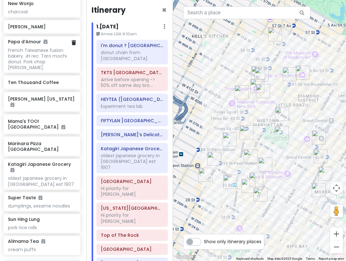
scroll to position [2365, 1]
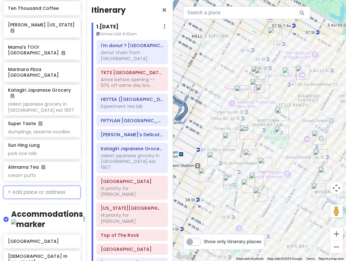
click at [56, 186] on input "text" at bounding box center [41, 192] width 77 height 13
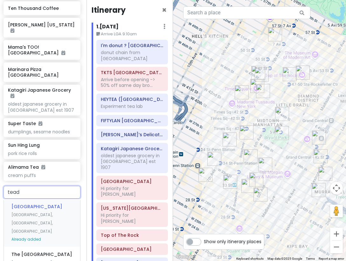
type input "teado"
click at [39, 203] on span "Teado Tea Shop" at bounding box center [30, 206] width 38 height 6
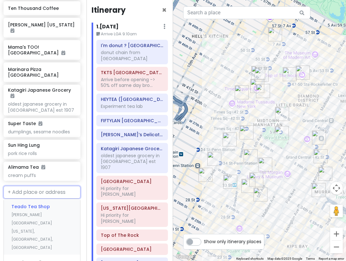
scroll to position [2382, 1]
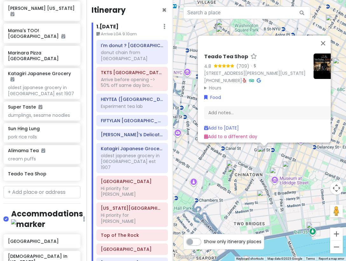
drag, startPoint x: 282, startPoint y: 228, endPoint x: 286, endPoint y: 143, distance: 84.7
click at [286, 143] on div "Teado Tea Shop 4.8 (709) · 145D Hester St, New York, NY 10002, USA (212) 226-76…" at bounding box center [259, 130] width 173 height 261
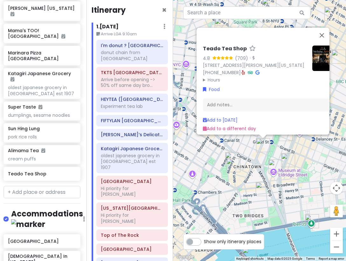
click at [242, 70] on icon at bounding box center [243, 72] width 3 height 4
click at [284, 130] on div "Teado Tea Shop 4.8 (709) · 145D Hester St, New York, NY 10002, USA (212) 226-76…" at bounding box center [270, 89] width 140 height 92
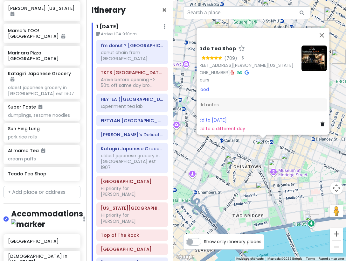
click at [321, 122] on icon at bounding box center [323, 124] width 4 height 4
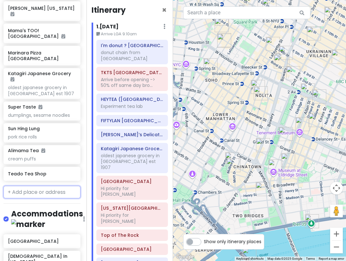
scroll to position [2365, 1]
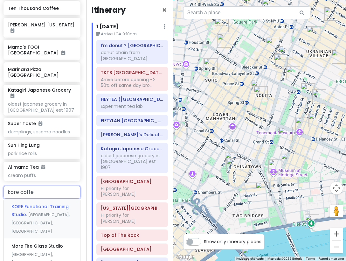
type input "kore coffee"
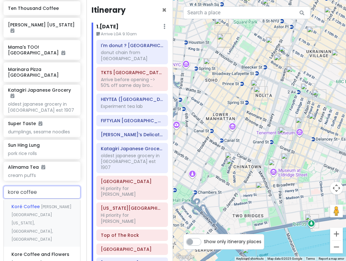
click at [36, 203] on span "Koré Coffee" at bounding box center [26, 206] width 30 height 6
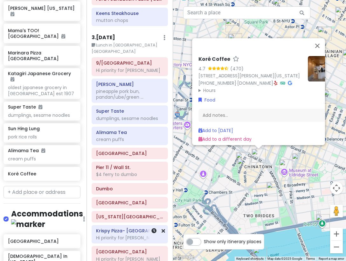
scroll to position [511, 0]
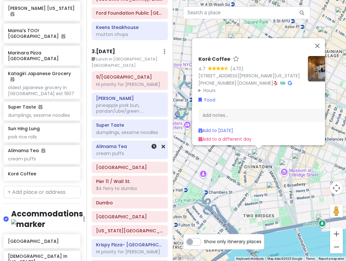
click at [119, 142] on div "Alimama Tea cream puffs" at bounding box center [129, 150] width 67 height 16
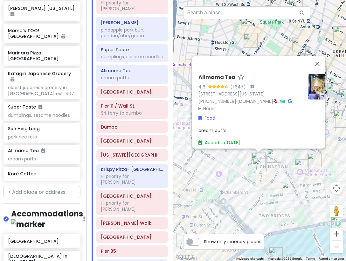
scroll to position [575, 0]
click at [45, 171] on h6 "Koré Coffee" at bounding box center [39, 174] width 63 height 6
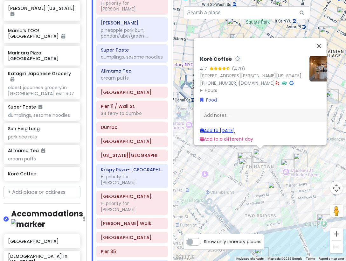
click at [224, 127] on link "Add to Sat 1/17" at bounding box center [217, 130] width 35 height 6
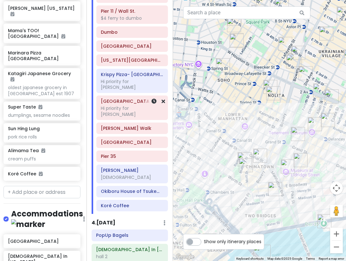
scroll to position [670, 0]
drag, startPoint x: 115, startPoint y: 193, endPoint x: 115, endPoint y: 189, distance: 4.2
click at [115, 189] on div "9/11 Memorial & Museum Hi priority for Alfred Mei Lai Wah pineapple pork bun, p…" at bounding box center [132, 54] width 81 height 318
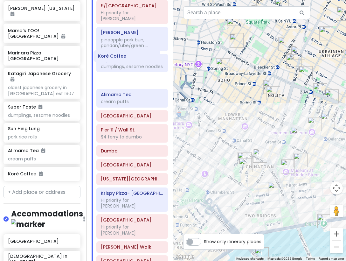
scroll to position [564, 0]
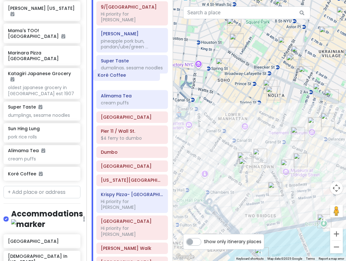
drag, startPoint x: 118, startPoint y: 187, endPoint x: 115, endPoint y: 76, distance: 111.0
click at [115, 76] on div "9/11 Memorial & Museum Hi priority for Alfred Mei Lai Wah pineapple pork bun, p…" at bounding box center [132, 160] width 81 height 318
click at [117, 79] on h6 "Koré Coffee" at bounding box center [132, 82] width 63 height 6
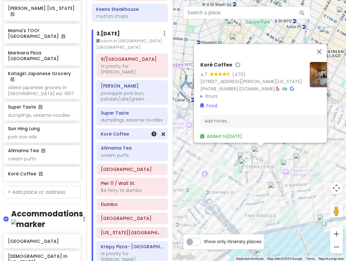
scroll to position [501, 0]
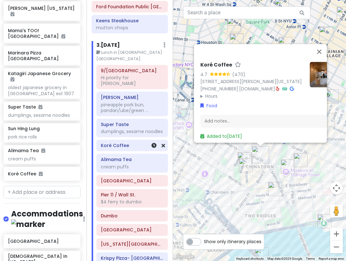
click at [129, 142] on h6 "Koré Coffee" at bounding box center [132, 145] width 63 height 6
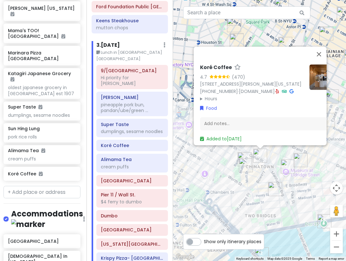
scroll to position [0, 17]
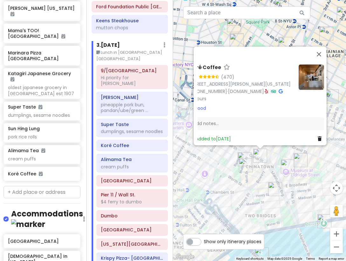
click at [265, 89] on icon at bounding box center [266, 91] width 3 height 4
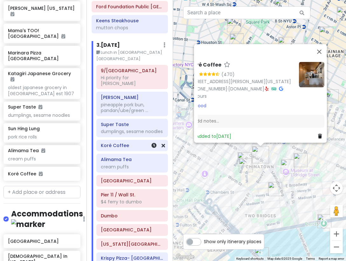
click at [133, 142] on h6 "Koré Coffee" at bounding box center [132, 145] width 63 height 6
click at [162, 143] on icon at bounding box center [163, 145] width 3 height 5
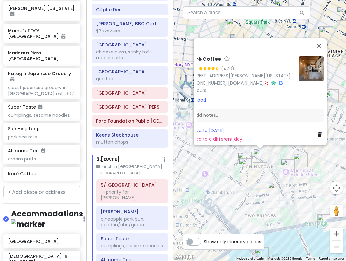
scroll to position [278, 0]
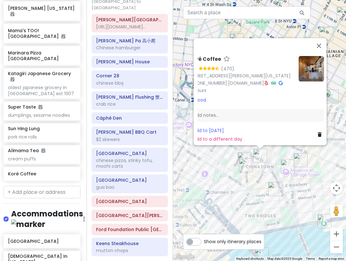
click at [297, 212] on div "Koré Coffee 4.7 (470) 26A Elizabeth St, New York, NY 10013, USA (929) 257-1255 …" at bounding box center [259, 130] width 173 height 261
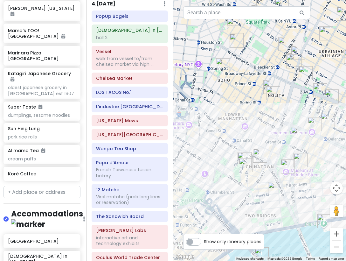
scroll to position [1067, 1]
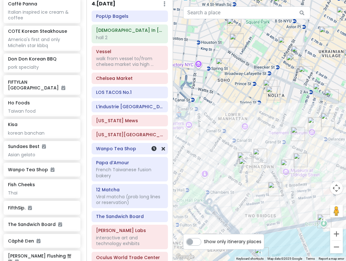
click at [114, 146] on h6 "Wanpo Tea Shop" at bounding box center [129, 149] width 67 height 6
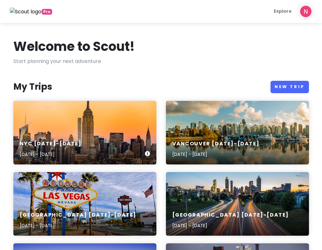
click at [48, 122] on div "NYC 1/15-1/20/26 Jan 15, 2026 - Jan 20, 2026" at bounding box center [84, 133] width 143 height 64
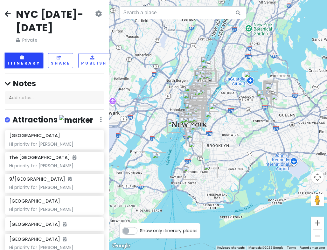
click at [20, 60] on button "Itinerary" at bounding box center [24, 60] width 38 height 15
